Goal: Task Accomplishment & Management: Complete application form

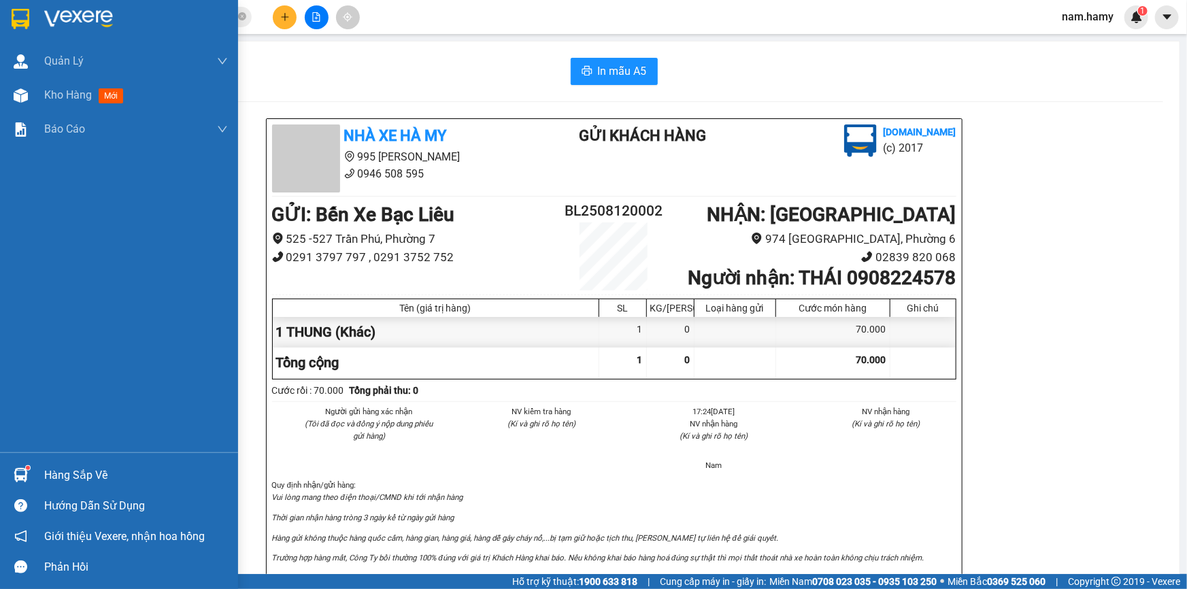
click at [29, 95] on div at bounding box center [21, 96] width 24 height 24
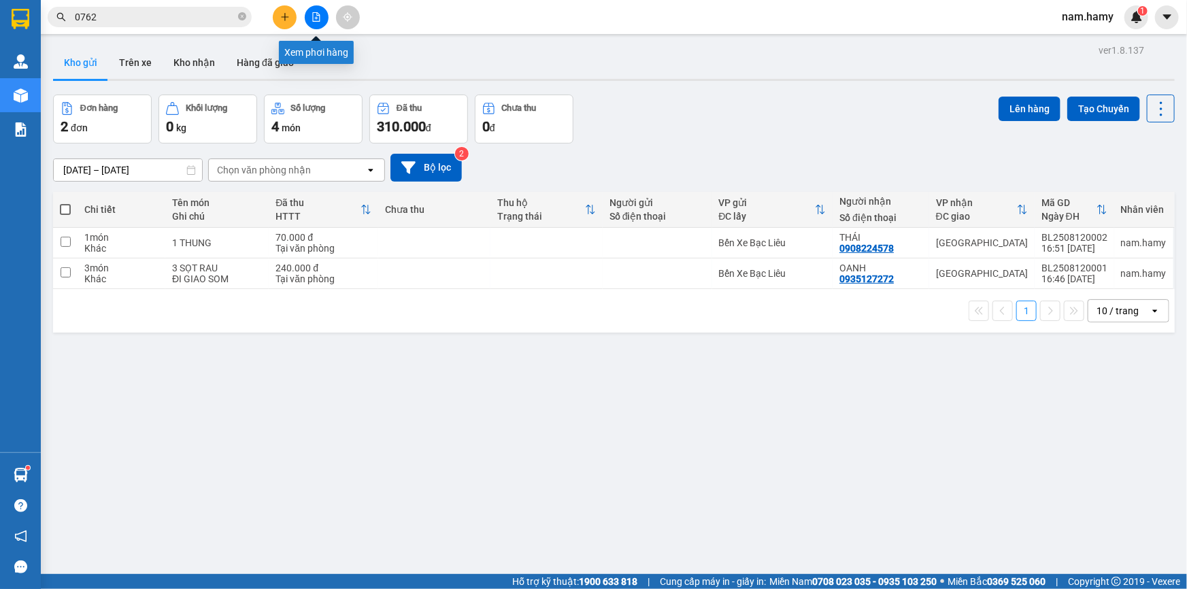
click at [314, 14] on icon "file-add" at bounding box center [316, 17] width 10 height 10
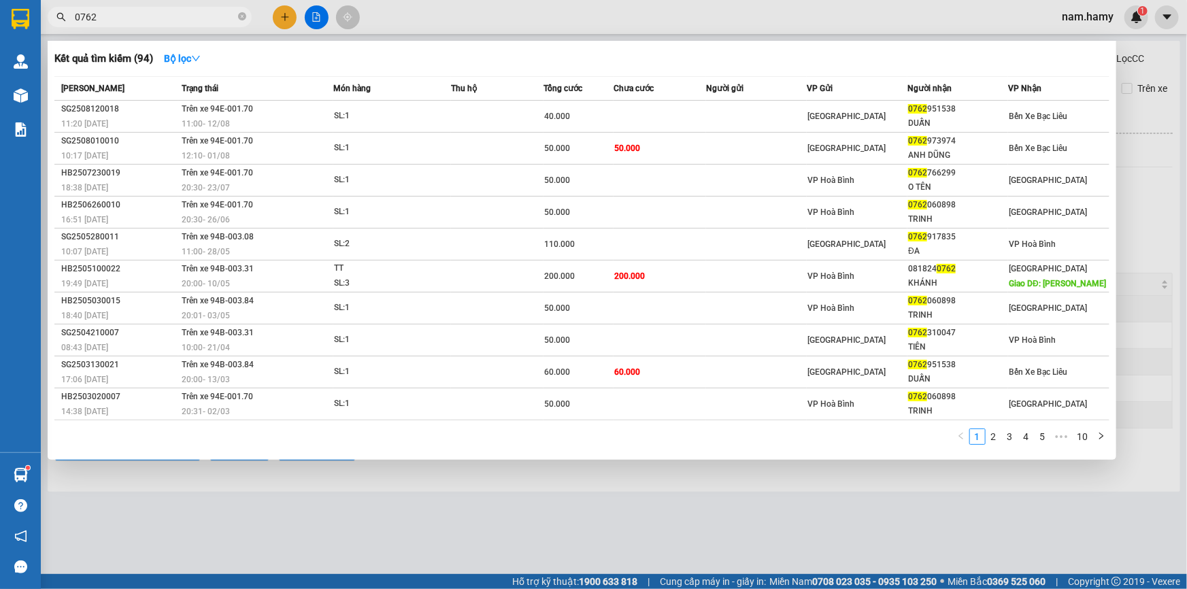
drag, startPoint x: 239, startPoint y: 16, endPoint x: 250, endPoint y: 48, distance: 33.8
click at [241, 16] on icon "close-circle" at bounding box center [242, 16] width 8 height 8
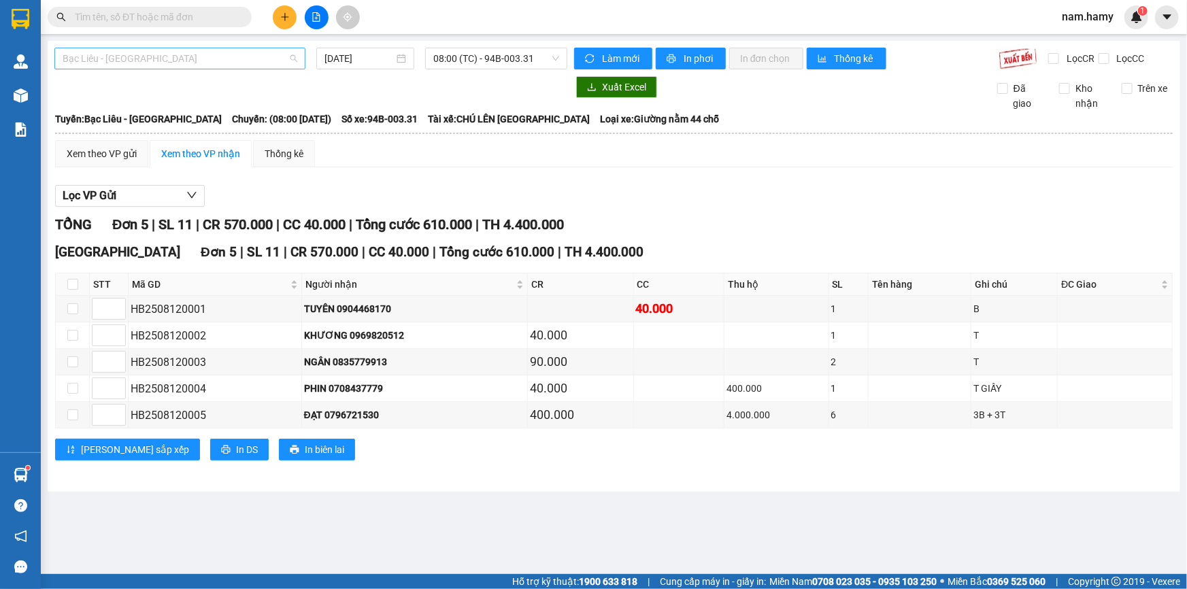
click at [267, 52] on span "Bạc Liêu - [GEOGRAPHIC_DATA]" at bounding box center [180, 58] width 235 height 20
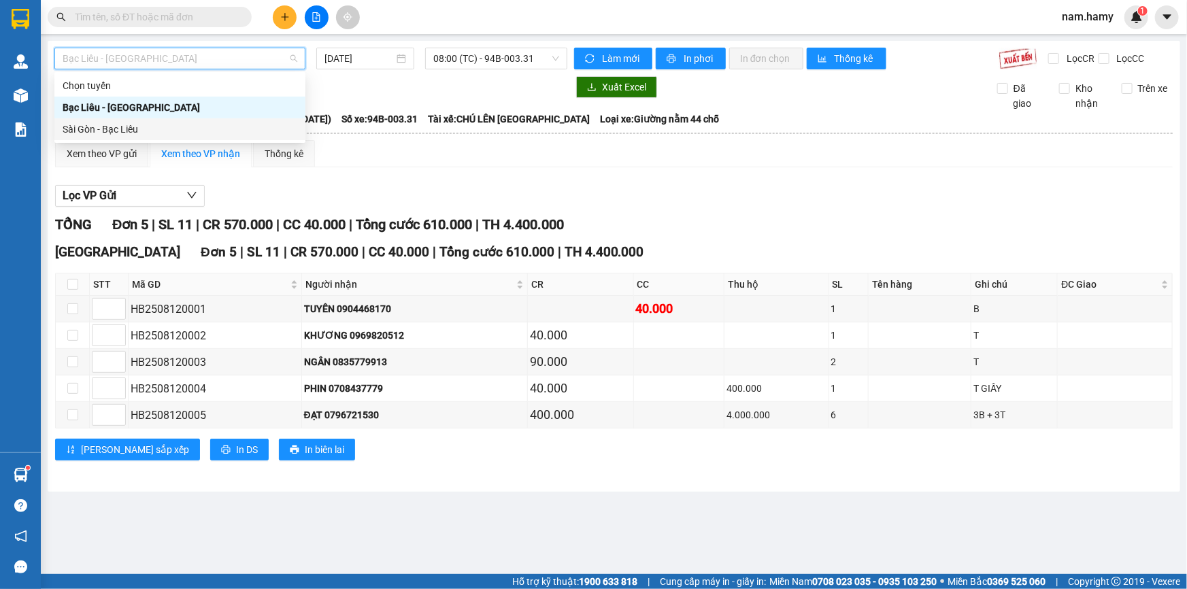
click at [277, 123] on div "Sài Gòn - Bạc Liêu" at bounding box center [180, 129] width 235 height 15
type input "[DATE]"
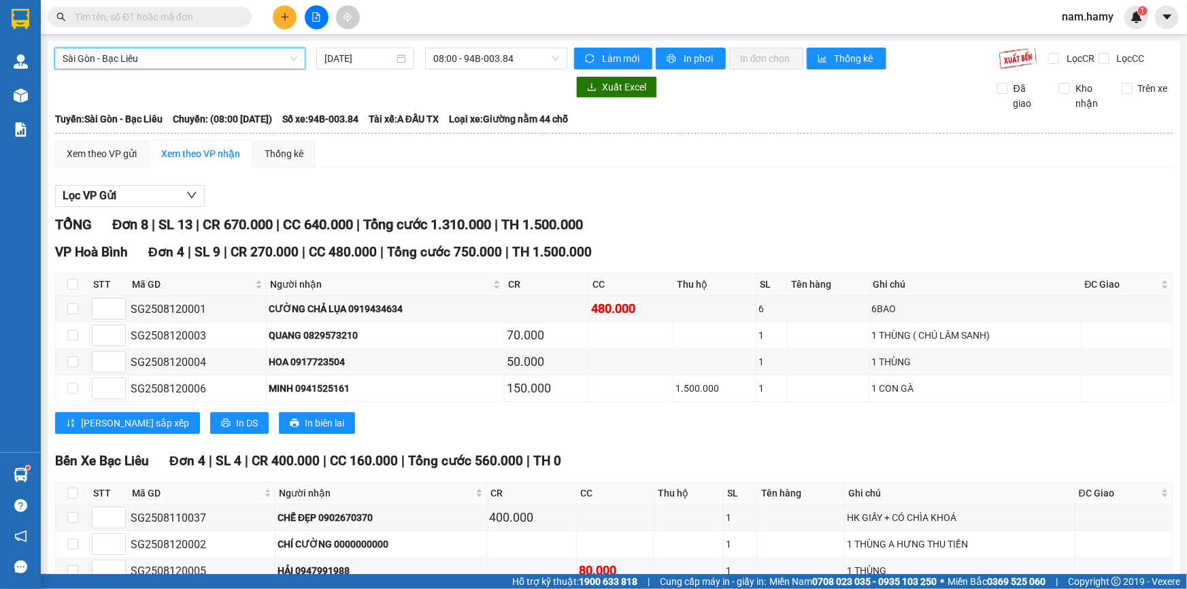
click at [473, 74] on div "Sài Gòn - Bạc Liêu [GEOGRAPHIC_DATA] - Bạc Liêu [DATE] 08:00 - 94B-003.84 Làm m…" at bounding box center [614, 357] width 1132 height 633
click at [469, 61] on span "08:00 - 94B-003.84" at bounding box center [496, 58] width 126 height 20
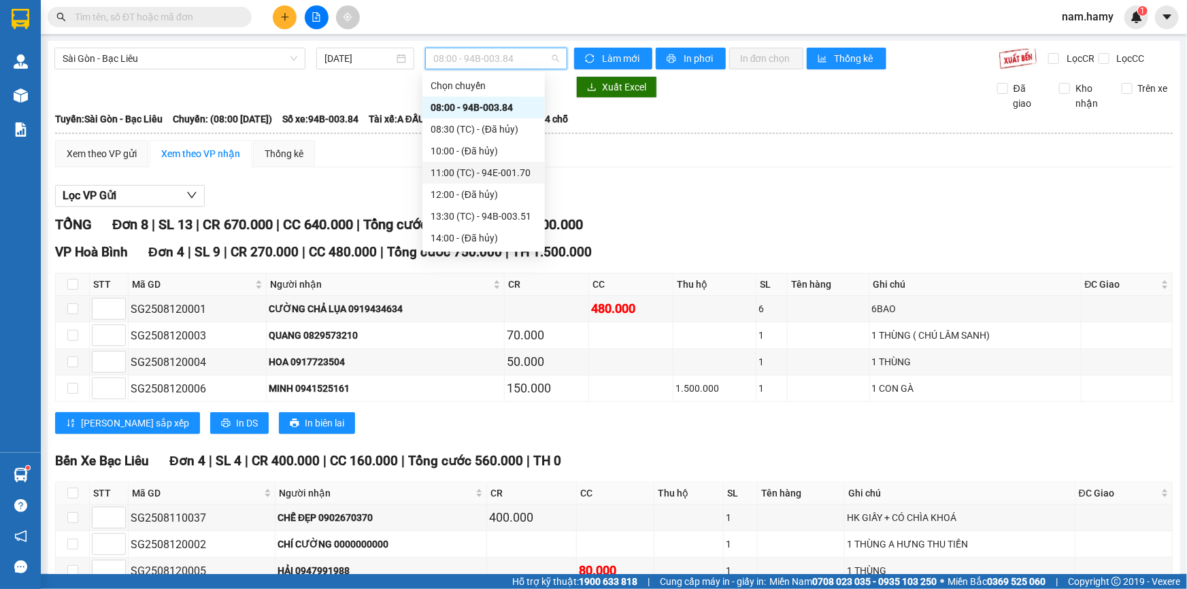
click at [490, 169] on div "11:00 (TC) - 94E-001.70" at bounding box center [483, 172] width 106 height 15
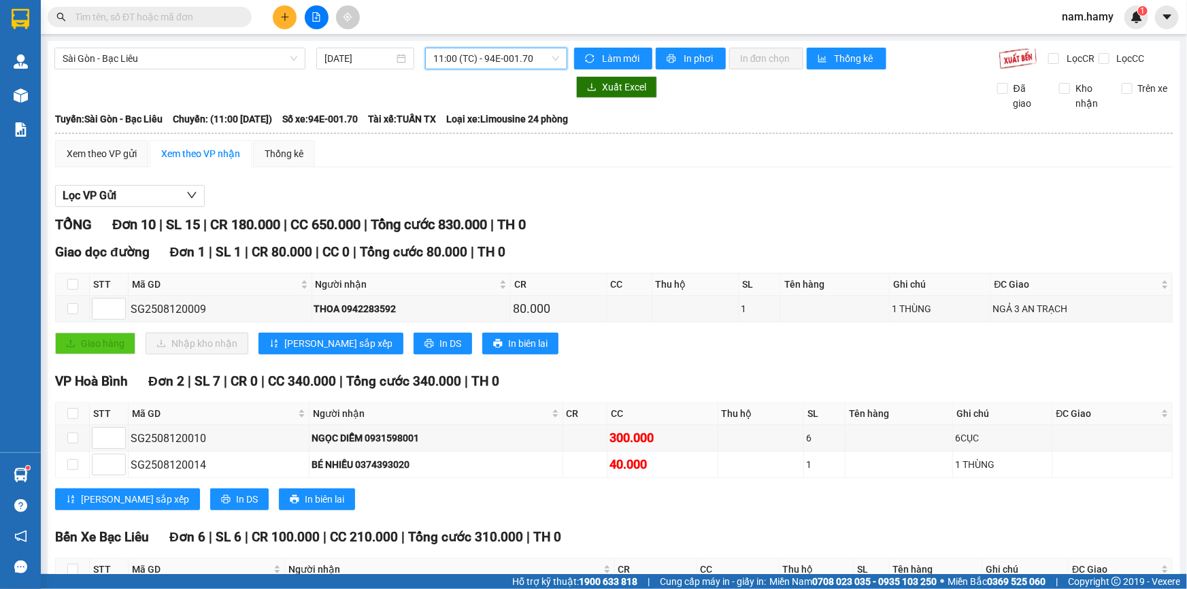
scroll to position [309, 0]
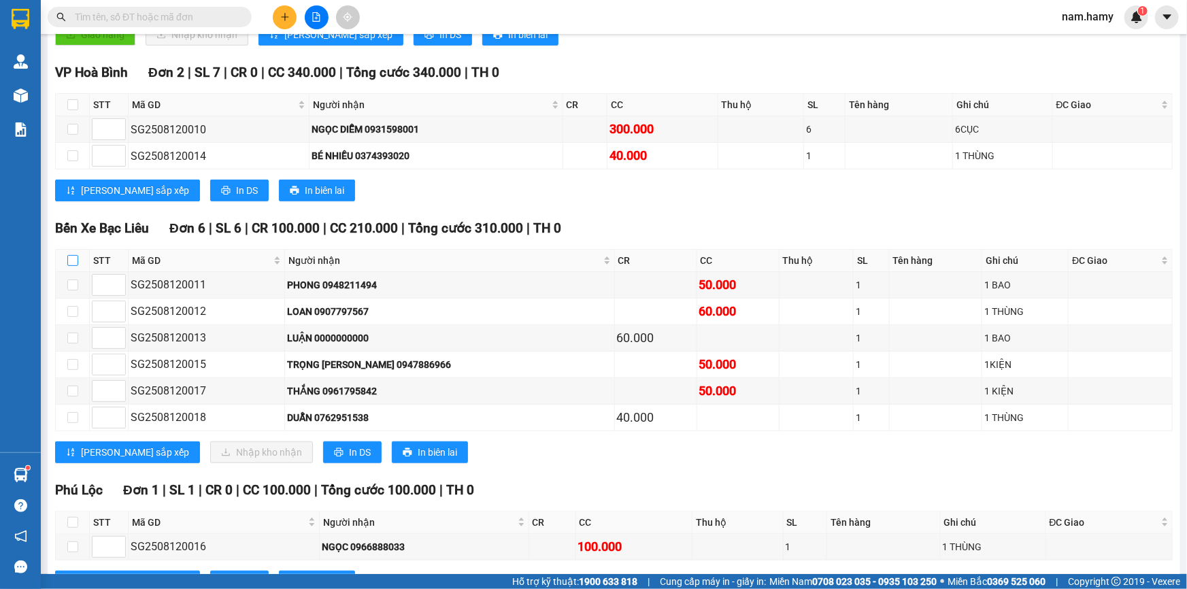
click at [67, 258] on input "checkbox" at bounding box center [72, 260] width 11 height 11
checkbox input "true"
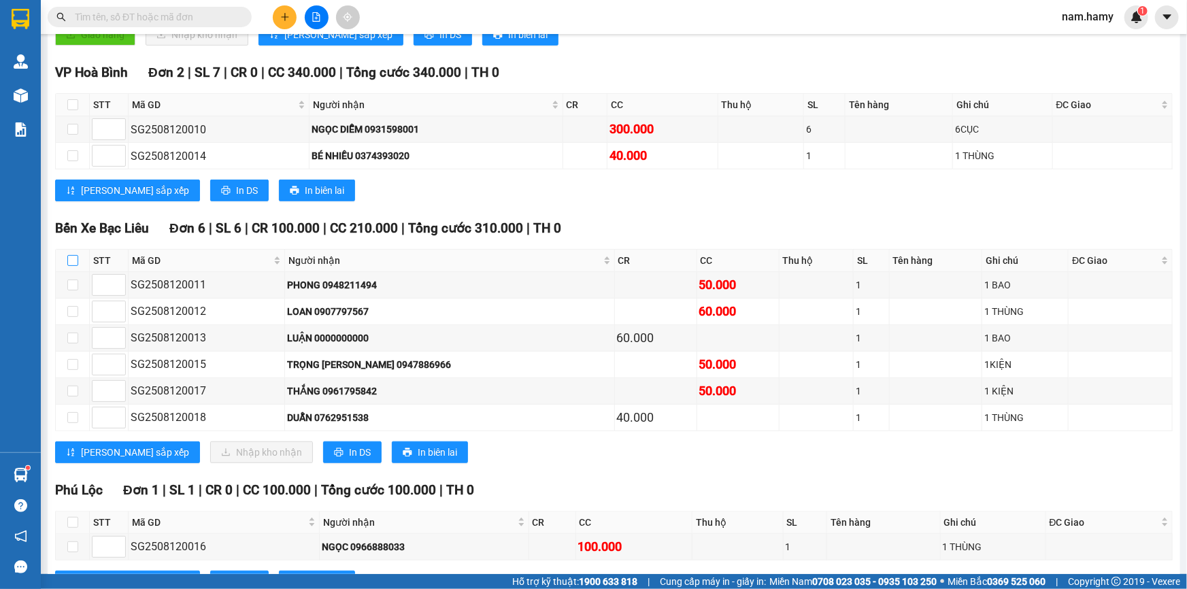
checkbox input "true"
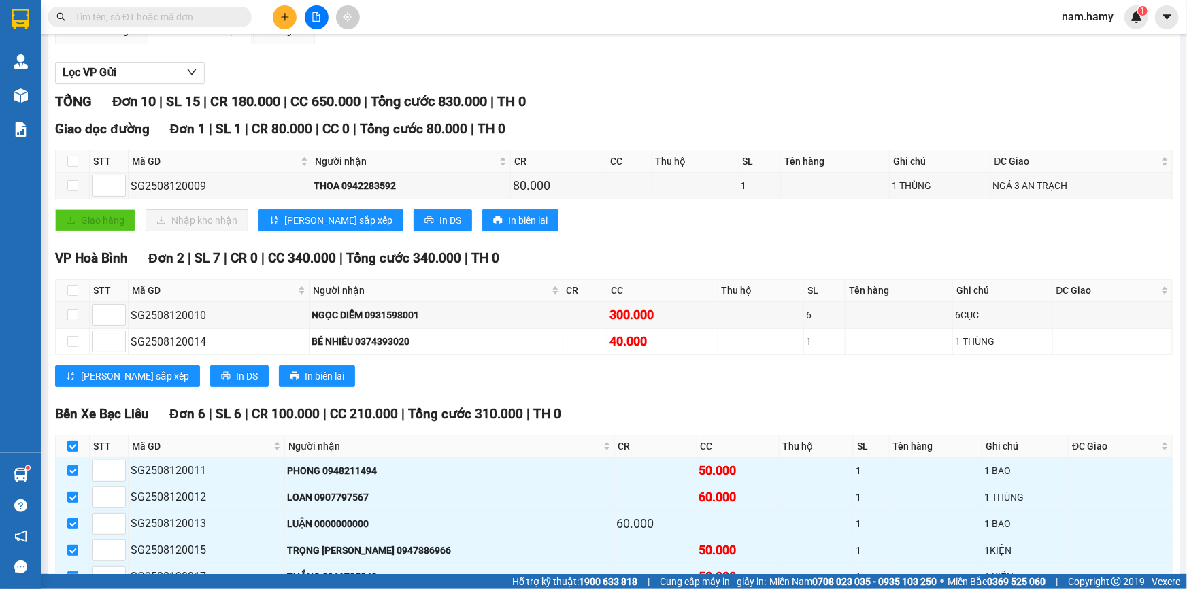
scroll to position [0, 0]
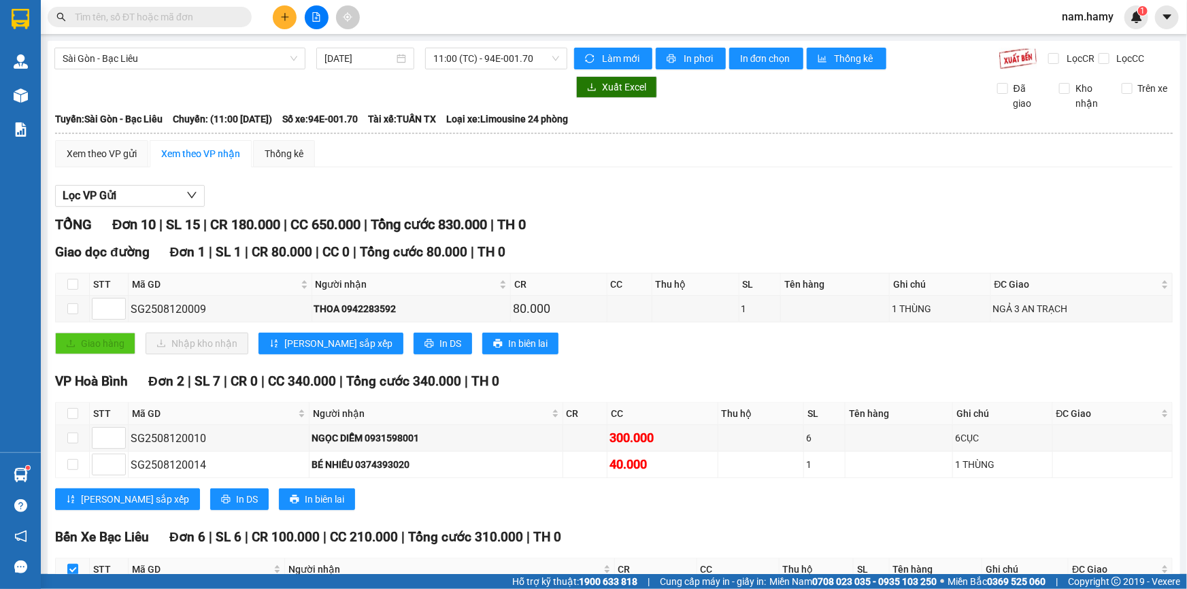
click at [760, 73] on div "[GEOGRAPHIC_DATA] - Bạc Liêu [DATE] 11:00 (TC) - 94E-001.70 Làm mới In phơi In …" at bounding box center [614, 486] width 1132 height 891
click at [760, 66] on button "In đơn chọn" at bounding box center [766, 59] width 74 height 22
click at [286, 14] on icon "plus" at bounding box center [285, 17] width 10 height 10
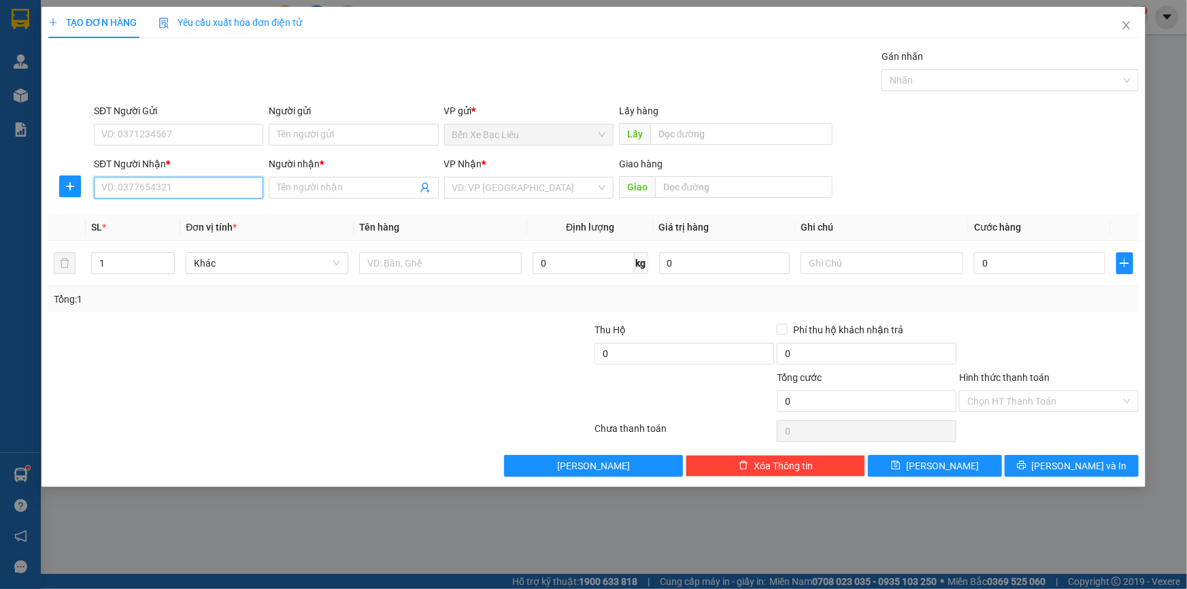
click at [226, 177] on input "SĐT Người Nhận *" at bounding box center [178, 188] width 169 height 22
click at [175, 216] on div "0931130667 - KIỀU" at bounding box center [178, 214] width 153 height 15
type input "0931130667"
type input "KIỀU"
type input "50.000"
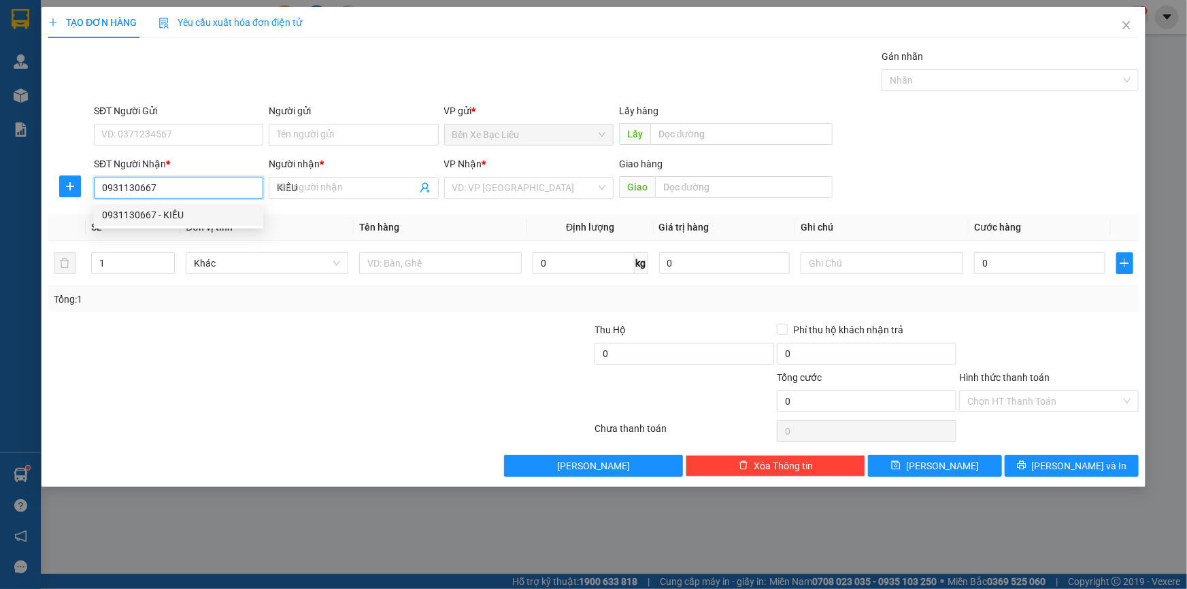
type input "50.000"
type input "0931130667"
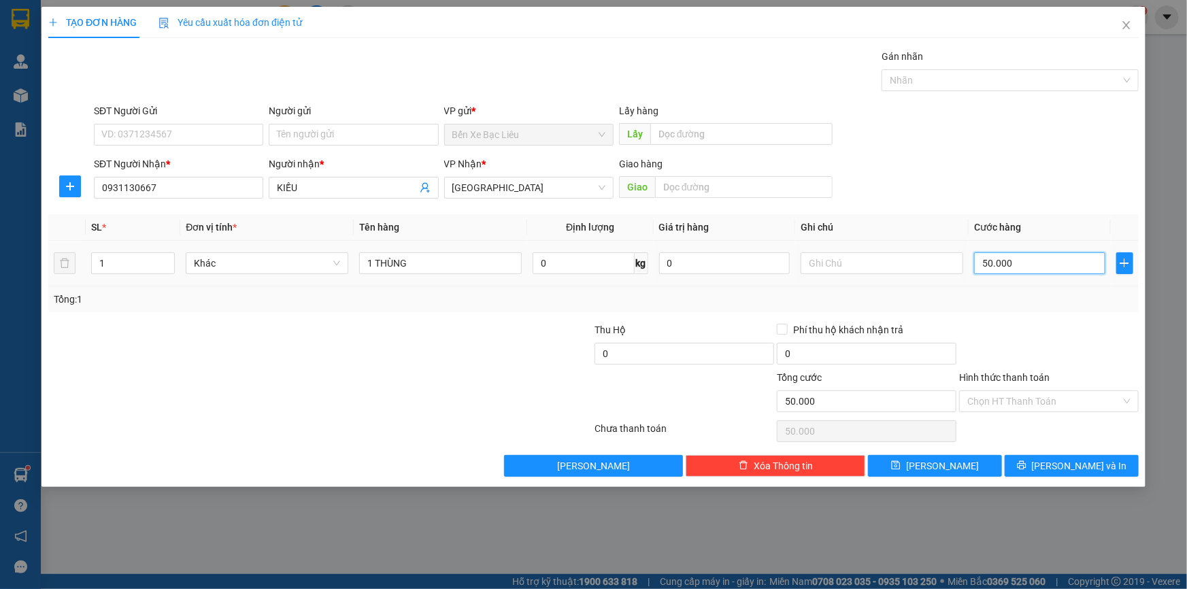
click at [1055, 258] on input "50.000" at bounding box center [1039, 263] width 131 height 22
type input "0"
click at [978, 260] on input "0" at bounding box center [1039, 263] width 131 height 22
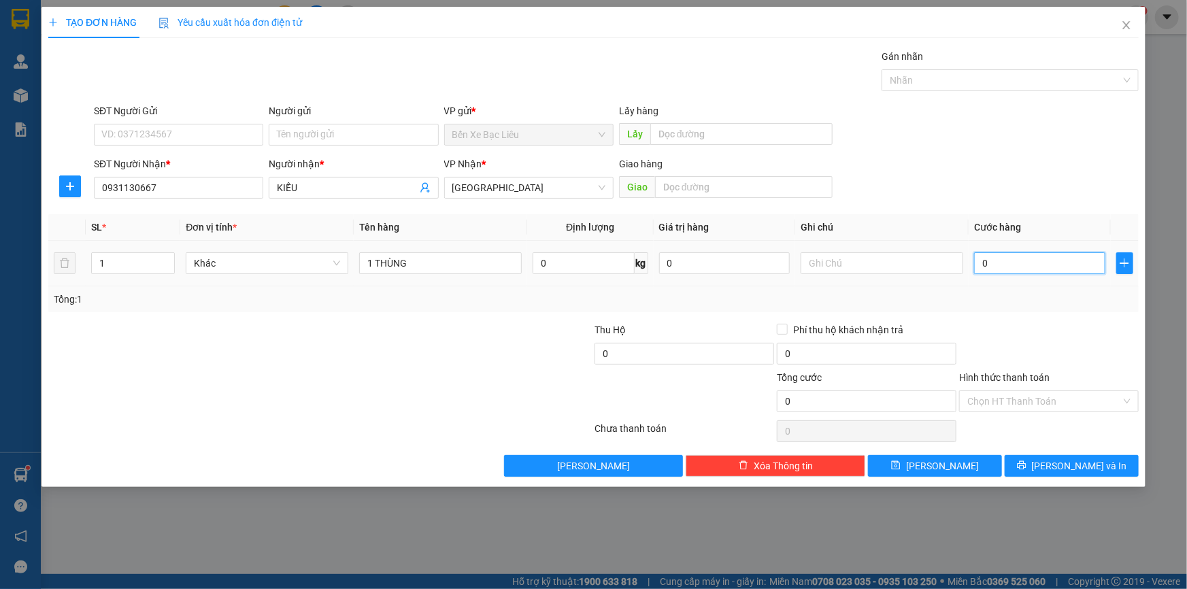
type input "60"
type input "60.000"
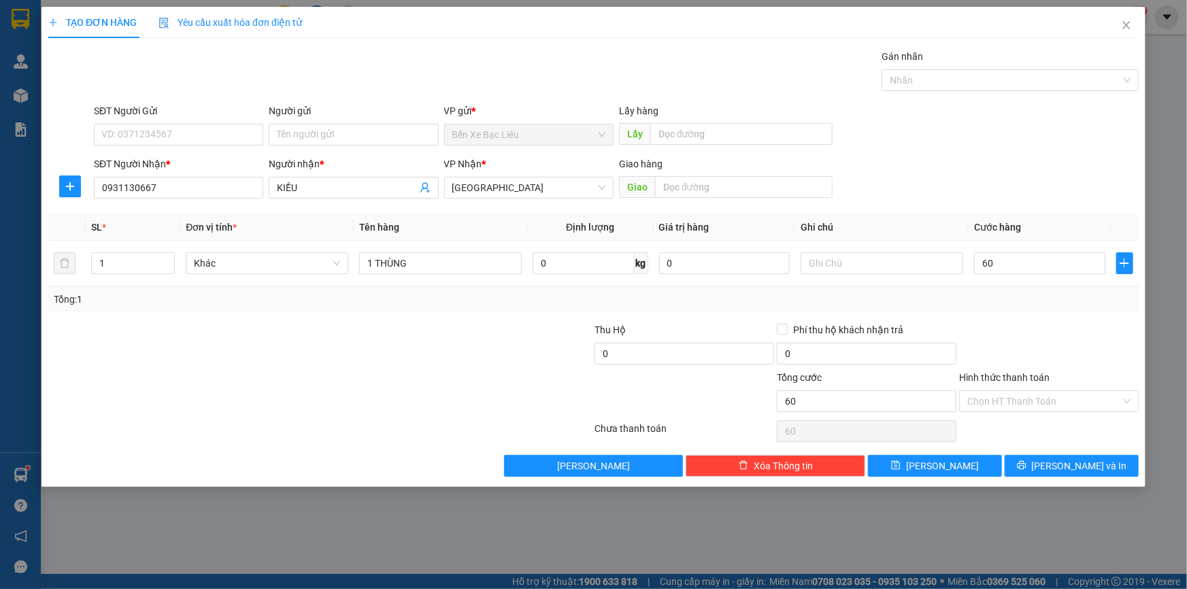
type input "60.000"
click at [1100, 326] on div at bounding box center [1048, 346] width 182 height 48
click at [1070, 398] on input "Hình thức thanh toán" at bounding box center [1044, 401] width 154 height 20
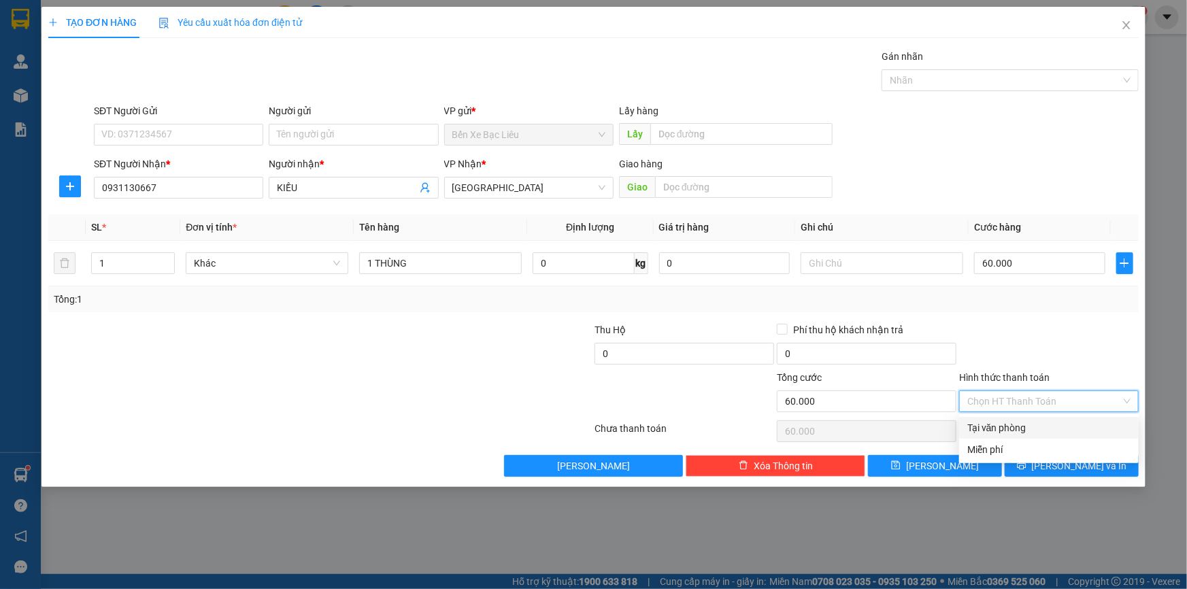
click at [1071, 415] on div "Transit Pickup Surcharge Ids Transit Deliver Surcharge Ids Transit Deliver Surc…" at bounding box center [593, 263] width 1090 height 428
click at [1038, 403] on input "Hình thức thanh toán" at bounding box center [1044, 401] width 154 height 20
click at [1069, 424] on div "Tại văn phòng" at bounding box center [1048, 427] width 163 height 15
type input "0"
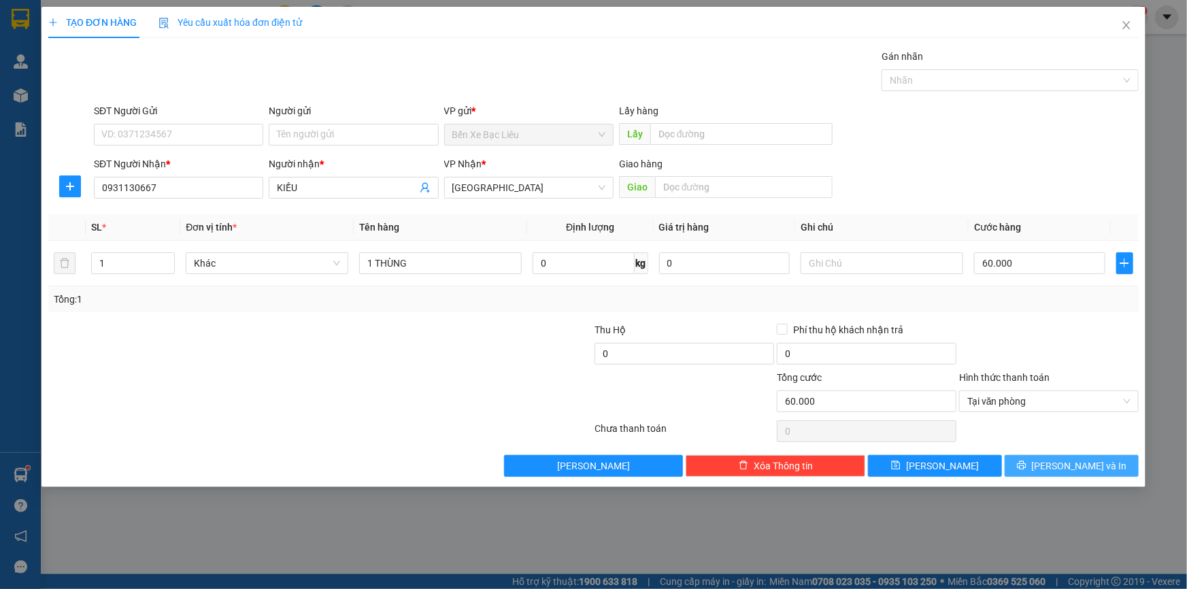
click at [1026, 469] on span "printer" at bounding box center [1022, 465] width 10 height 11
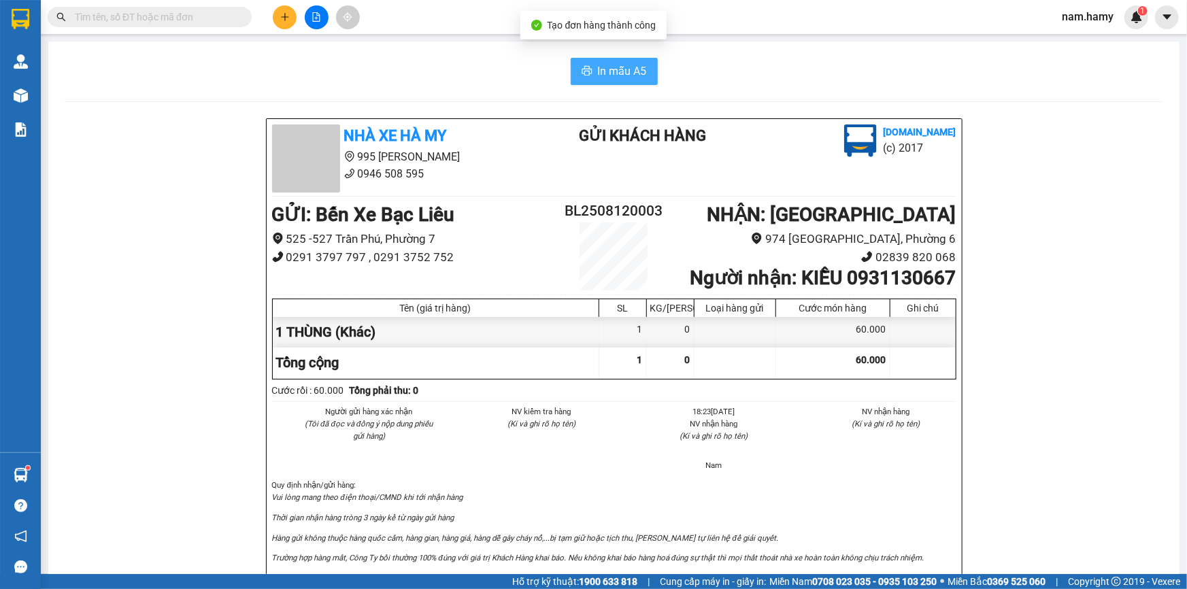
click at [609, 72] on span "In mẫu A5" at bounding box center [622, 71] width 49 height 17
click at [290, 13] on button at bounding box center [285, 17] width 24 height 24
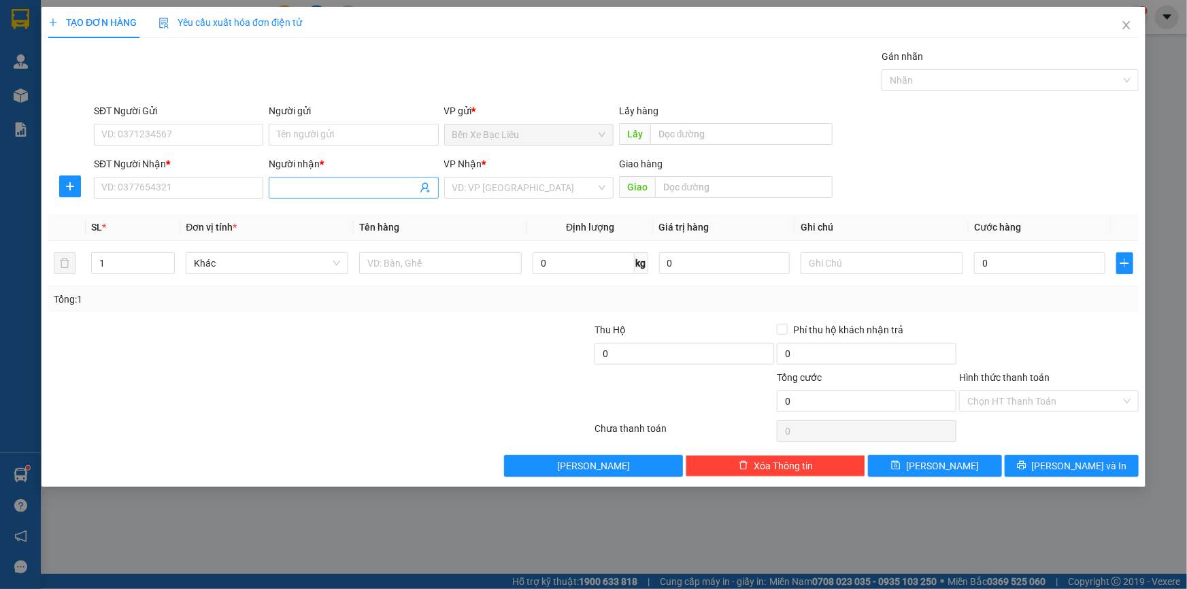
click at [300, 190] on input "Người nhận *" at bounding box center [346, 187] width 139 height 15
type input "LUẬN VẢI"
click at [339, 216] on div "LUẬN VẢI - 00000000000001" at bounding box center [353, 214] width 153 height 15
type input "00000000000001"
type input "LUẬN VẢI"
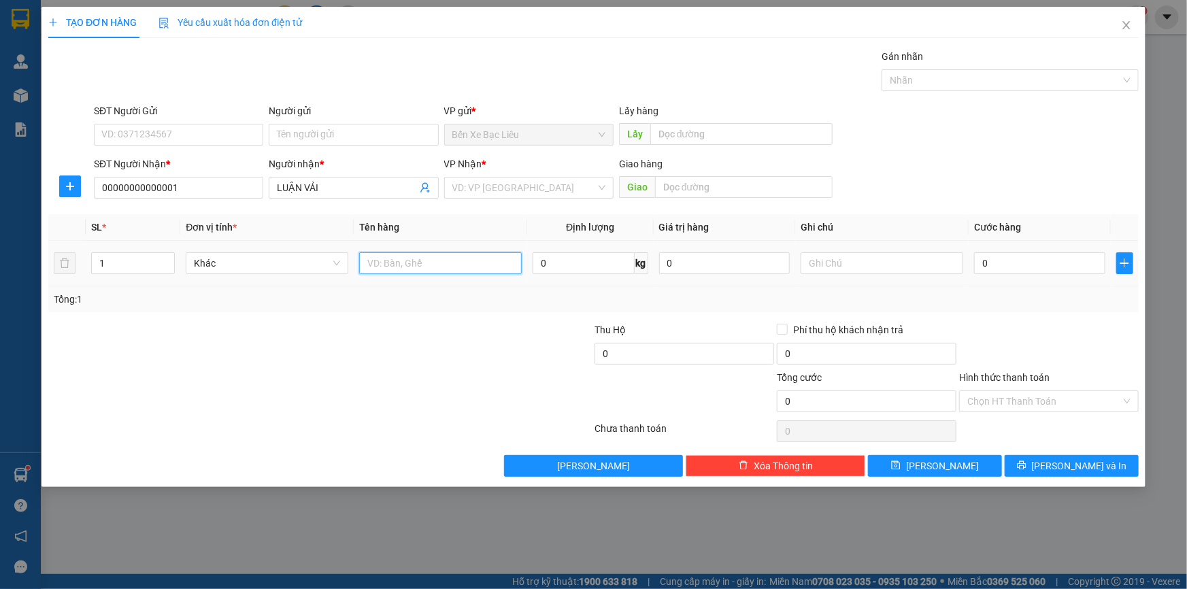
click at [432, 264] on input "text" at bounding box center [440, 263] width 163 height 22
type input "1 BAO"
click at [976, 265] on input "0" at bounding box center [1039, 263] width 131 height 22
type input "1"
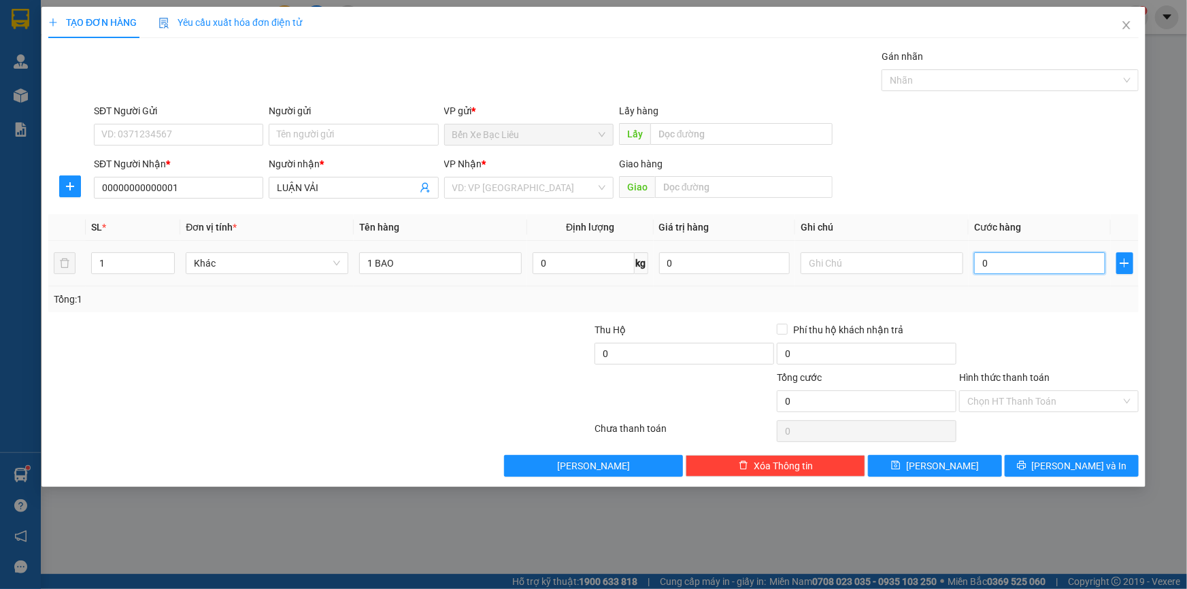
type input "1"
type input "10"
type input "100"
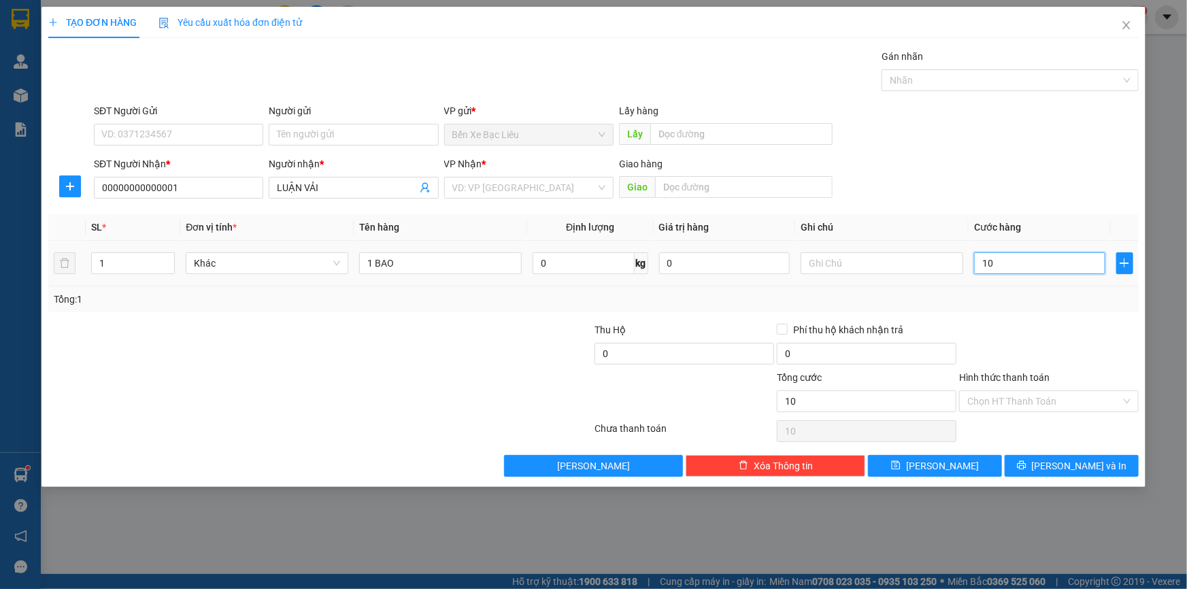
type input "100"
type input "100.000"
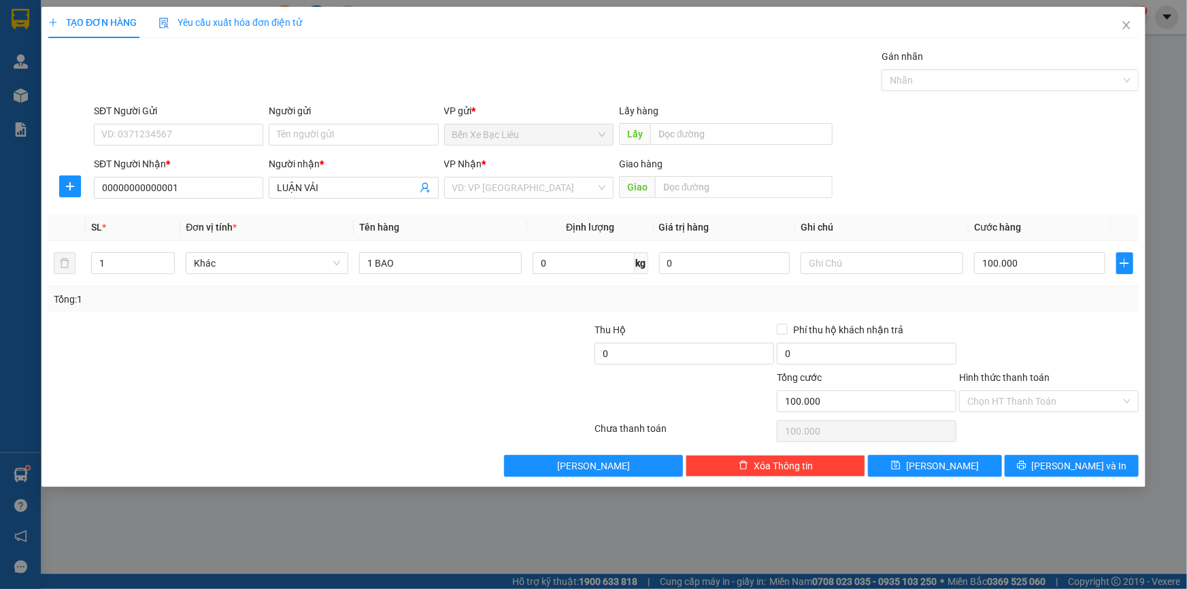
click at [1004, 337] on div at bounding box center [1048, 346] width 182 height 48
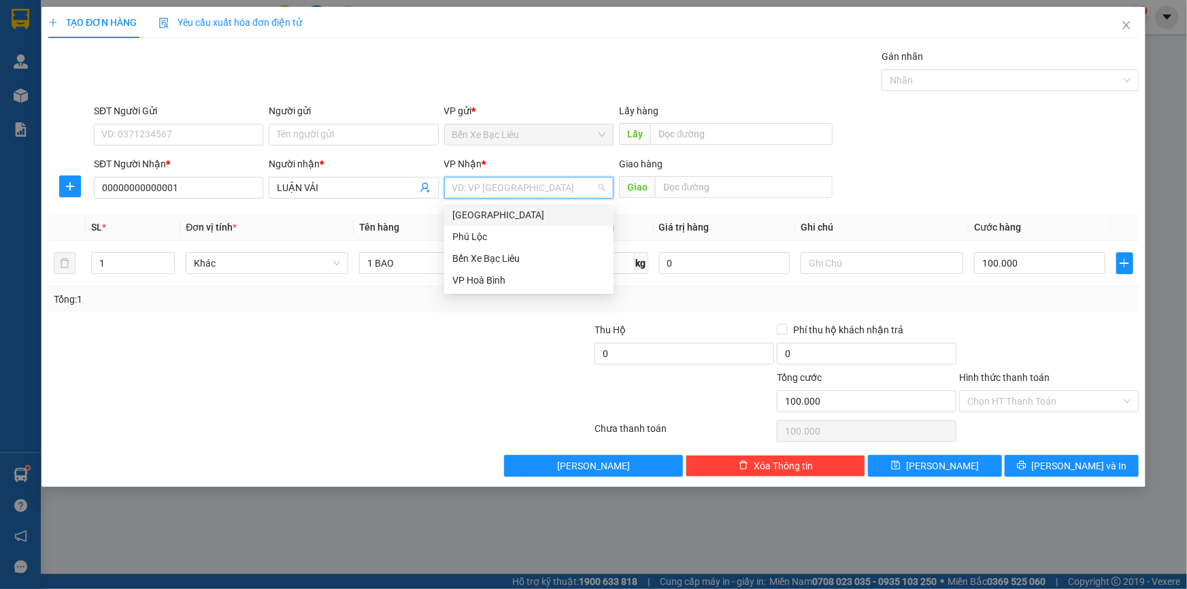
click at [543, 184] on input "search" at bounding box center [523, 187] width 143 height 20
click at [551, 212] on div "[GEOGRAPHIC_DATA]" at bounding box center [528, 214] width 153 height 15
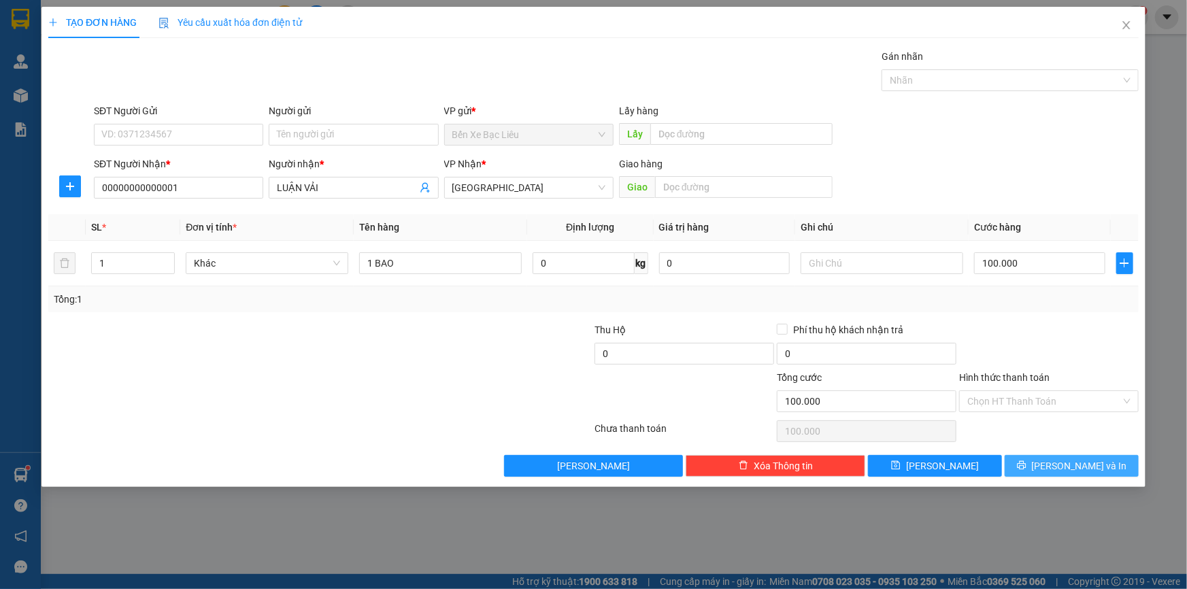
click at [1064, 465] on span "[PERSON_NAME] và In" at bounding box center [1079, 465] width 95 height 15
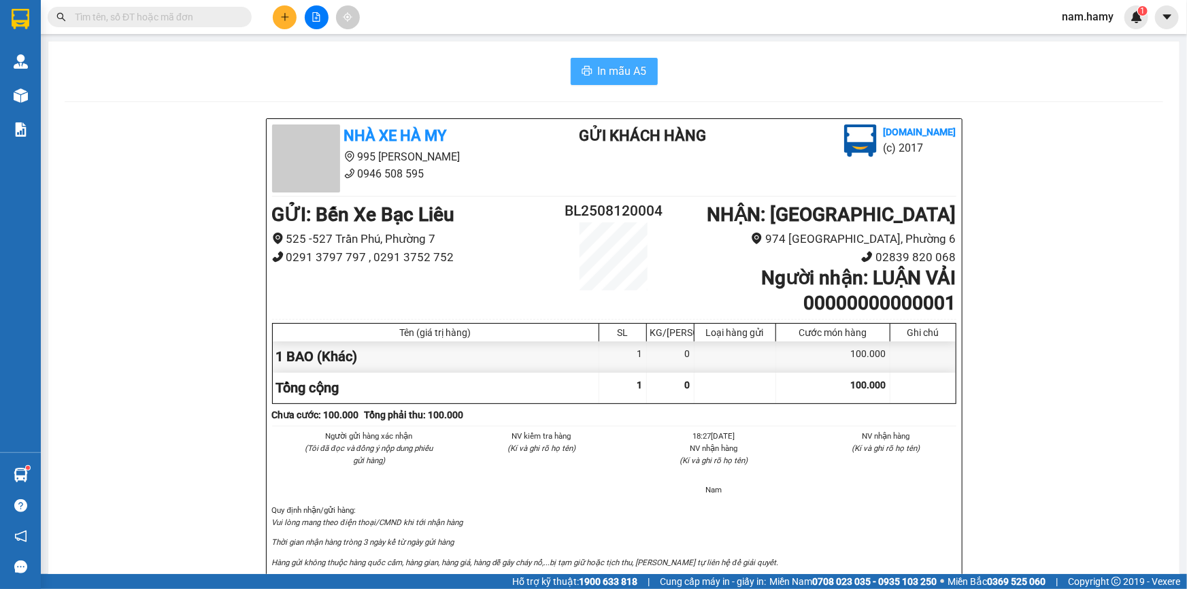
click at [612, 81] on button "In mẫu A5" at bounding box center [614, 71] width 87 height 27
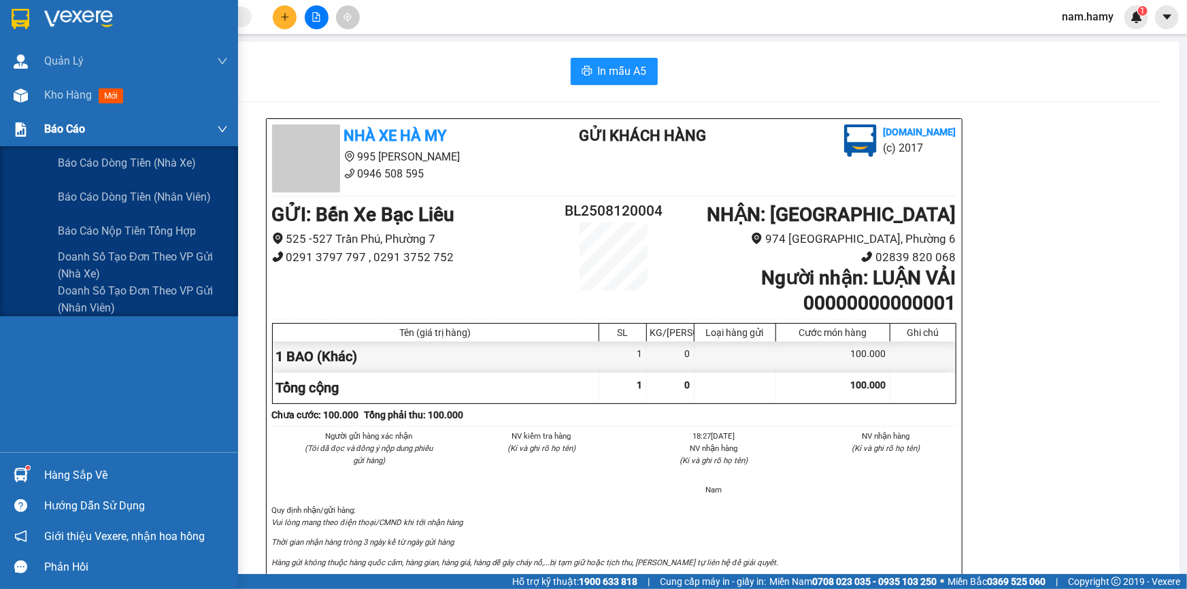
click at [15, 112] on div "Báo cáo" at bounding box center [119, 129] width 238 height 34
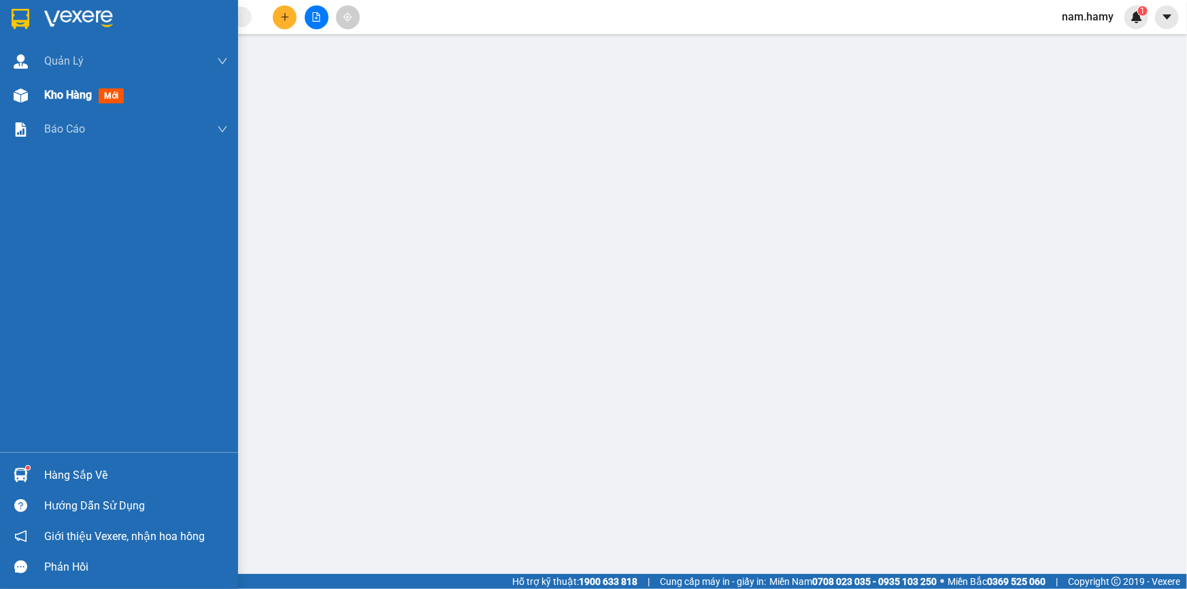
click at [30, 94] on div at bounding box center [21, 96] width 24 height 24
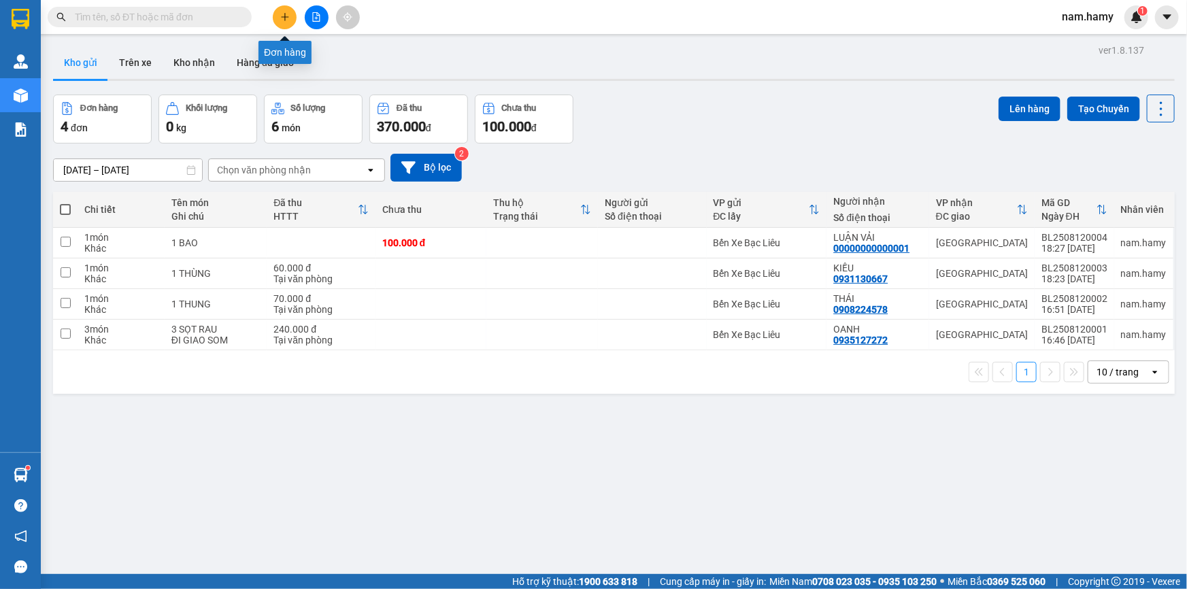
click at [284, 17] on icon "plus" at bounding box center [285, 17] width 10 height 10
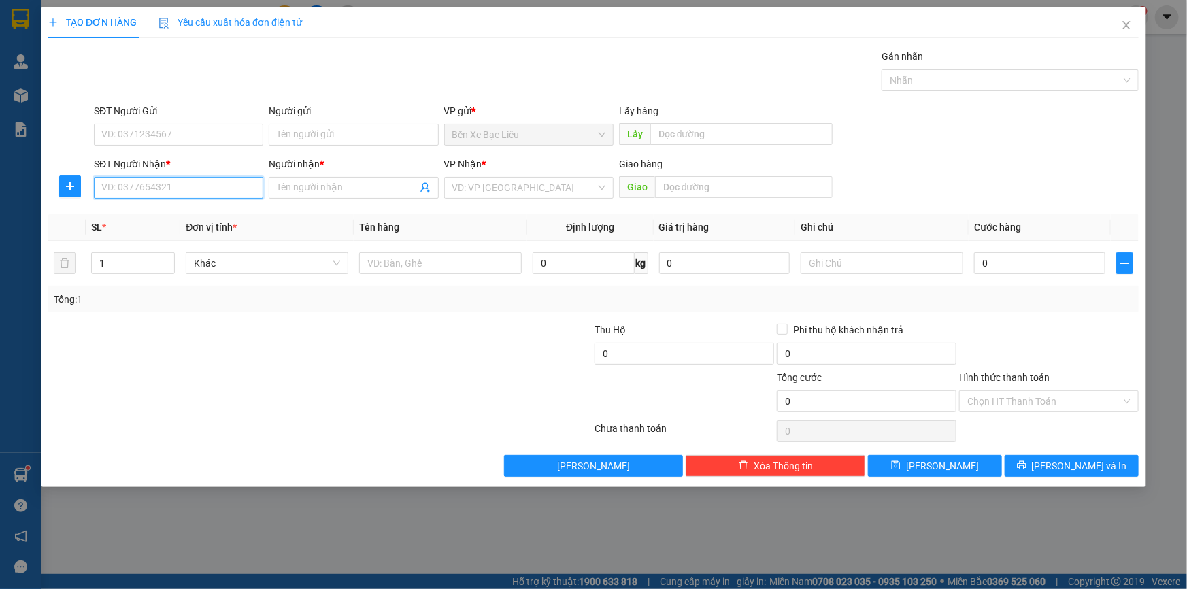
click at [202, 190] on input "SĐT Người Nhận *" at bounding box center [178, 188] width 169 height 22
click at [198, 212] on div "0913727018 - [PERSON_NAME]" at bounding box center [178, 214] width 153 height 15
type input "0913727018"
type input "[PERSON_NAME]"
type input "50.000"
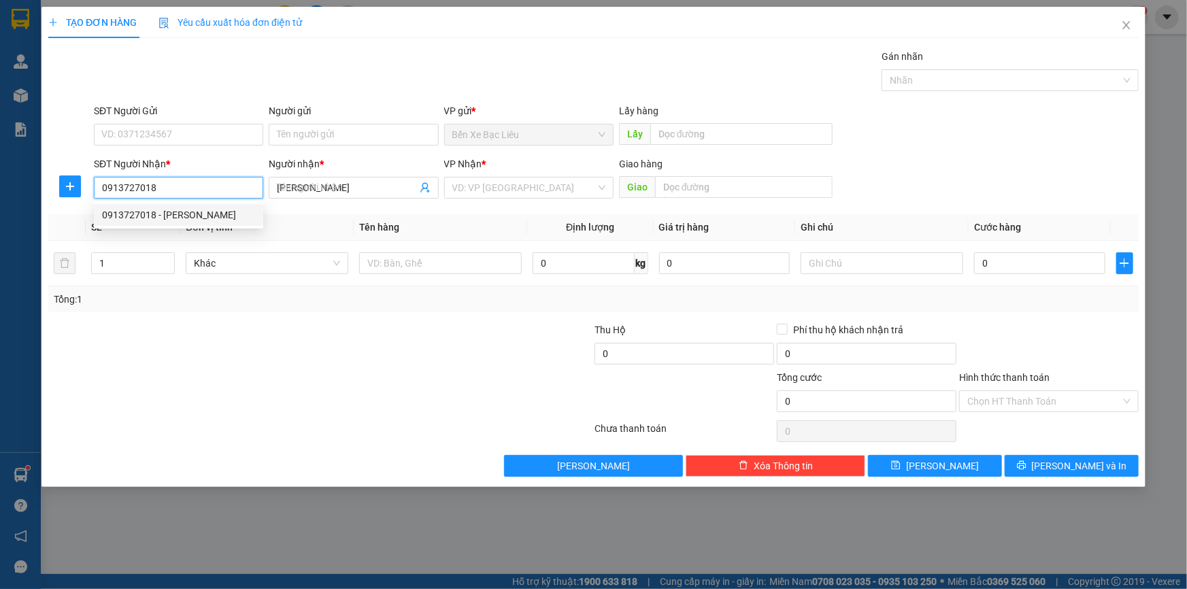
type input "50.000"
type input "0913727018"
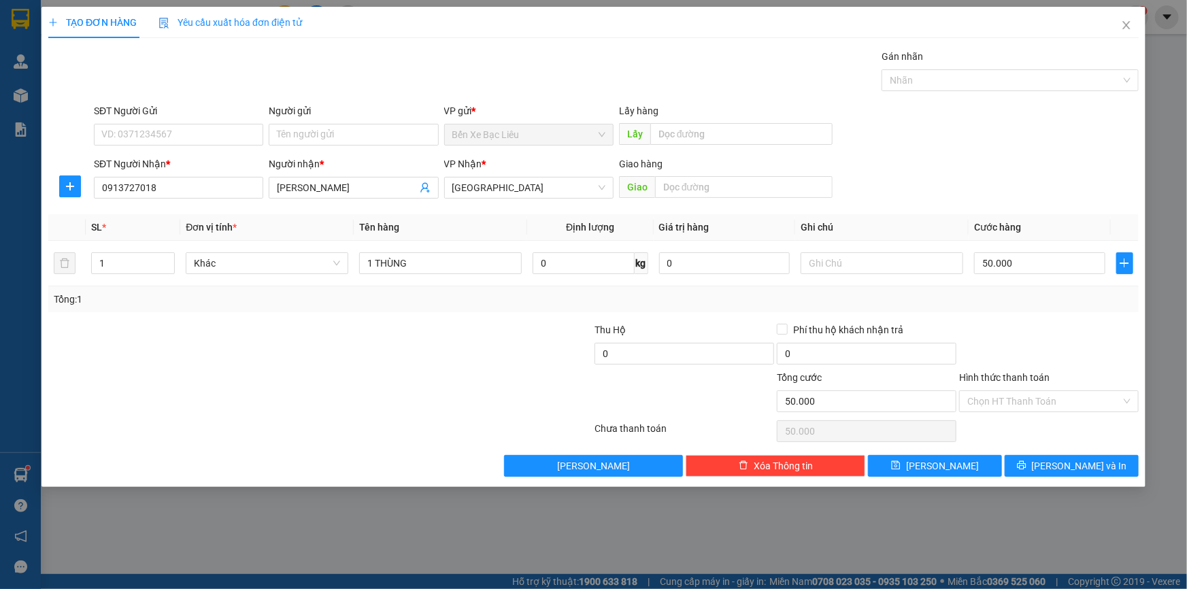
click at [1049, 344] on div at bounding box center [1048, 346] width 182 height 48
click at [1047, 263] on input "50.000" at bounding box center [1039, 263] width 131 height 22
type input "0"
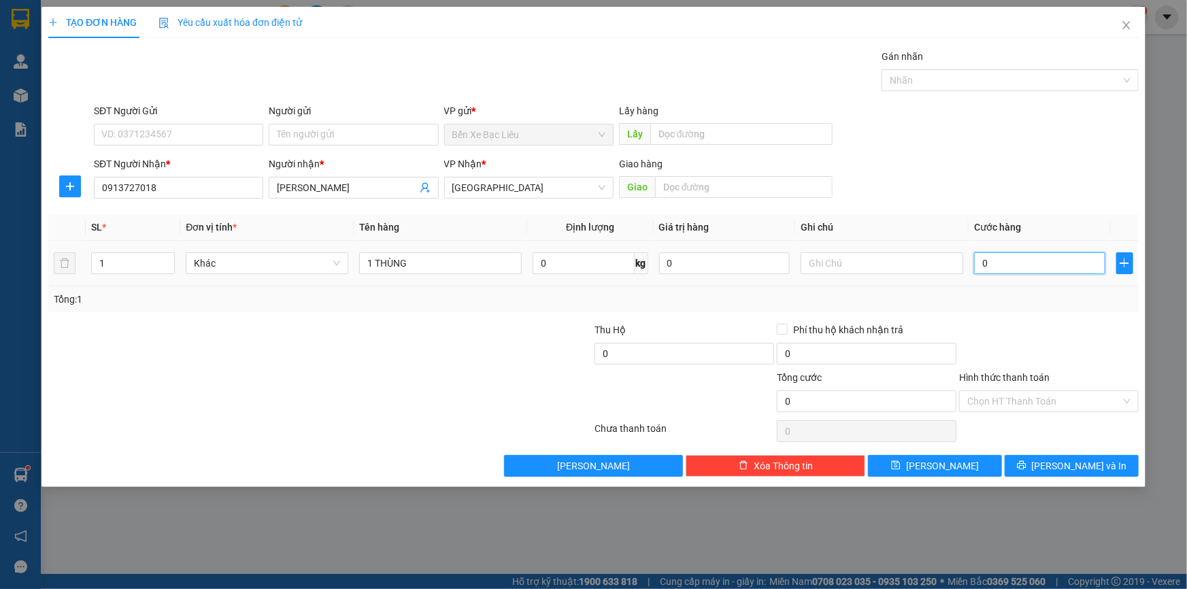
click at [981, 265] on input "0" at bounding box center [1039, 263] width 131 height 22
type input "60"
type input "60.000"
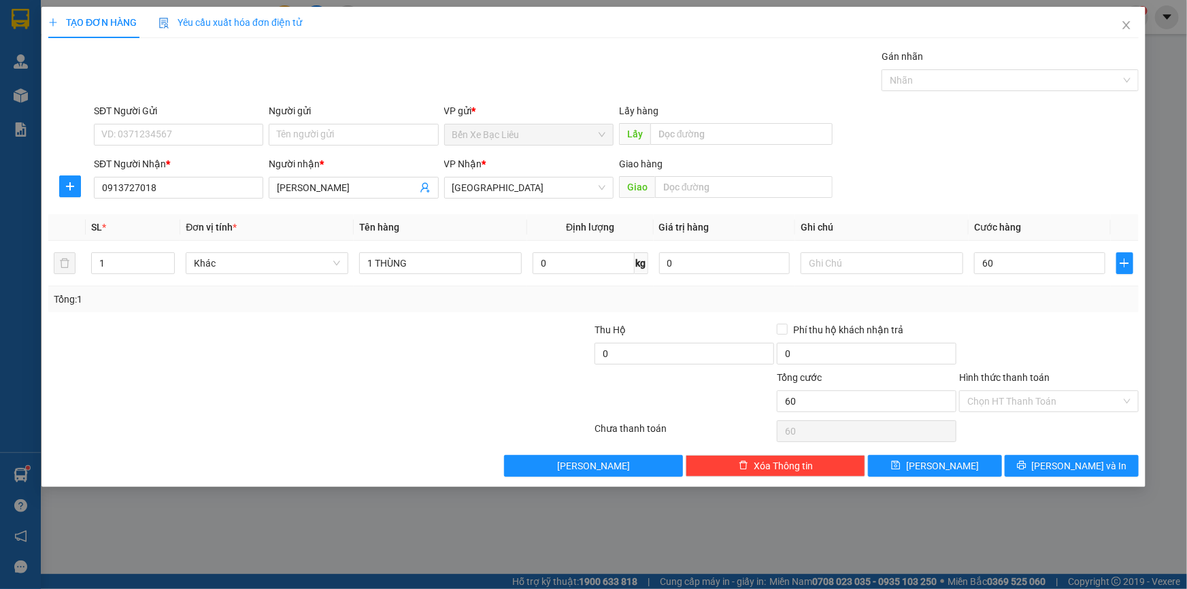
type input "60.000"
click at [1068, 319] on div "Transit Pickup Surcharge Ids Transit Deliver Surcharge Ids Transit Deliver Surc…" at bounding box center [593, 263] width 1090 height 428
click at [1106, 391] on input "Hình thức thanh toán" at bounding box center [1044, 401] width 154 height 20
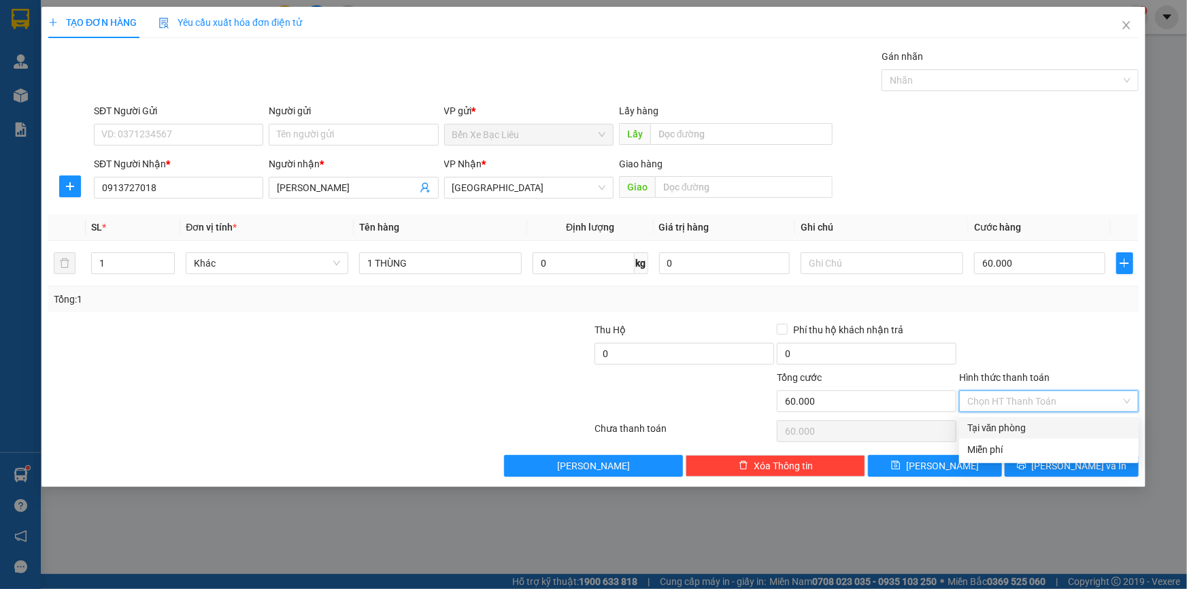
click at [1097, 428] on div "Tại văn phòng" at bounding box center [1048, 427] width 163 height 15
type input "0"
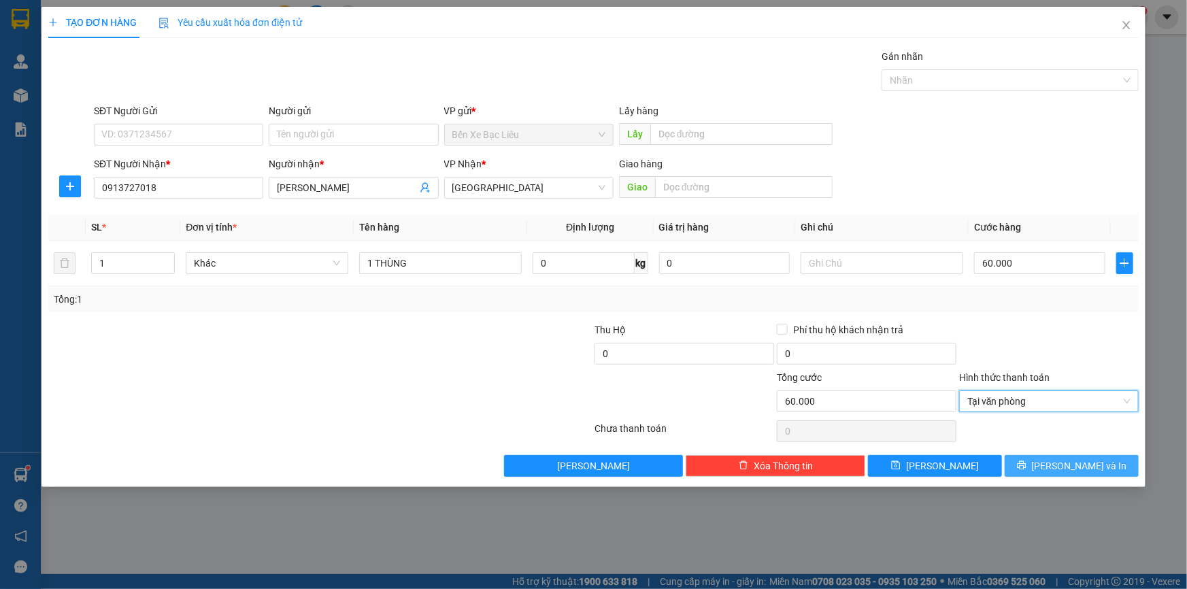
click at [1083, 462] on span "[PERSON_NAME] và In" at bounding box center [1079, 465] width 95 height 15
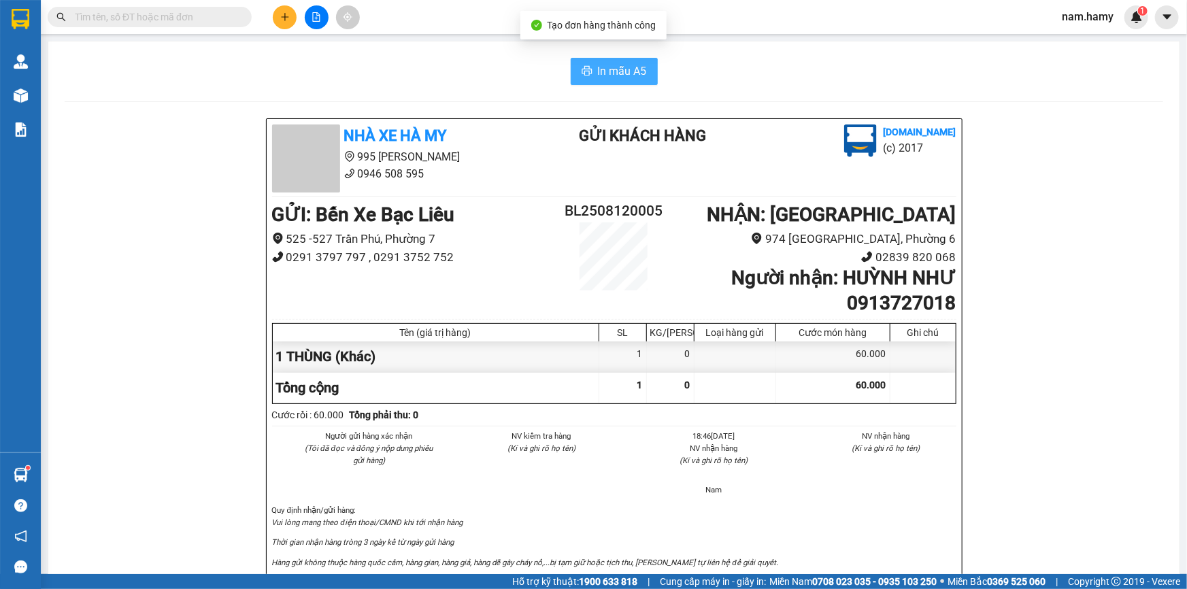
click at [621, 73] on span "In mẫu A5" at bounding box center [622, 71] width 49 height 17
click at [289, 19] on icon "plus" at bounding box center [285, 17] width 10 height 10
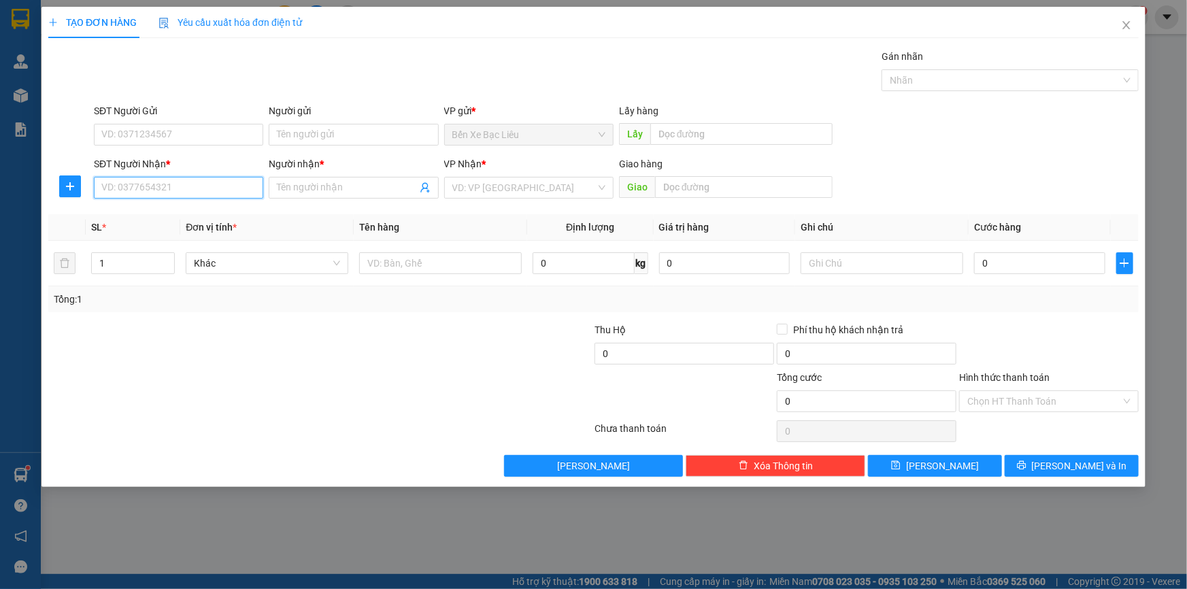
click at [211, 188] on input "SĐT Người Nhận *" at bounding box center [178, 188] width 169 height 22
type input "0944831080"
click at [214, 211] on div "0944831080 - vu" at bounding box center [178, 214] width 153 height 15
type input "vu"
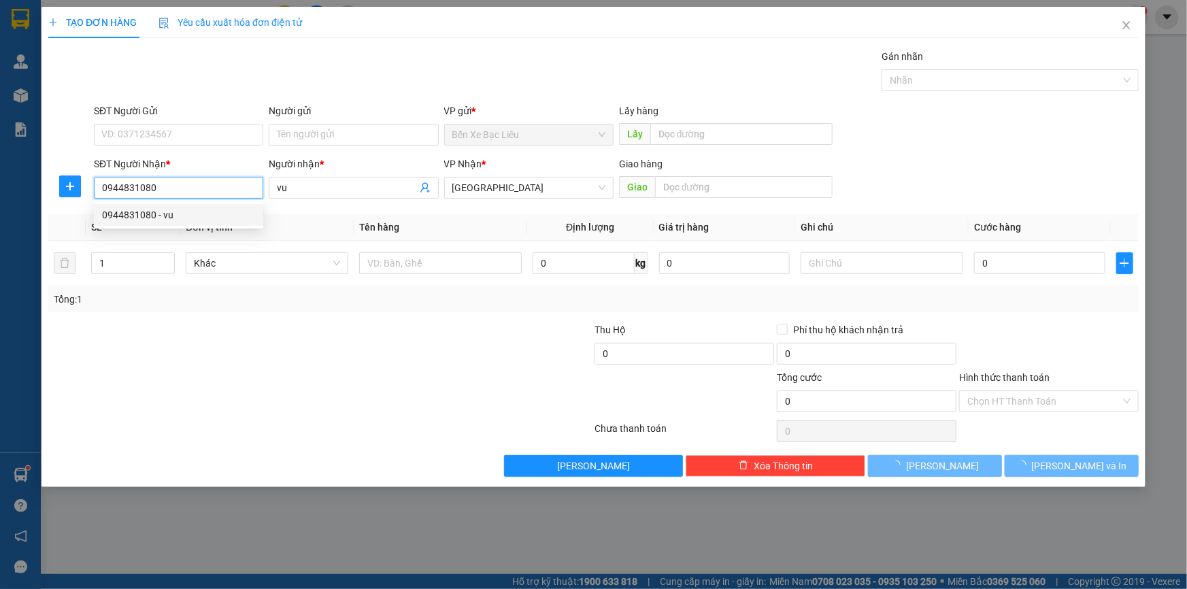
type input "40.000"
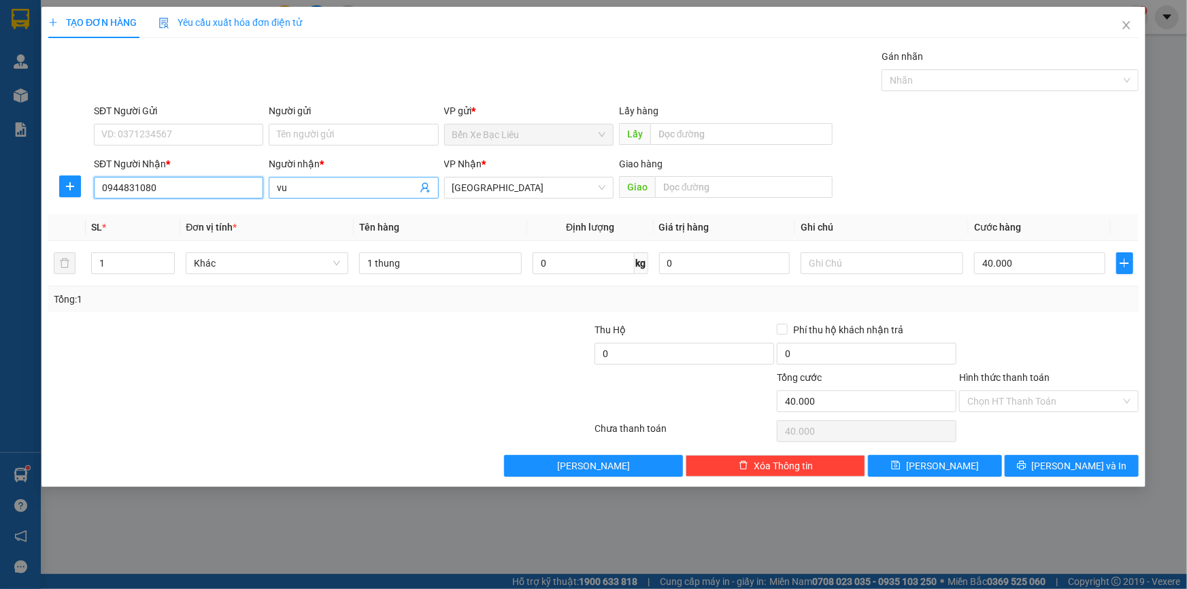
type input "0944831080"
click at [305, 185] on input "vu" at bounding box center [346, 187] width 139 height 15
type input "v"
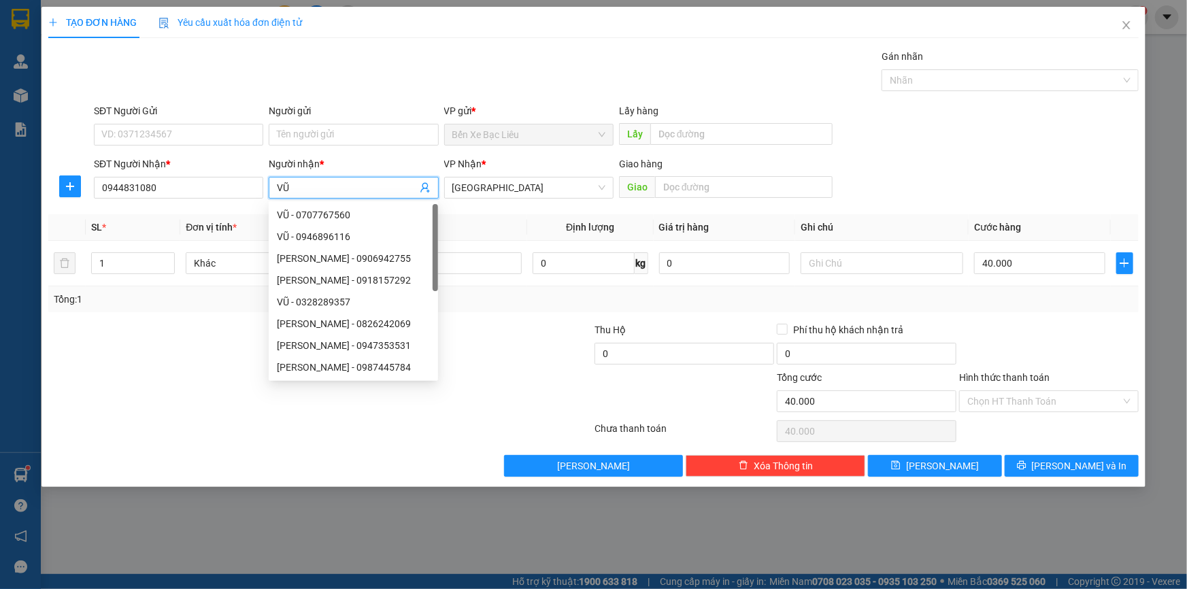
type input "VŨ"
click at [485, 288] on div "Tổng: 1" at bounding box center [593, 299] width 1090 height 26
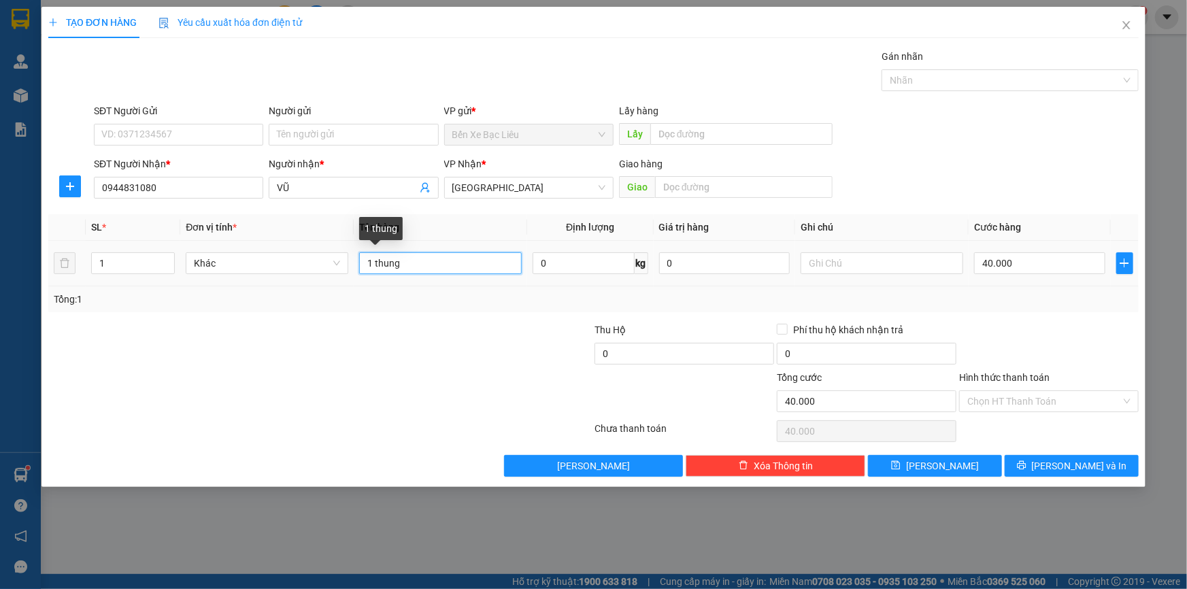
click at [432, 266] on input "1 thung" at bounding box center [440, 263] width 163 height 22
type input "1 THÙNG"
click at [1061, 394] on input "Hình thức thanh toán" at bounding box center [1044, 401] width 154 height 20
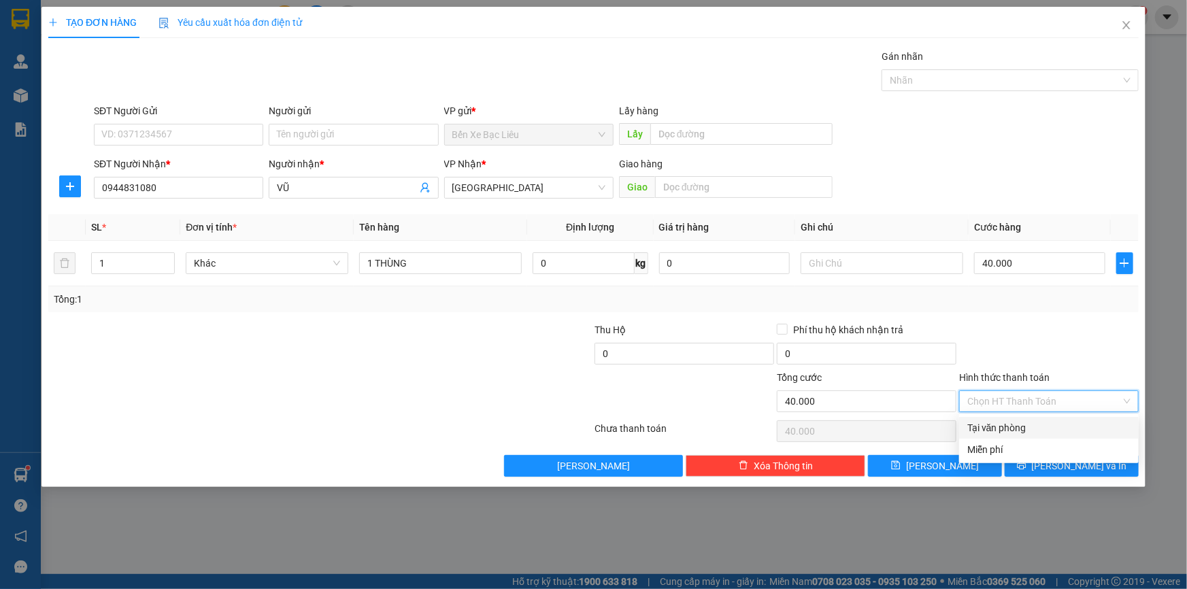
click at [1068, 423] on div "Tại văn phòng" at bounding box center [1048, 427] width 163 height 15
type input "0"
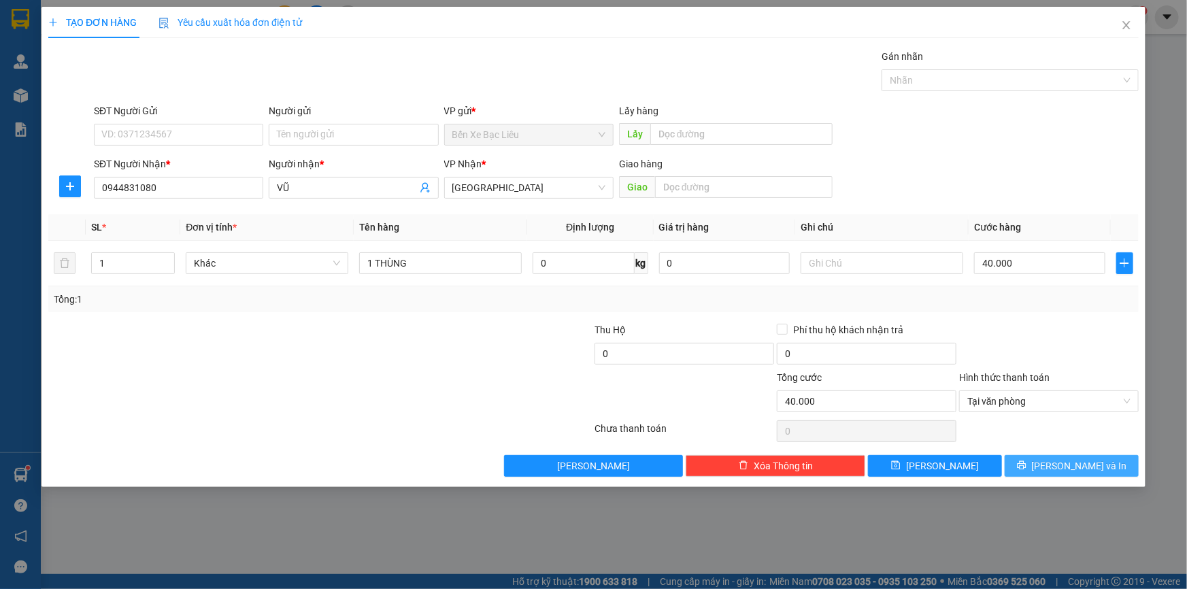
click at [1075, 462] on span "[PERSON_NAME] và In" at bounding box center [1079, 465] width 95 height 15
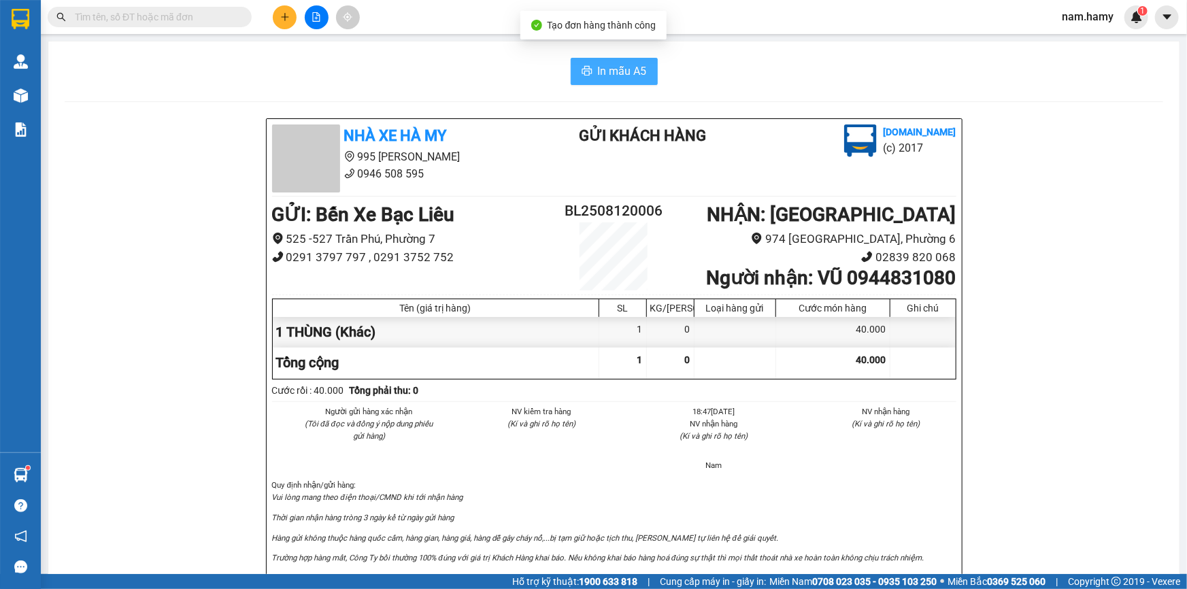
click at [613, 73] on span "In mẫu A5" at bounding box center [622, 71] width 49 height 17
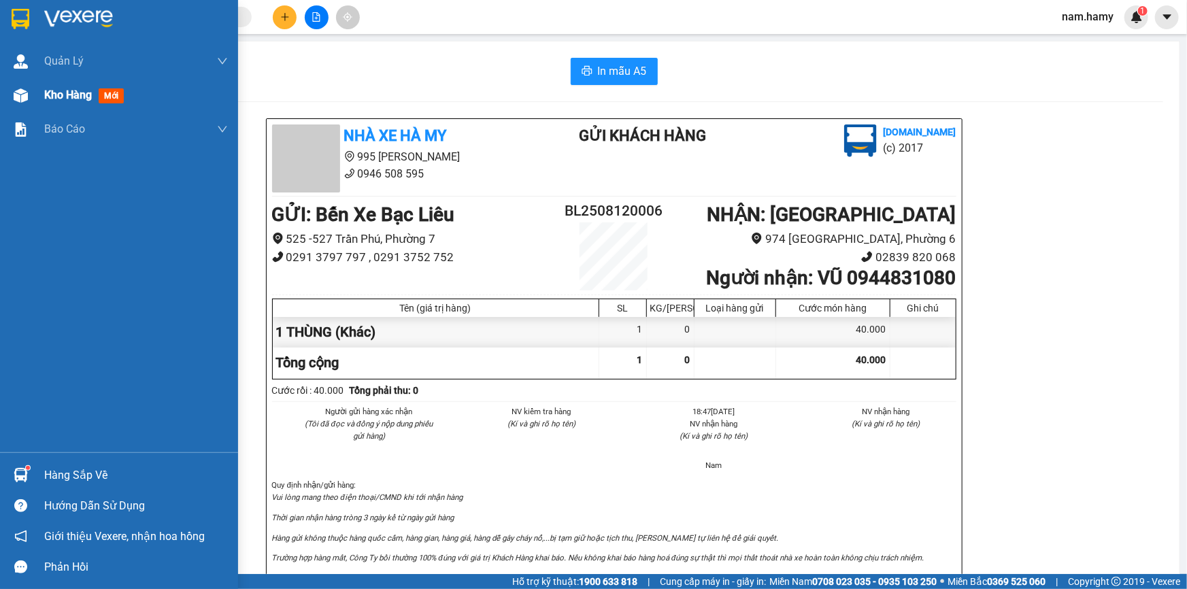
click at [19, 92] on img at bounding box center [21, 95] width 14 height 14
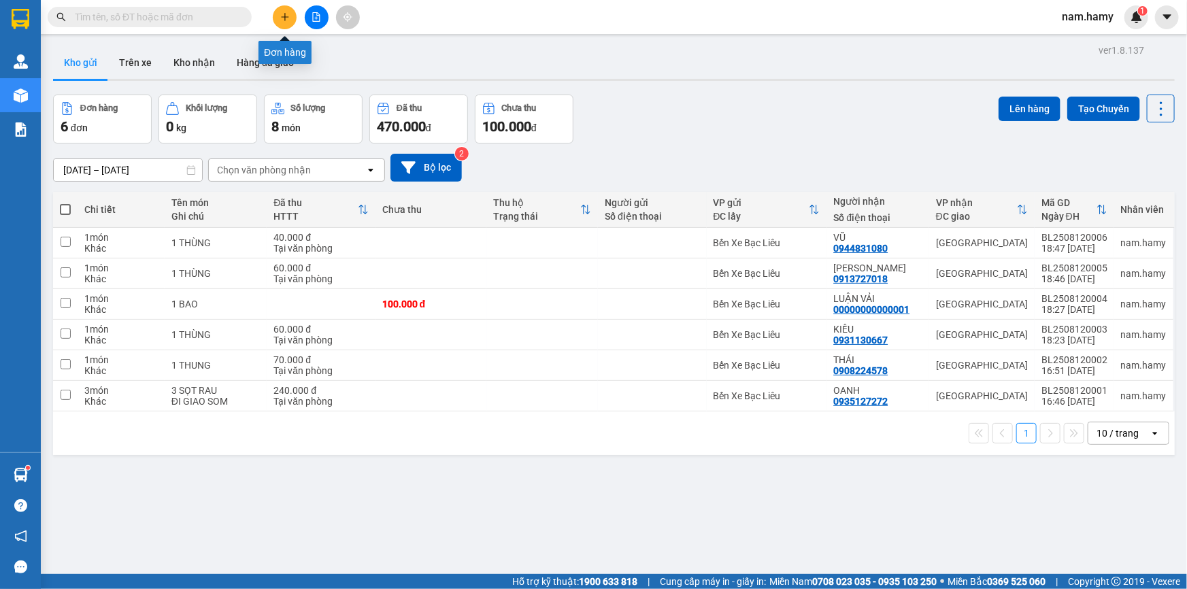
click at [290, 15] on button at bounding box center [285, 17] width 24 height 24
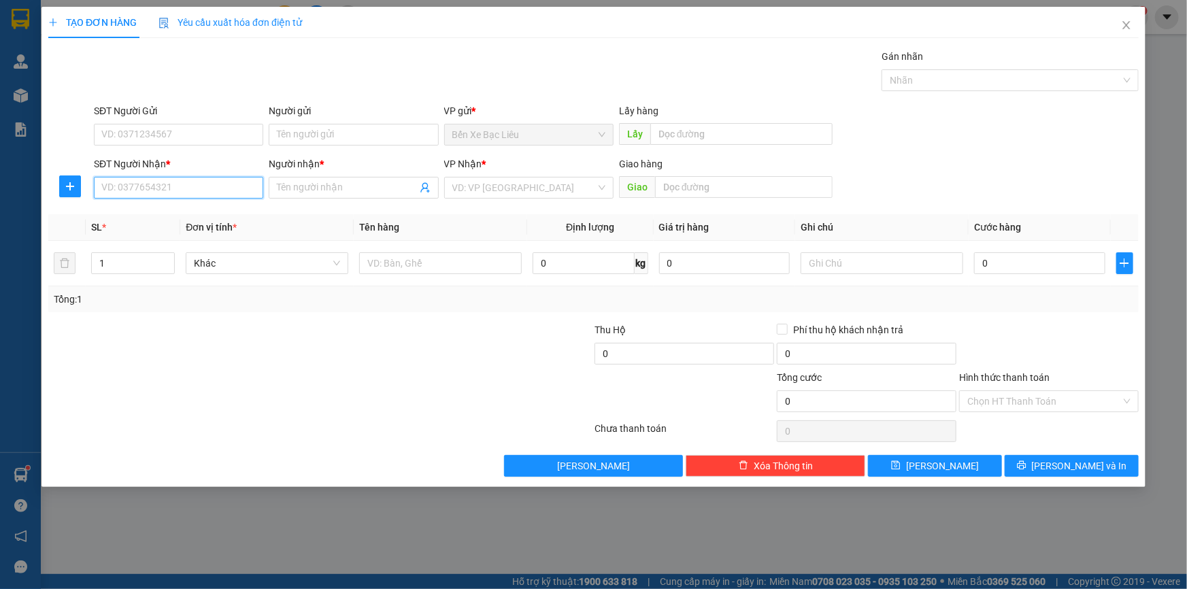
click at [242, 196] on input "SĐT Người Nhận *" at bounding box center [178, 188] width 169 height 22
click at [229, 213] on div "0903916464 - QUANG" at bounding box center [178, 214] width 153 height 15
type input "0903916464"
type input "QUANG"
type input "80.000"
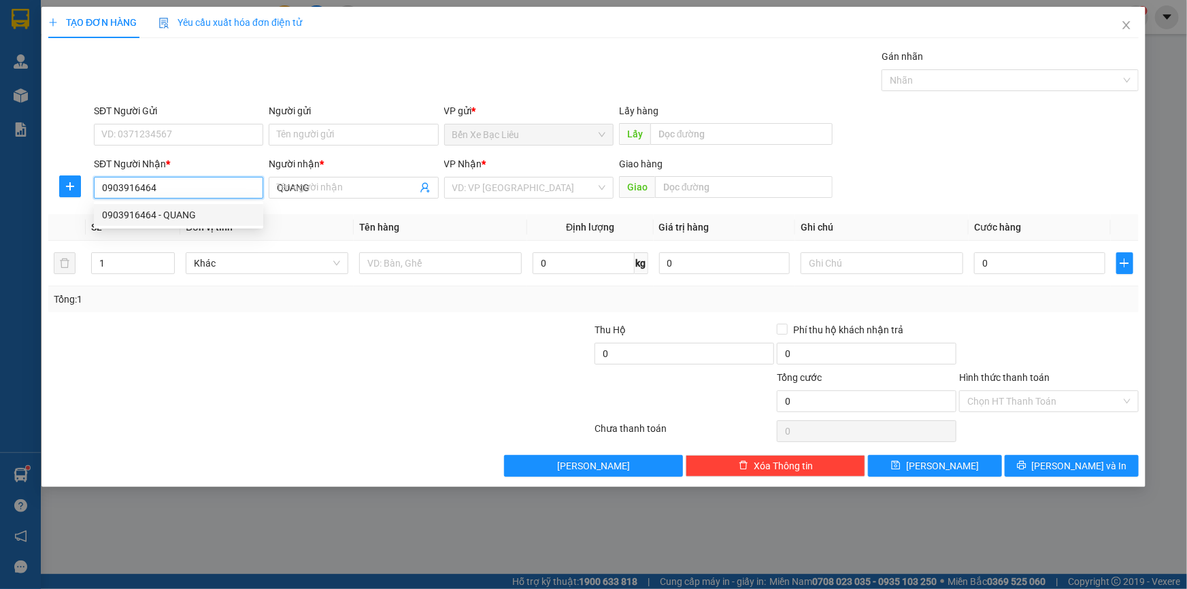
type input "80.000"
type input "0903916464"
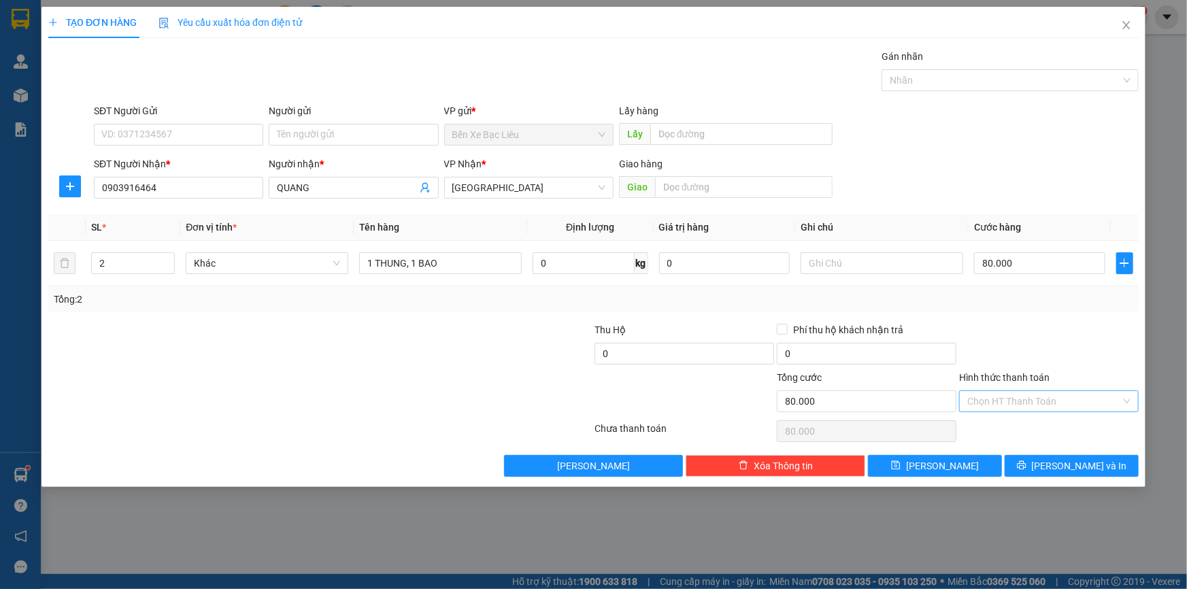
click at [1051, 401] on input "Hình thức thanh toán" at bounding box center [1044, 401] width 154 height 20
click at [1053, 428] on div "Tại văn phòng" at bounding box center [1048, 427] width 163 height 15
type input "0"
click at [1033, 262] on input "80.000" at bounding box center [1039, 263] width 131 height 22
click at [1042, 319] on div "Transit Pickup Surcharge Ids Transit Deliver Surcharge Ids Transit Deliver Surc…" at bounding box center [593, 263] width 1090 height 428
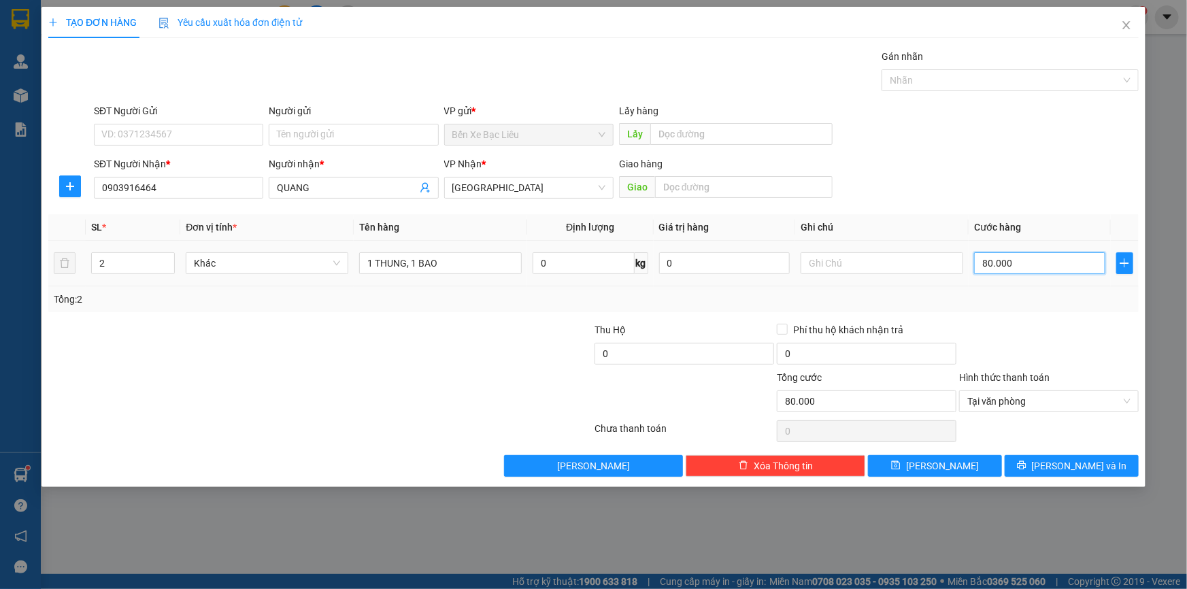
click at [1054, 260] on input "80.000" at bounding box center [1039, 263] width 131 height 22
click at [1072, 313] on div "Transit Pickup Surcharge Ids Transit Deliver Surcharge Ids Transit Deliver Surc…" at bounding box center [593, 263] width 1090 height 428
click at [1045, 267] on input "80.000" at bounding box center [1039, 263] width 131 height 22
type input "0"
click at [977, 260] on input "0" at bounding box center [1039, 263] width 131 height 22
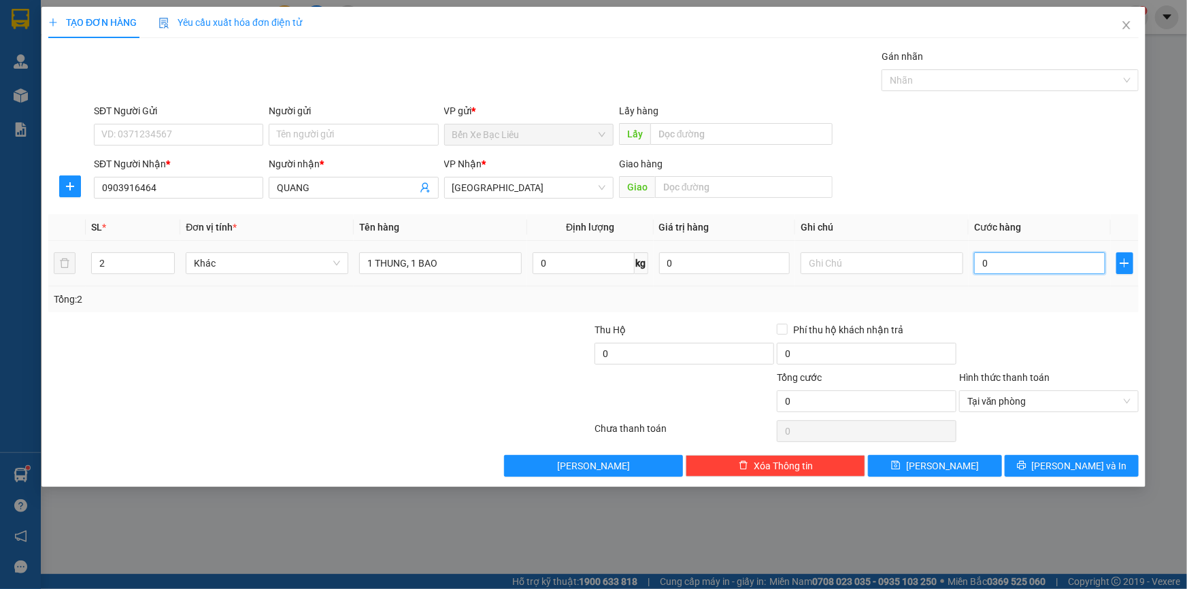
type input "90"
type input "90.000"
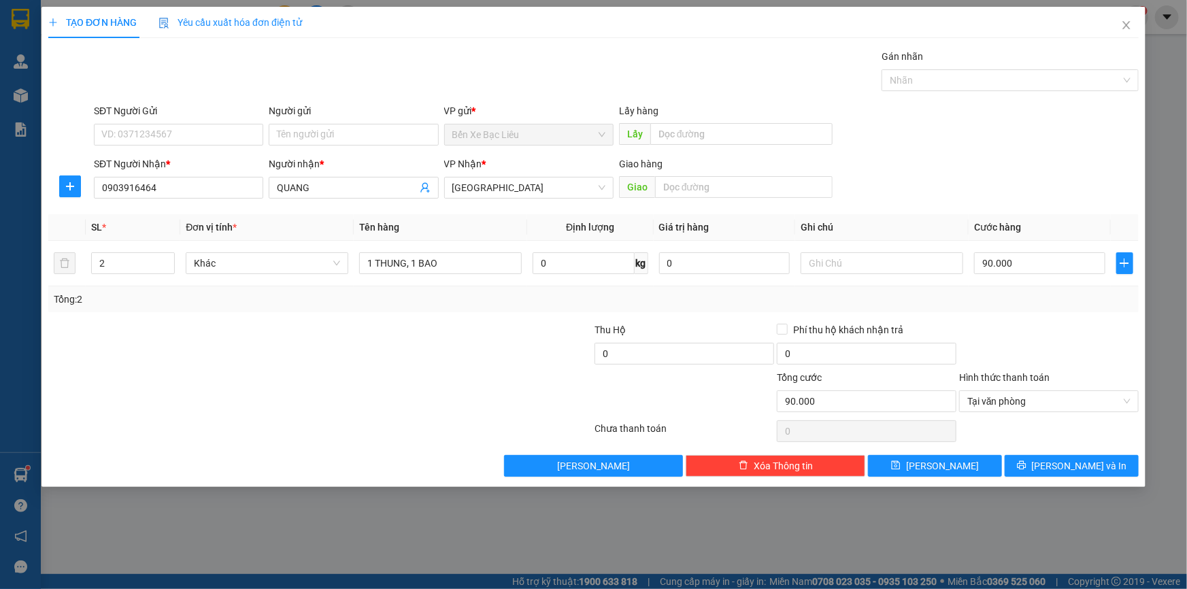
click at [1106, 356] on div at bounding box center [1048, 346] width 182 height 48
click at [1020, 261] on input "90.000" at bounding box center [1039, 263] width 131 height 22
type input "0"
click at [972, 256] on td "0" at bounding box center [1039, 264] width 142 height 46
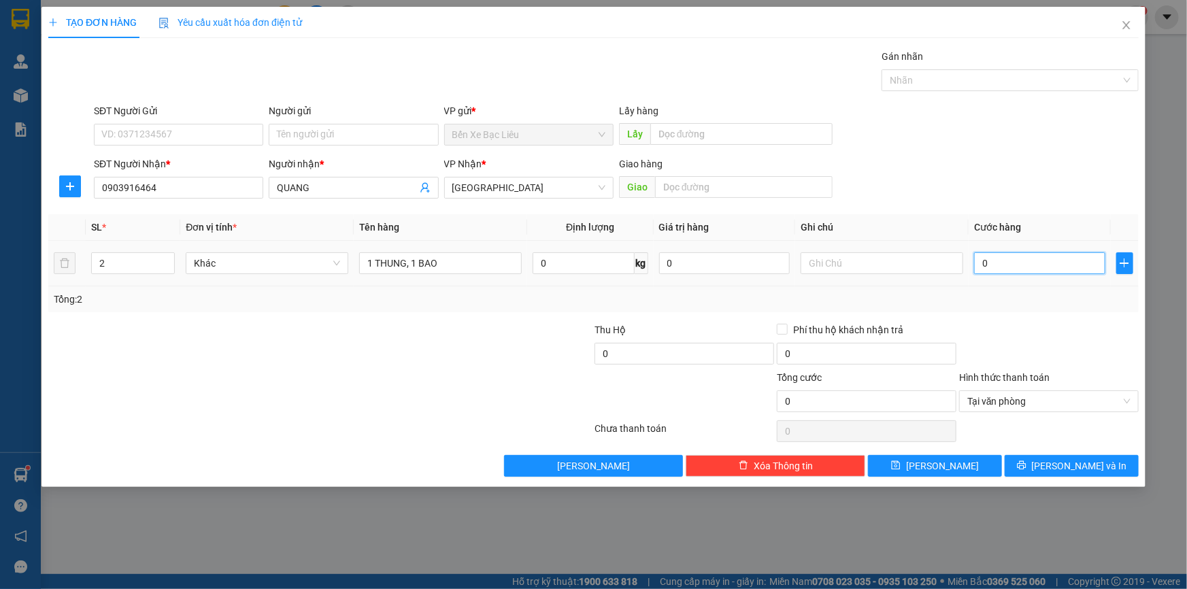
click at [983, 263] on input "0" at bounding box center [1039, 263] width 131 height 22
drag, startPoint x: 1023, startPoint y: 322, endPoint x: 1014, endPoint y: 308, distance: 16.6
click at [1023, 322] on div at bounding box center [1048, 346] width 182 height 48
click at [974, 263] on input "0" at bounding box center [1039, 263] width 131 height 22
type input "6"
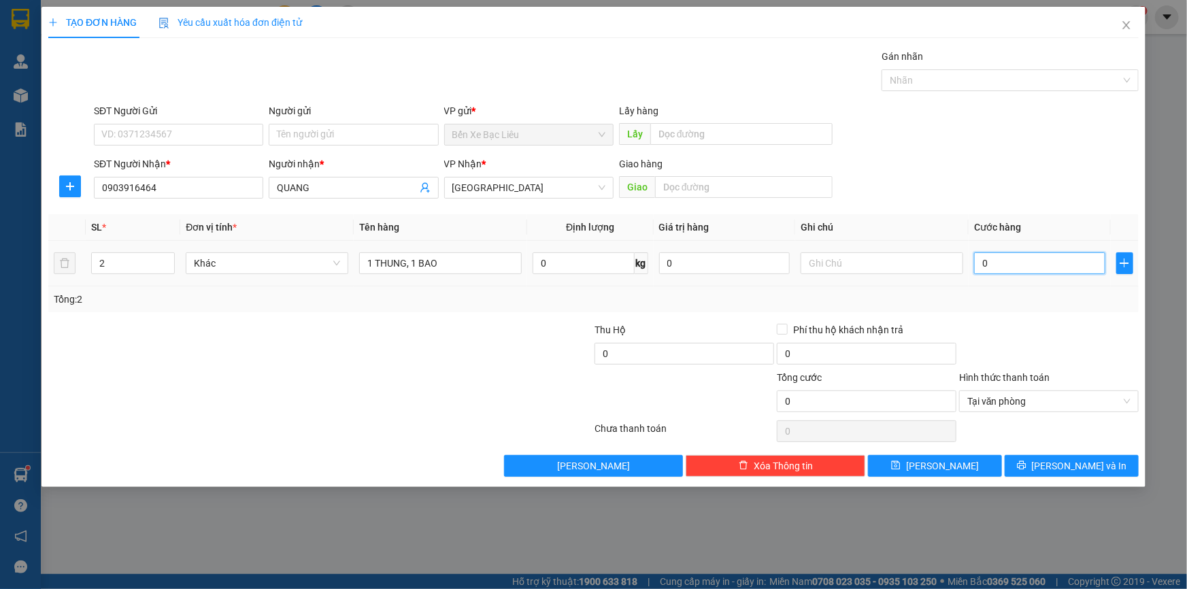
type input "6"
type input "0"
type input "8"
type input "08"
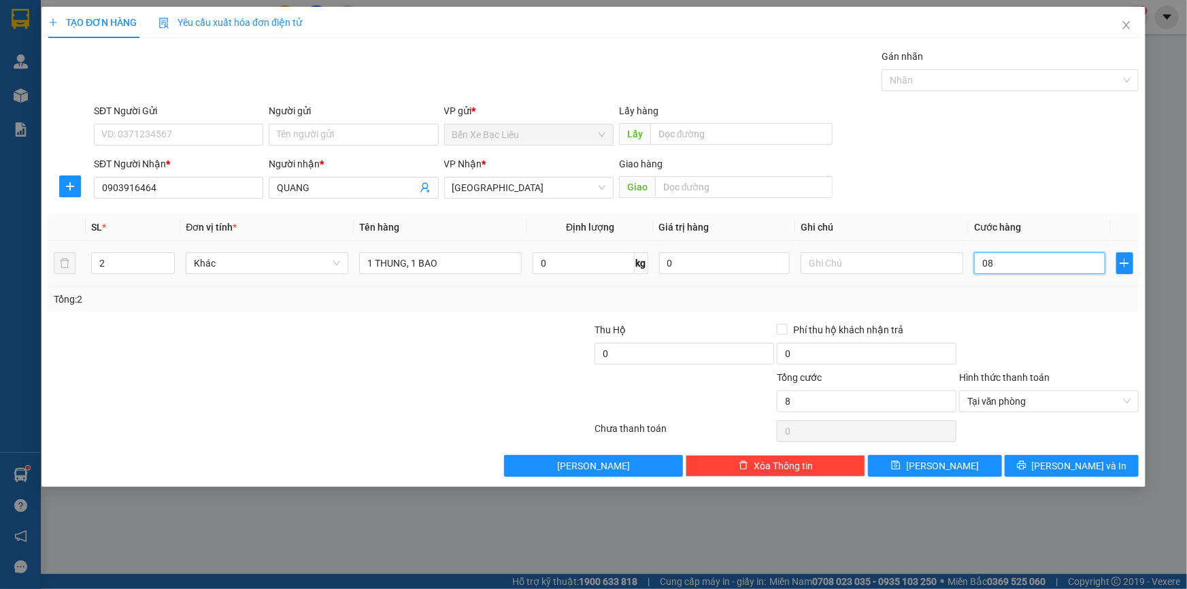
type input "80"
type input "080"
type input "8"
type input "08"
type input "0"
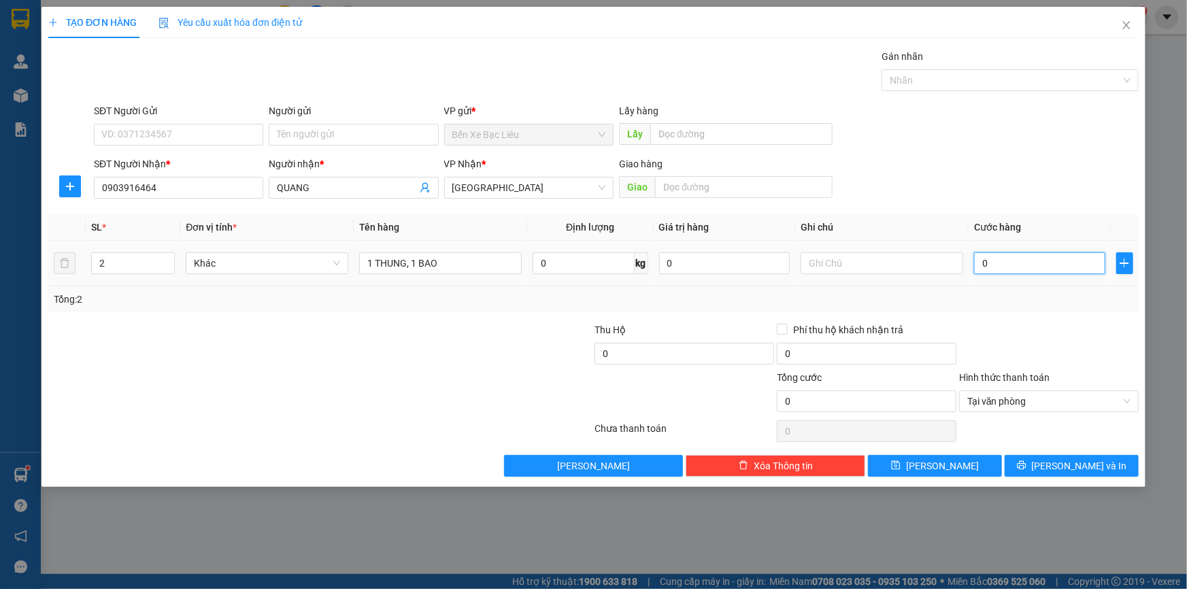
type input "0"
click at [979, 260] on input "0" at bounding box center [1039, 263] width 131 height 22
type input "80"
type input "80.000"
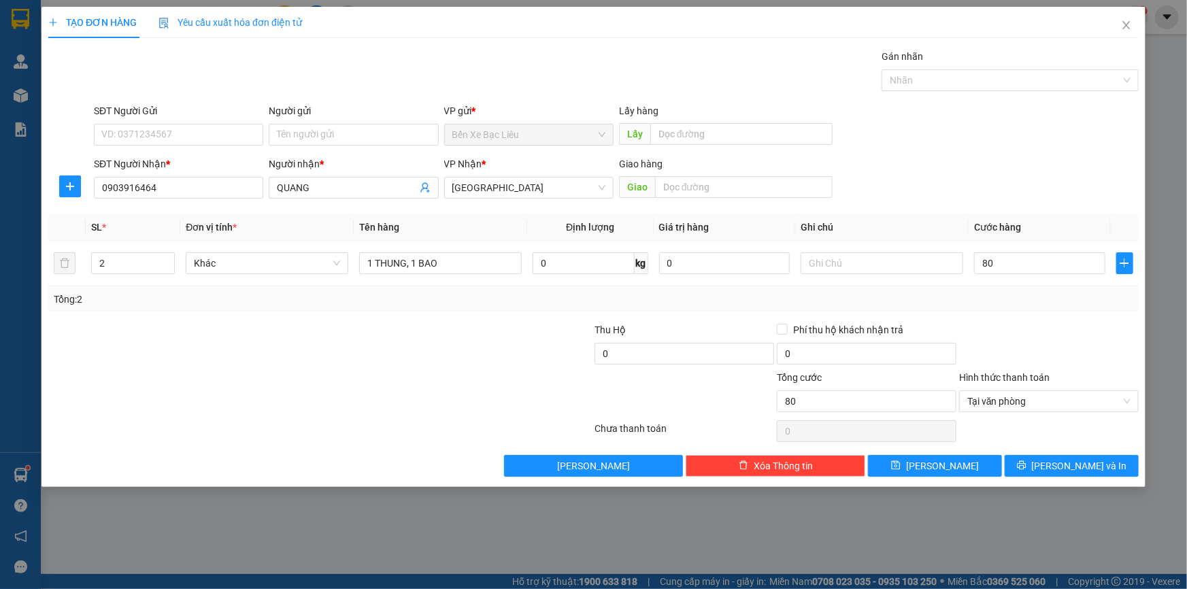
type input "80.000"
click at [1059, 323] on div at bounding box center [1048, 346] width 182 height 48
click at [1074, 466] on span "[PERSON_NAME] và In" at bounding box center [1079, 465] width 95 height 15
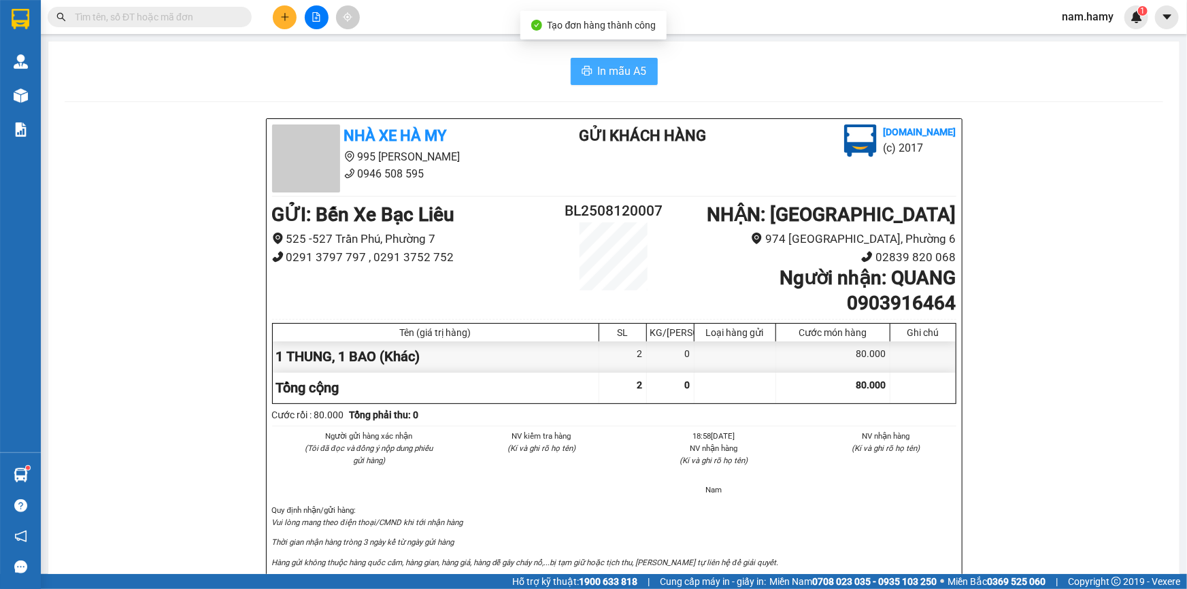
click at [621, 74] on span "In mẫu A5" at bounding box center [622, 71] width 49 height 17
click at [285, 19] on icon "plus" at bounding box center [284, 16] width 1 height 7
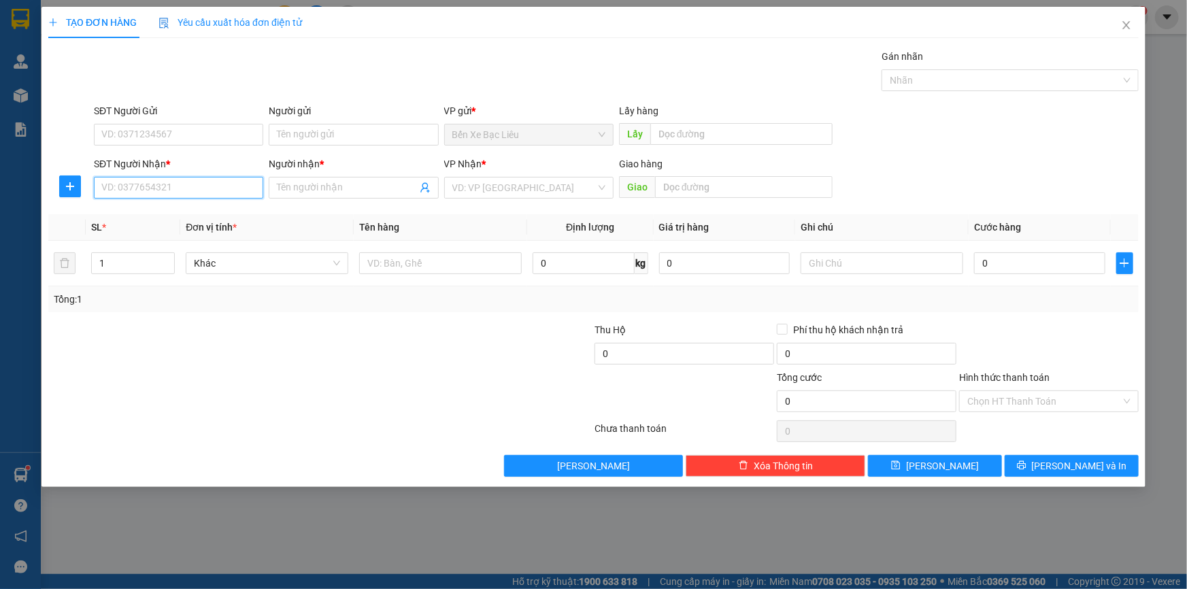
click at [234, 186] on input "SĐT Người Nhận *" at bounding box center [178, 188] width 169 height 22
click at [249, 222] on div "0528796666 - NHƯ" at bounding box center [178, 214] width 153 height 15
type input "0528796666"
type input "NHƯ"
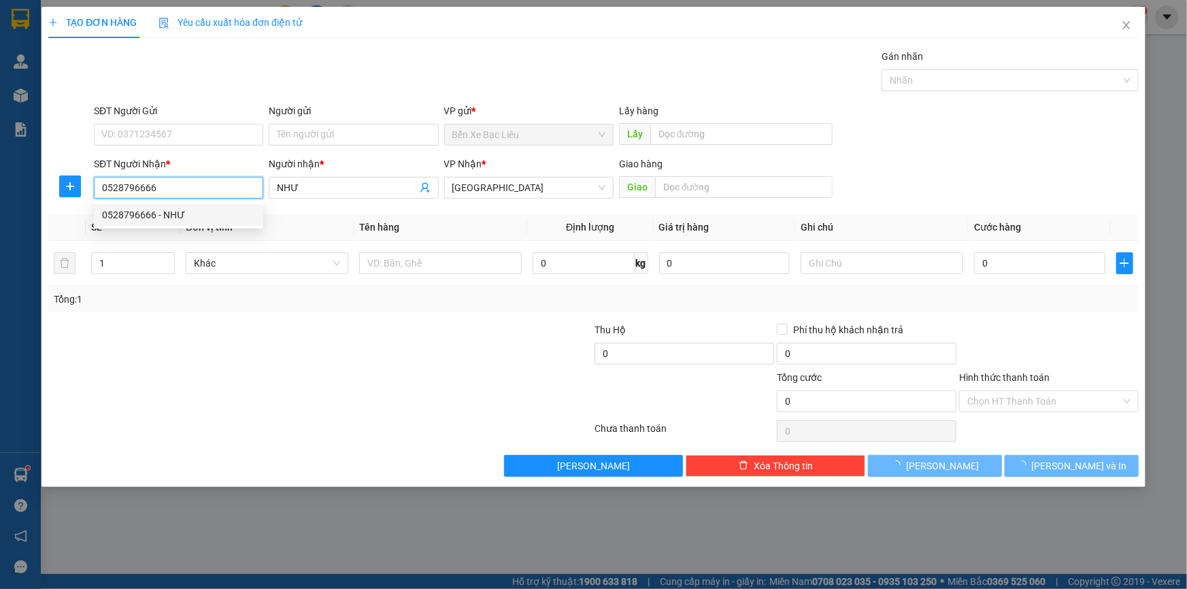
type input "40.000"
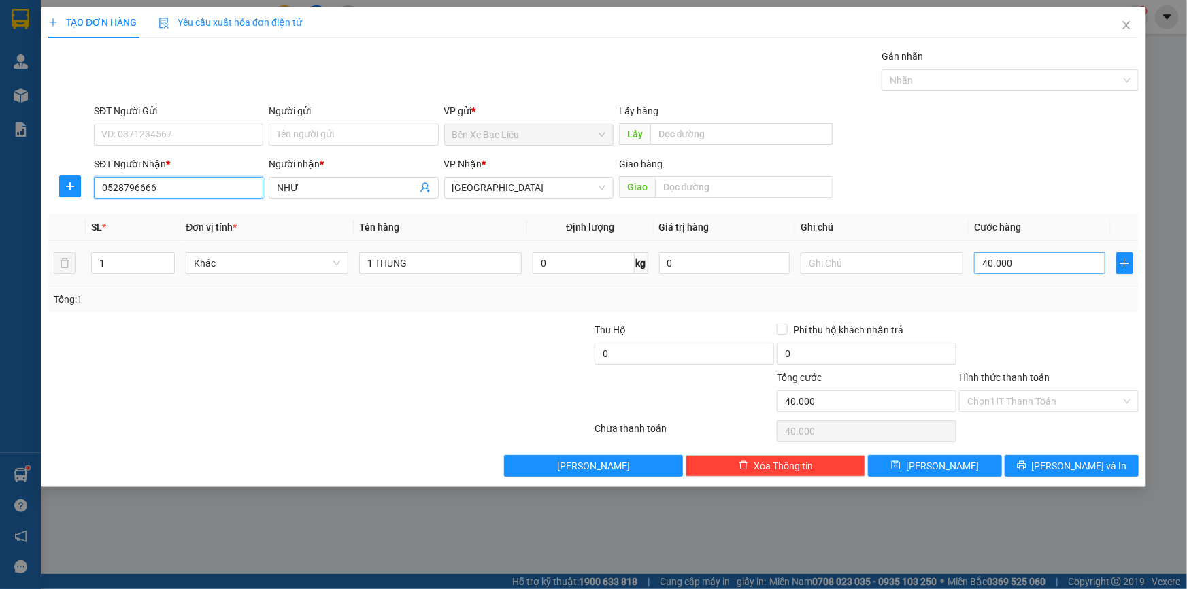
type input "0528796666"
type input "0"
click at [979, 258] on input "0" at bounding box center [1039, 263] width 131 height 22
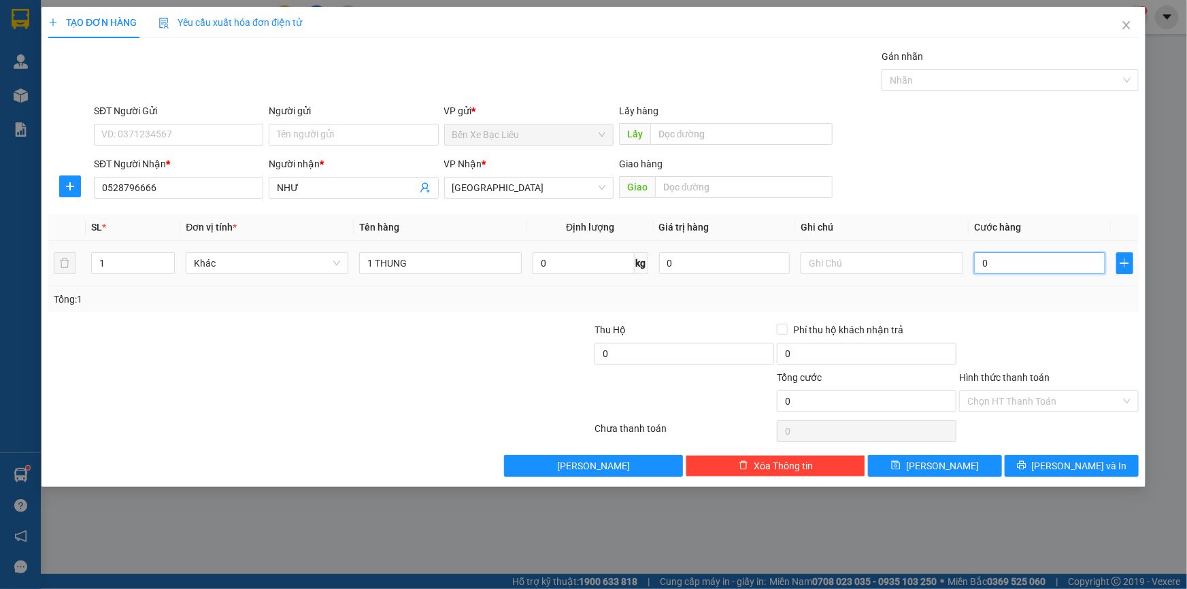
type input "50"
type input "50.000"
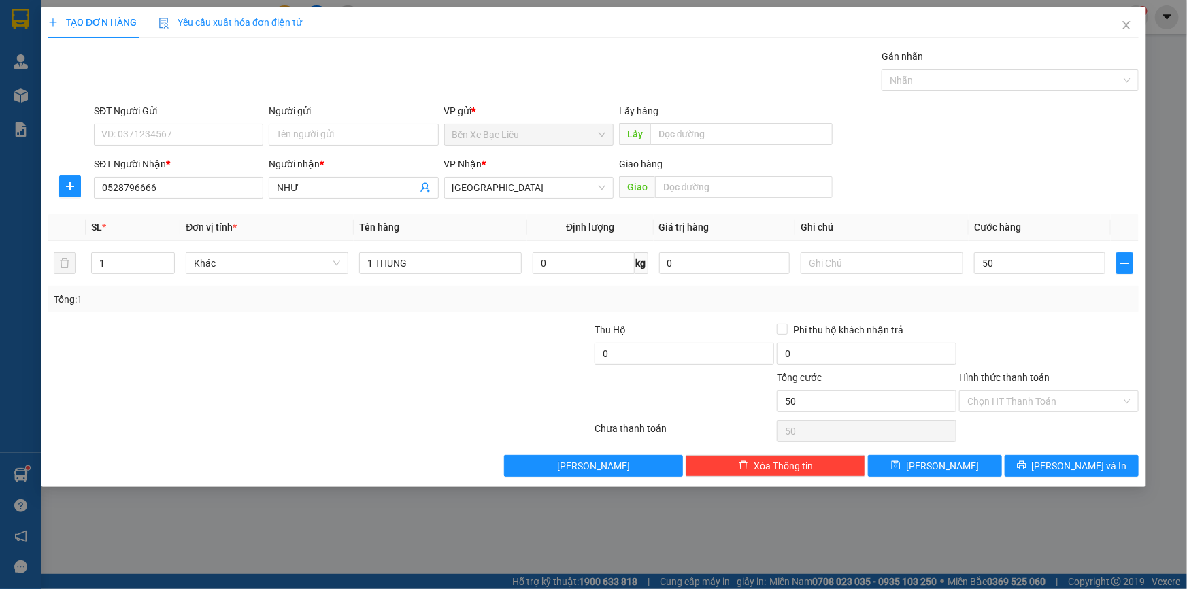
type input "50.000"
click at [1061, 297] on div "Tổng: 1" at bounding box center [593, 299] width 1079 height 15
click at [1102, 400] on input "Hình thức thanh toán" at bounding box center [1044, 401] width 154 height 20
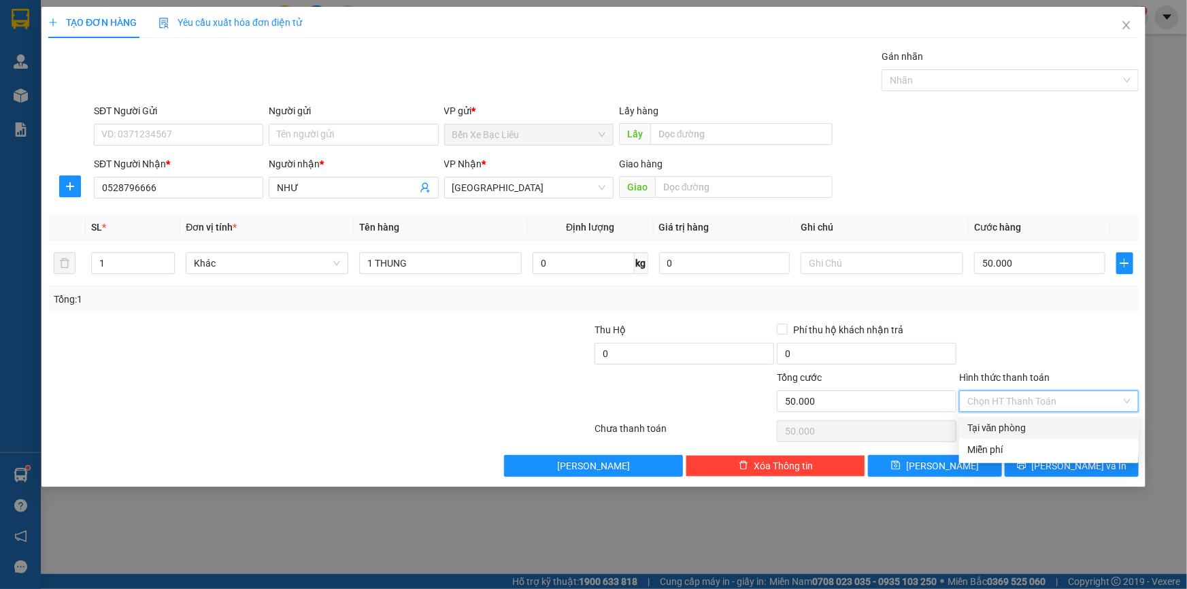
click at [1105, 436] on div "Tại văn phòng" at bounding box center [1049, 428] width 180 height 22
type input "0"
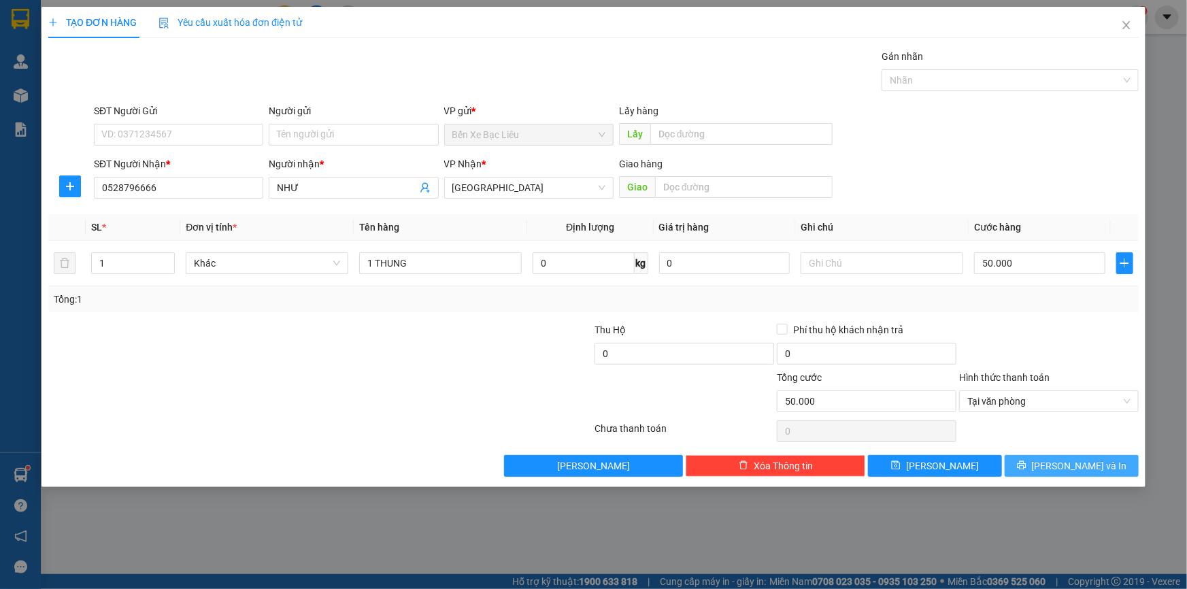
click at [1096, 465] on span "[PERSON_NAME] và In" at bounding box center [1079, 465] width 95 height 15
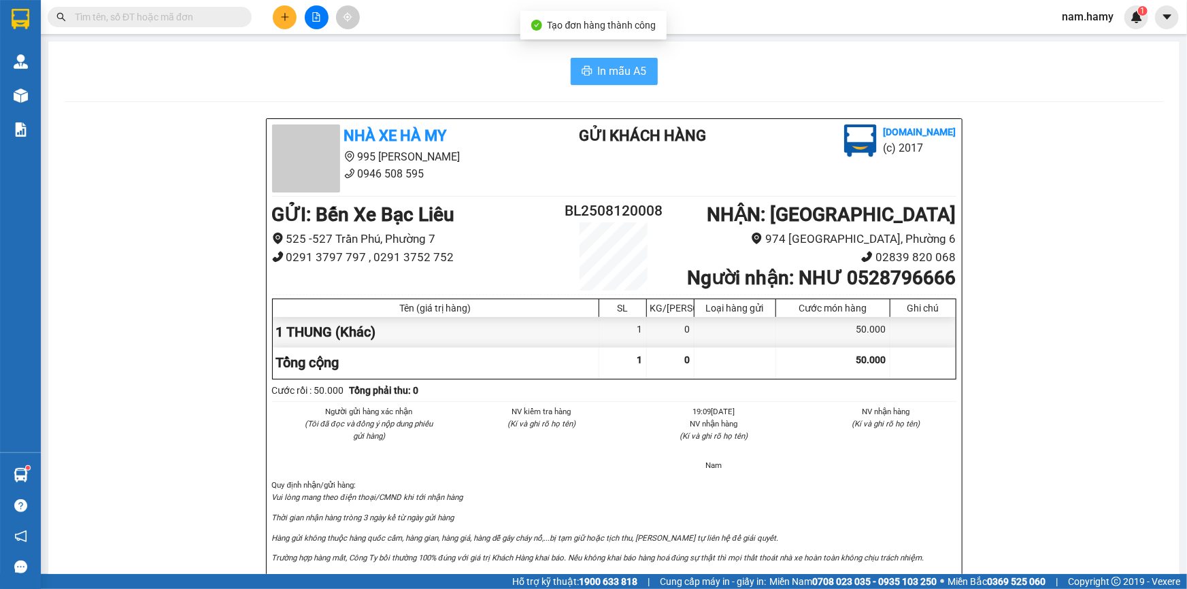
click at [637, 68] on span "In mẫu A5" at bounding box center [622, 71] width 49 height 17
click at [622, 69] on span "In mẫu A5" at bounding box center [622, 71] width 49 height 17
click at [229, 14] on input "text" at bounding box center [155, 17] width 160 height 15
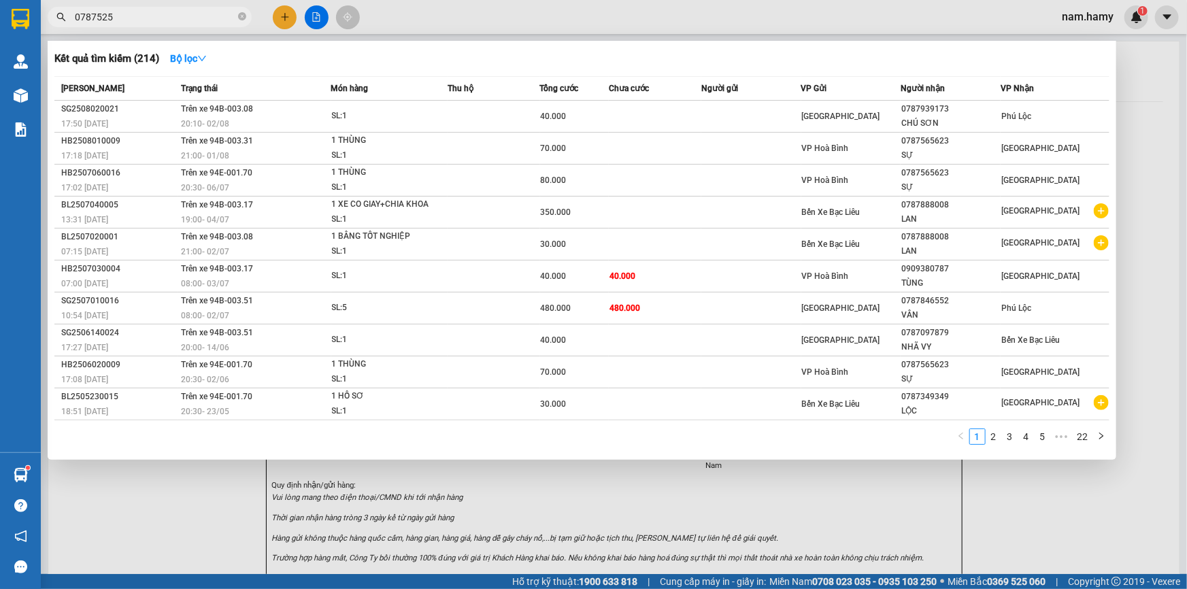
type input "07875252"
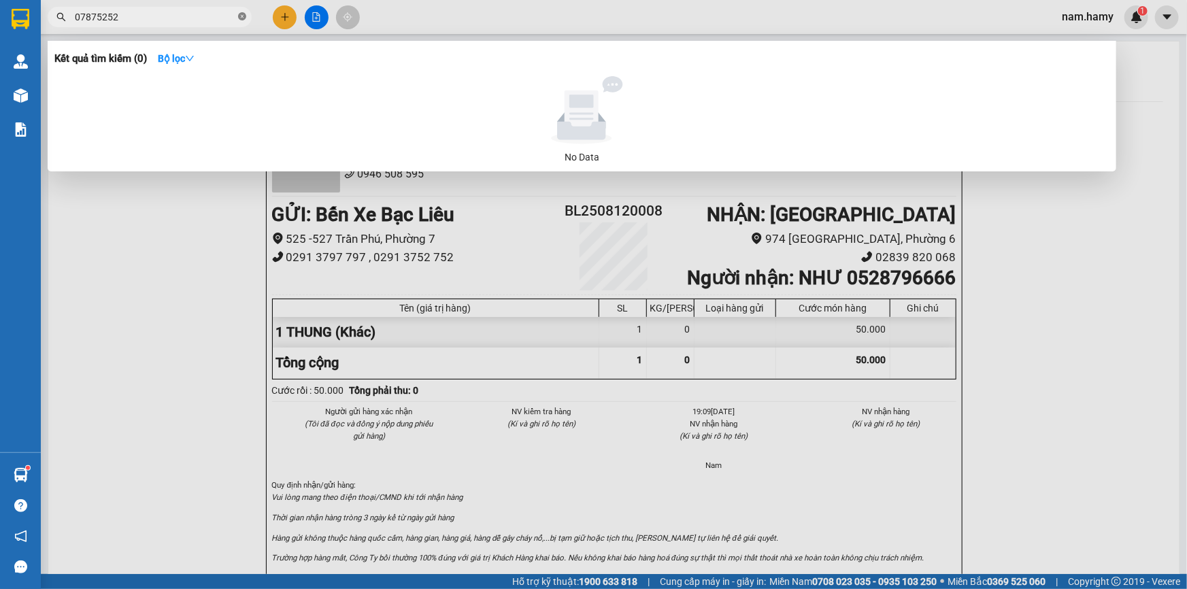
click at [244, 16] on icon "close-circle" at bounding box center [242, 16] width 8 height 8
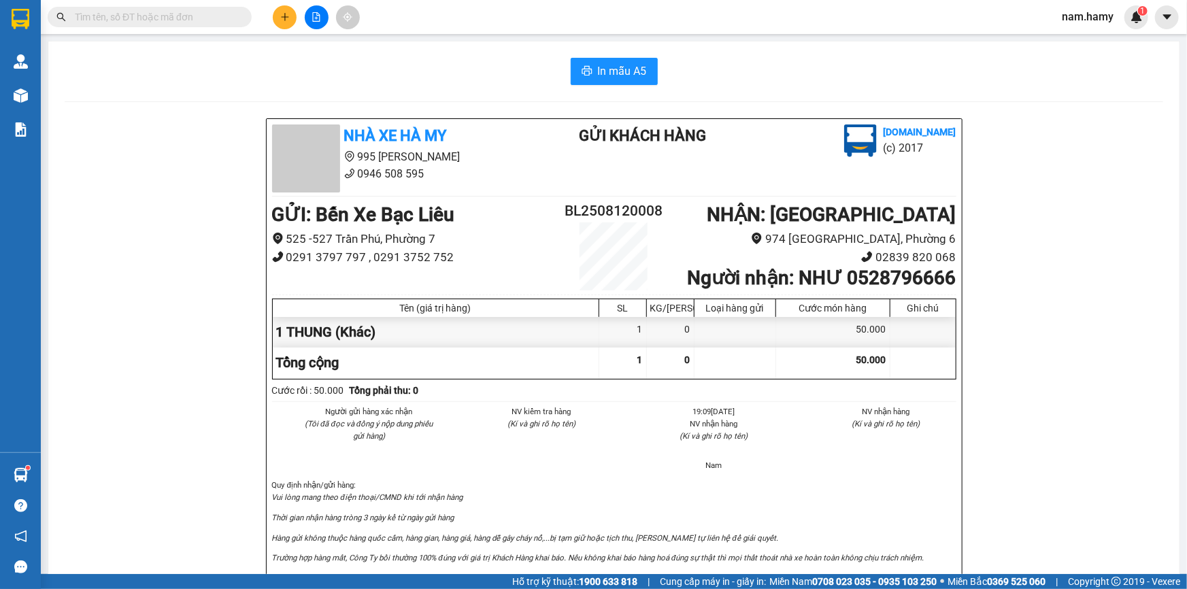
click at [218, 13] on input "text" at bounding box center [155, 17] width 160 height 15
click at [218, 13] on input "0" at bounding box center [155, 17] width 160 height 15
type input "0"
click at [288, 10] on button at bounding box center [285, 17] width 24 height 24
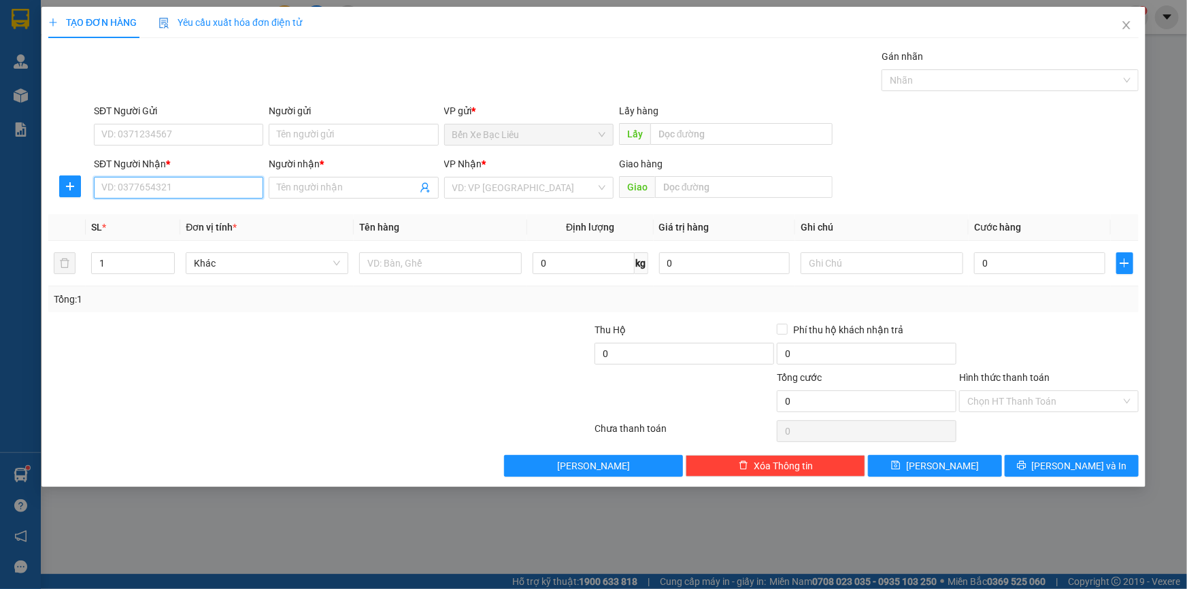
click at [197, 190] on input "SĐT Người Nhận *" at bounding box center [178, 188] width 169 height 22
type input "0937758069"
click at [235, 218] on div "0937758069 - [GEOGRAPHIC_DATA]" at bounding box center [178, 214] width 153 height 15
type input "ANH PHI"
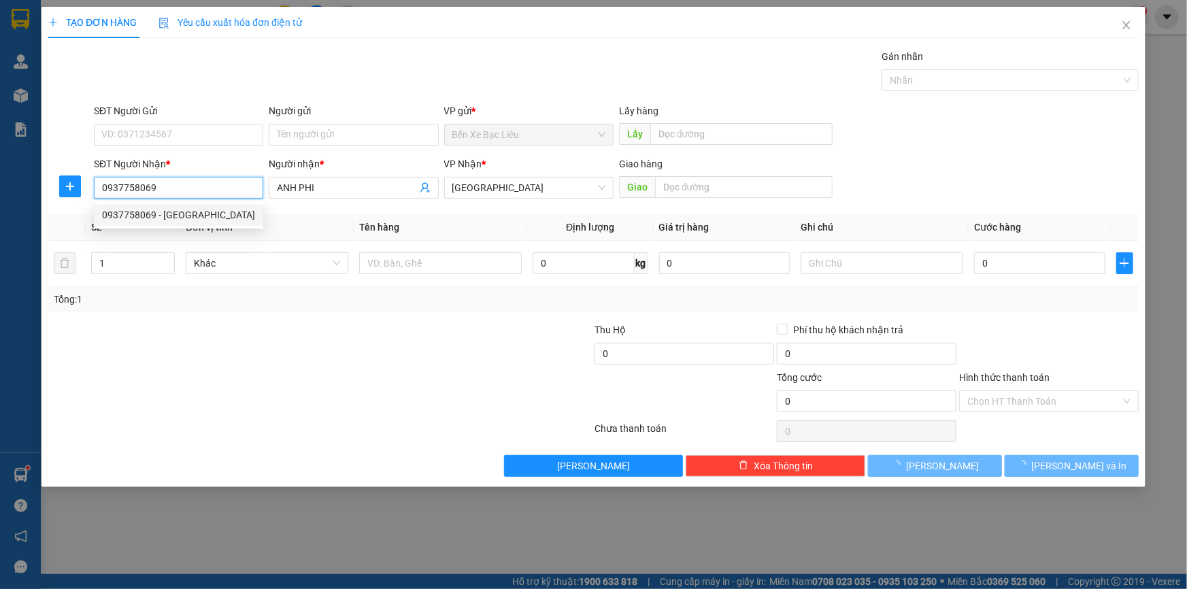
type input "40.000"
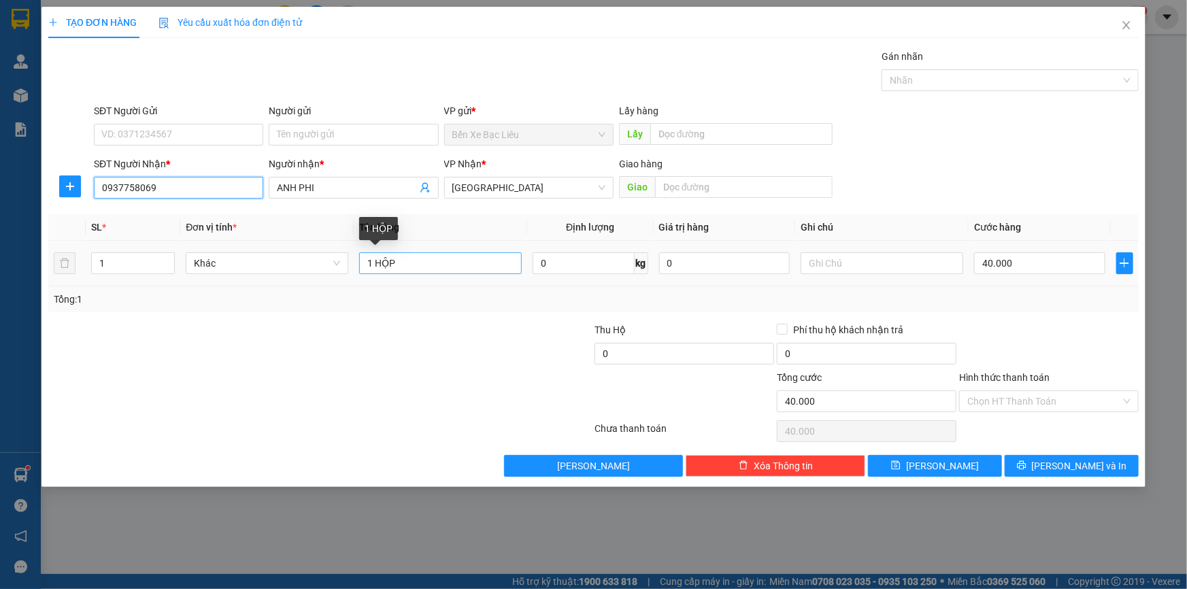
type input "0937758069"
click at [440, 262] on input "1 HỘP" at bounding box center [440, 263] width 163 height 22
type input "1 THÙNG"
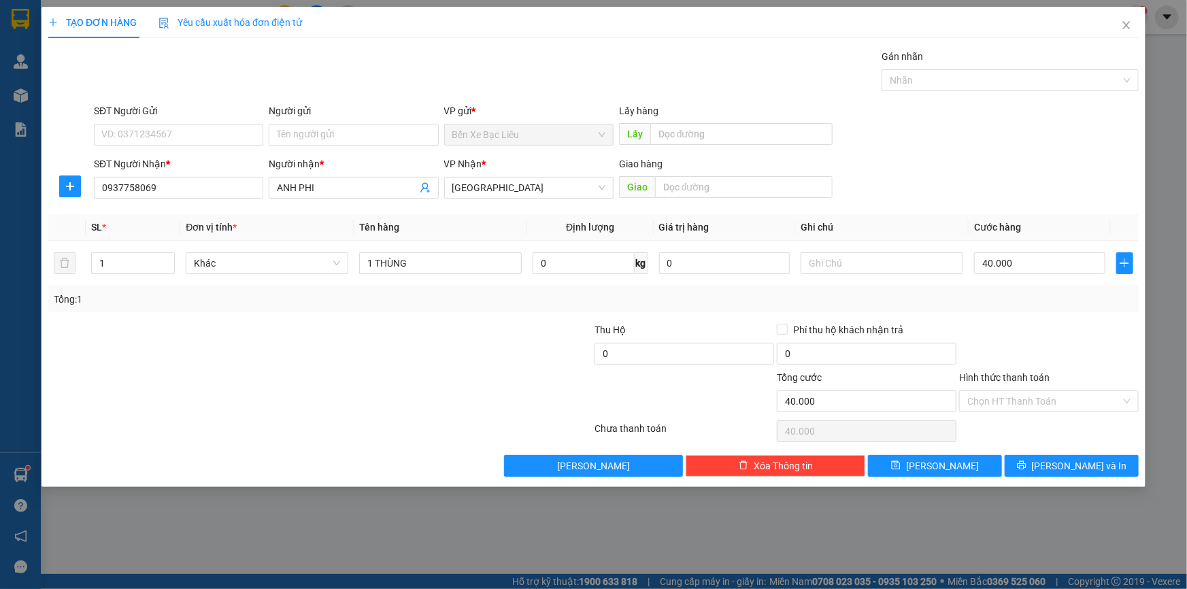
click at [1023, 350] on div at bounding box center [1048, 346] width 182 height 48
click at [1052, 398] on input "Hình thức thanh toán" at bounding box center [1044, 401] width 154 height 20
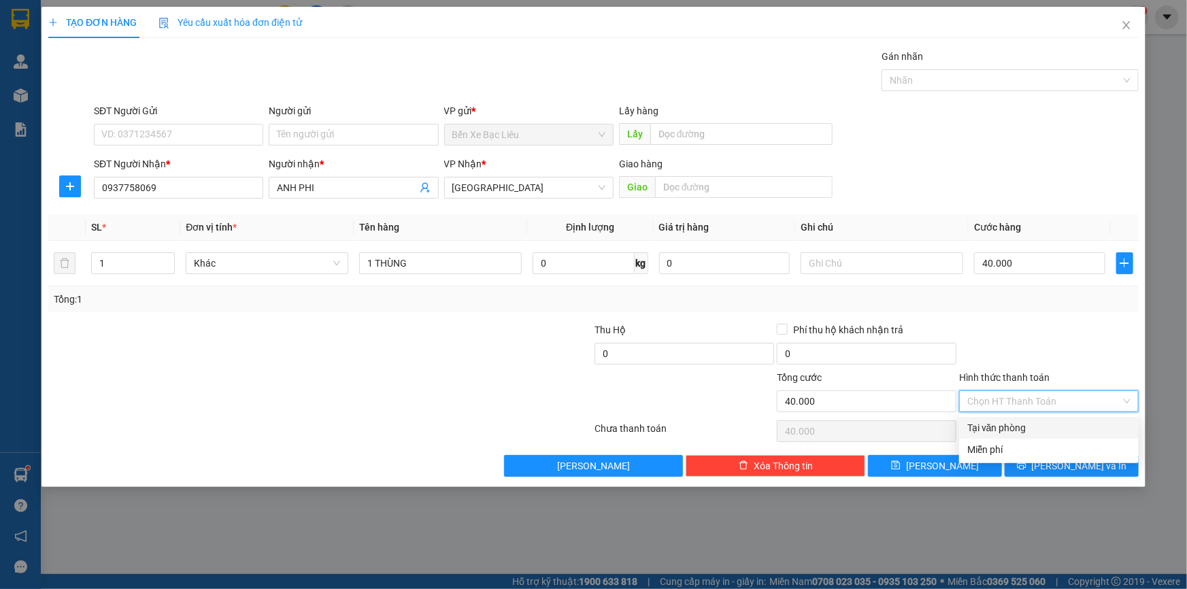
click at [1068, 422] on div "Tại văn phòng" at bounding box center [1048, 427] width 163 height 15
type input "0"
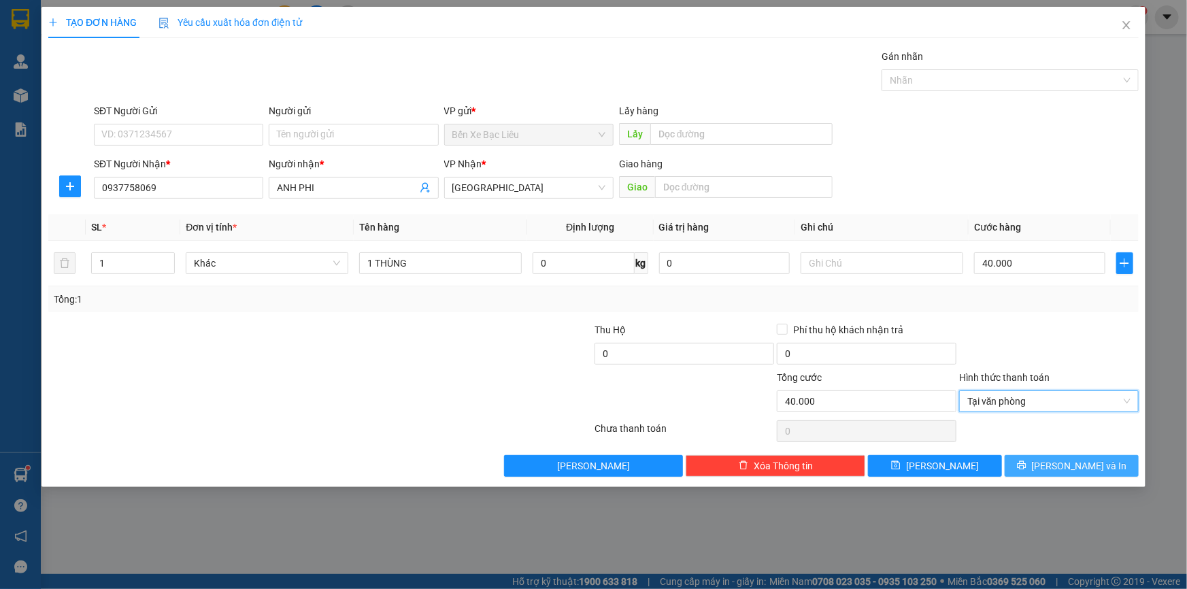
click at [1079, 460] on span "[PERSON_NAME] và In" at bounding box center [1079, 465] width 95 height 15
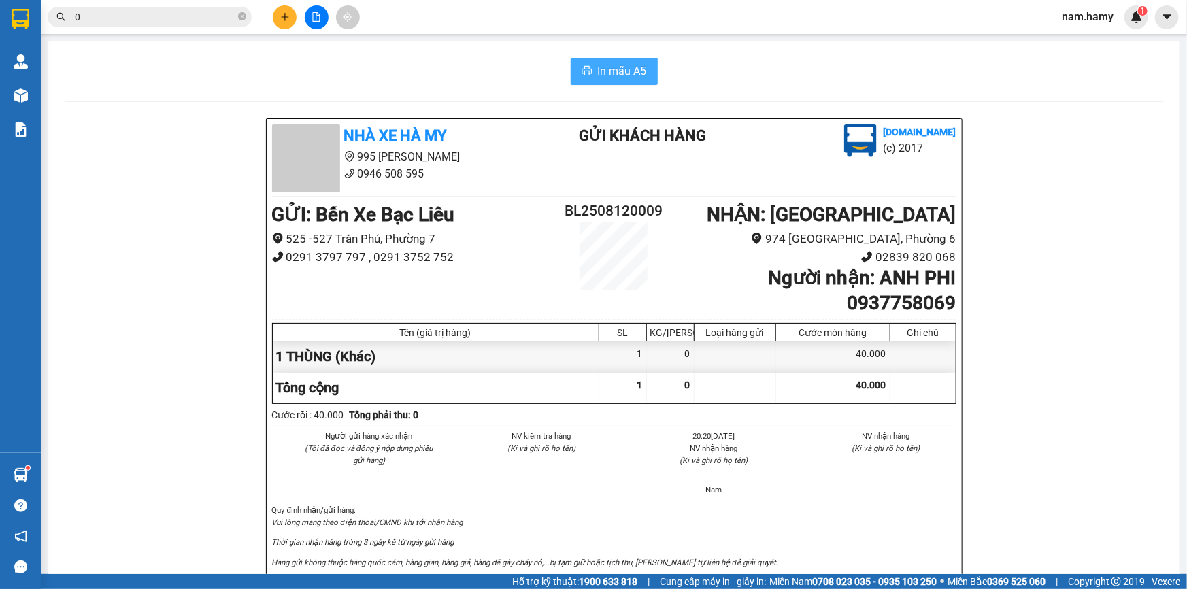
click at [639, 69] on span "In mẫu A5" at bounding box center [622, 71] width 49 height 17
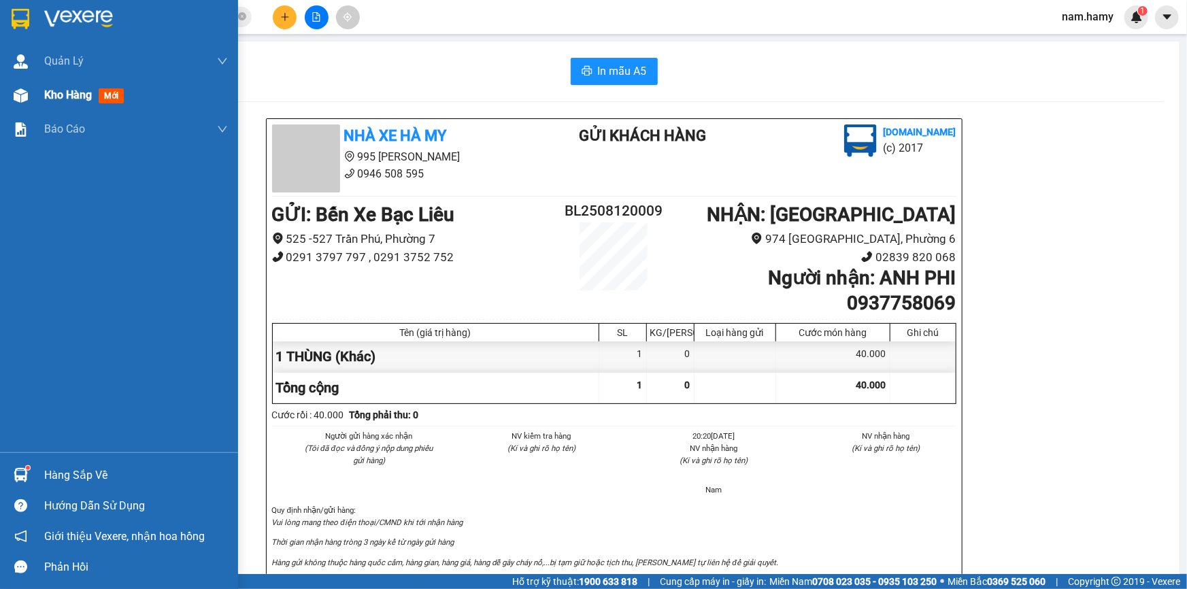
click at [84, 101] on span "Kho hàng" at bounding box center [68, 94] width 48 height 13
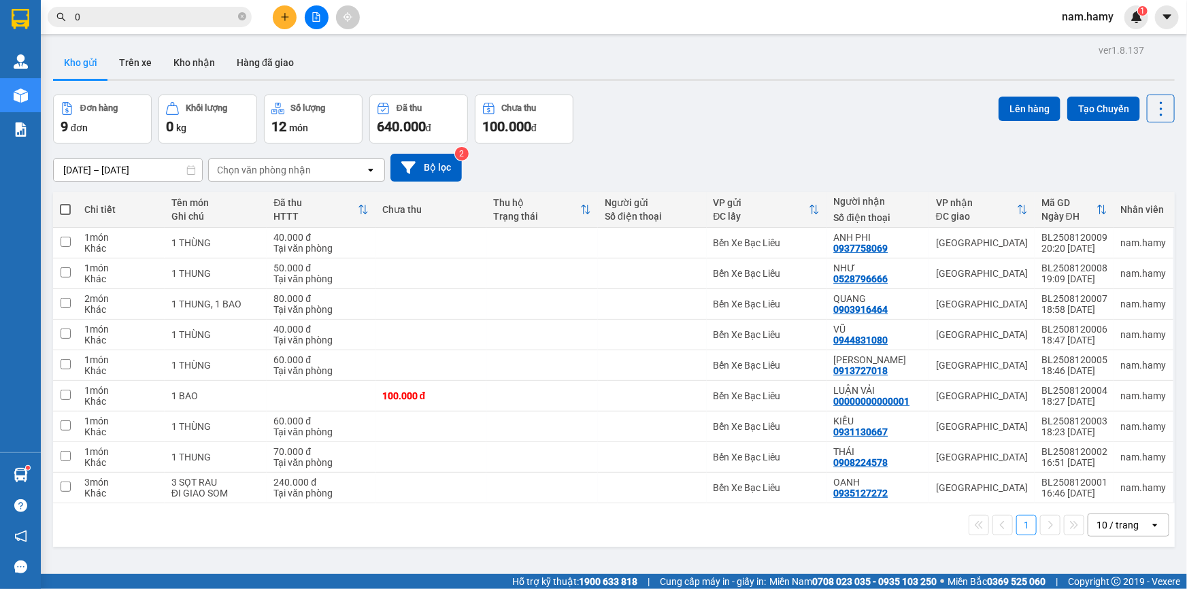
click at [67, 209] on span at bounding box center [65, 209] width 11 height 11
click at [65, 203] on input "checkbox" at bounding box center [65, 203] width 0 height 0
checkbox input "true"
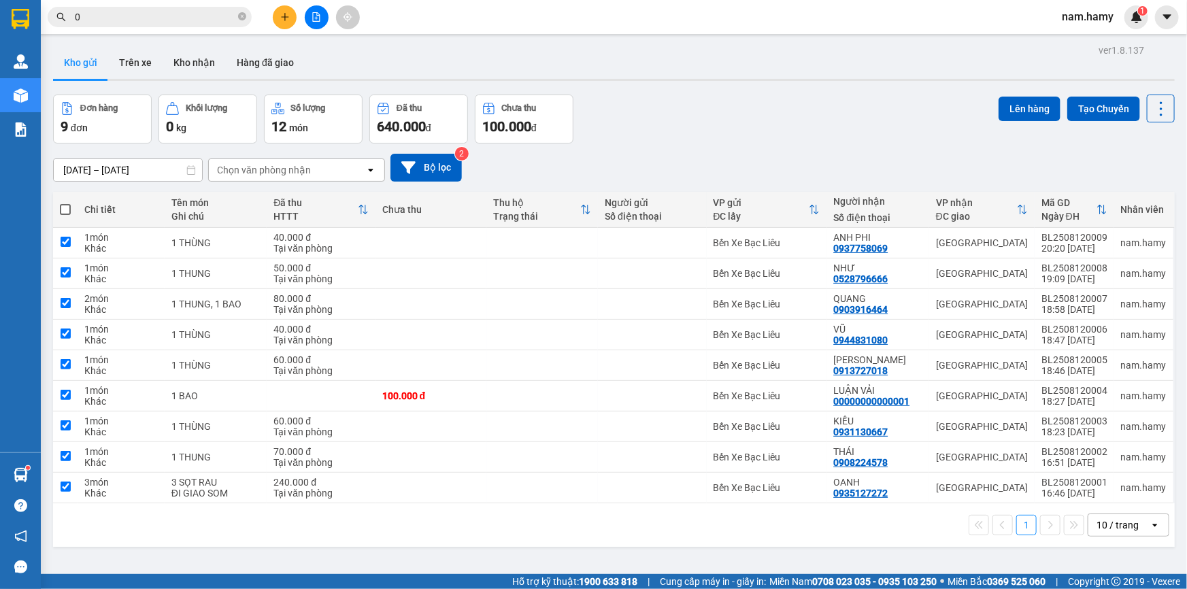
checkbox input "true"
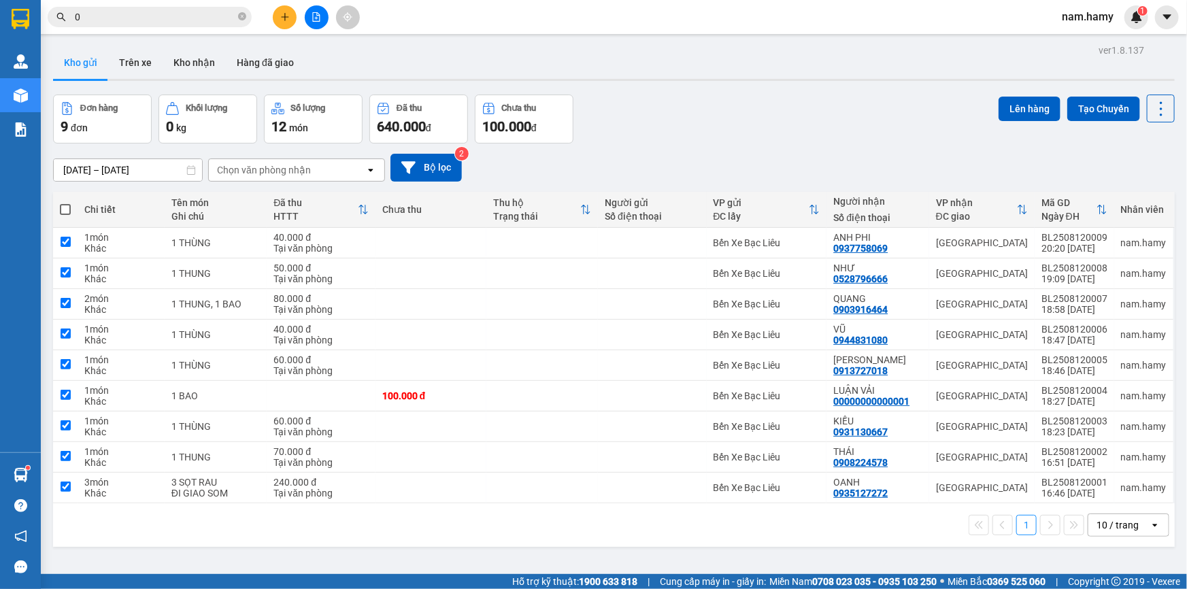
checkbox input "true"
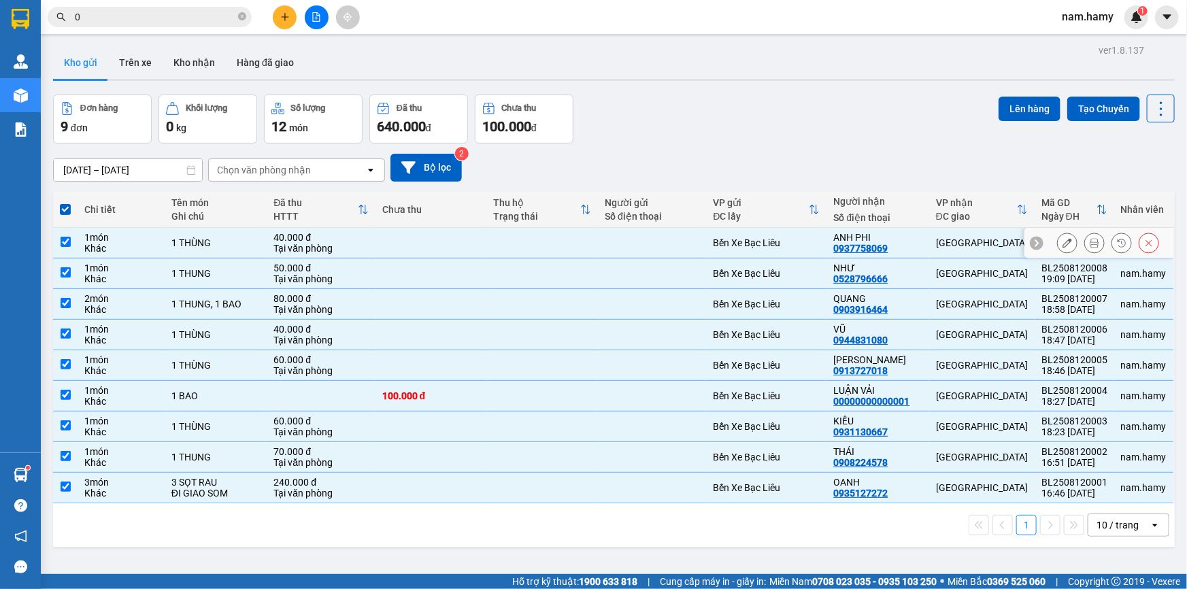
click at [61, 239] on input "checkbox" at bounding box center [66, 242] width 10 height 10
checkbox input "false"
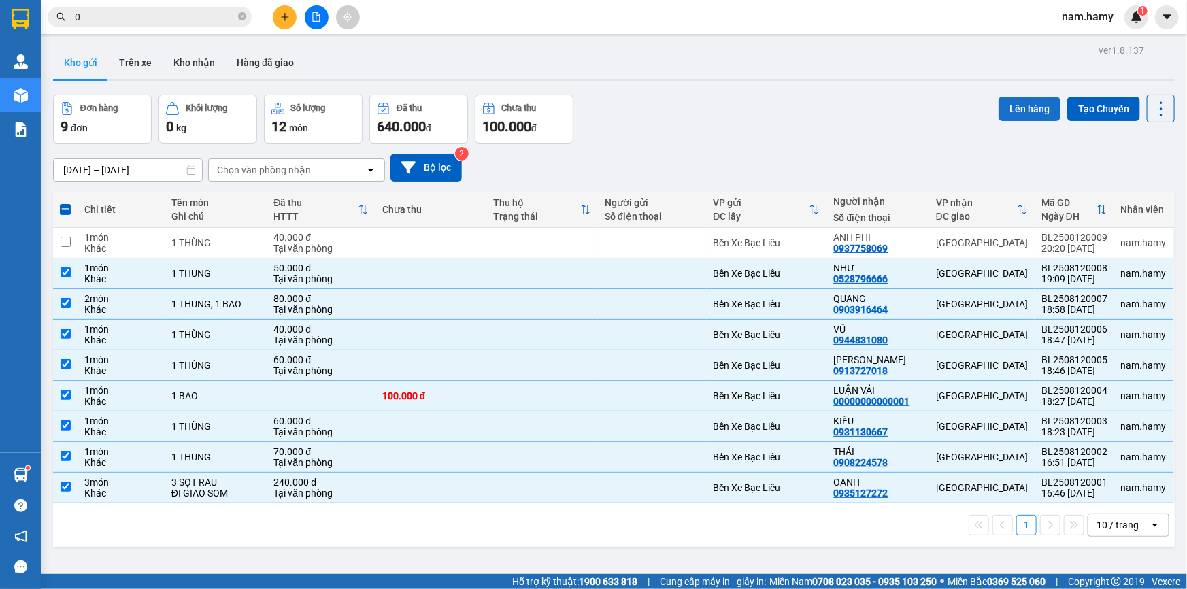
click at [1039, 108] on button "Lên hàng" at bounding box center [1029, 109] width 62 height 24
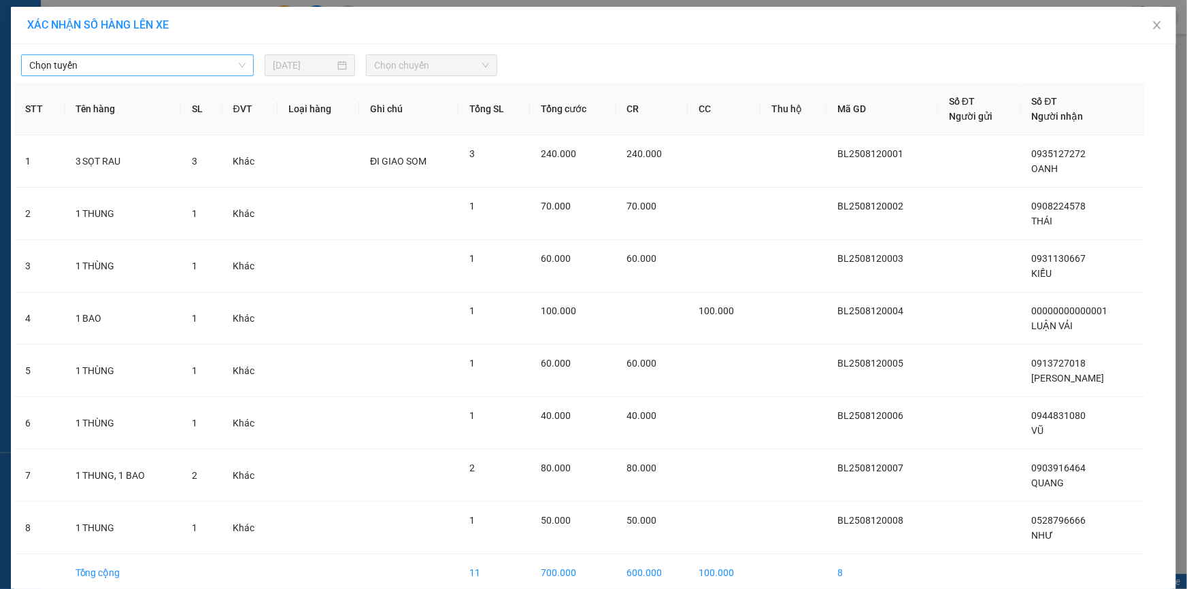
click at [208, 66] on span "Chọn tuyến" at bounding box center [137, 65] width 216 height 20
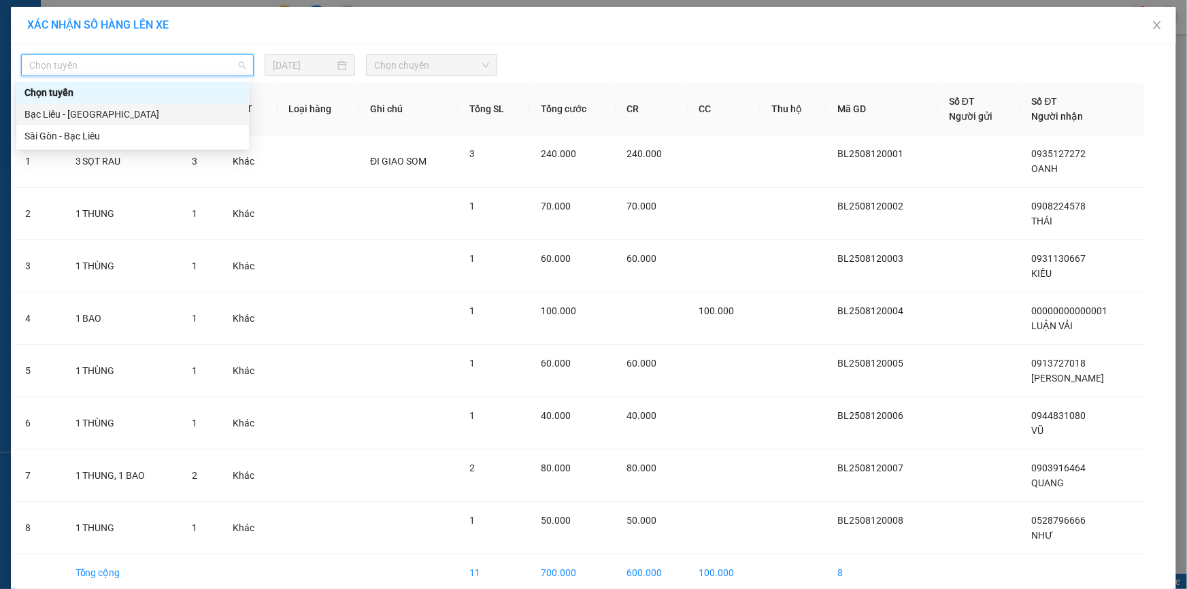
click at [202, 116] on div "Bạc Liêu - [GEOGRAPHIC_DATA]" at bounding box center [132, 114] width 216 height 15
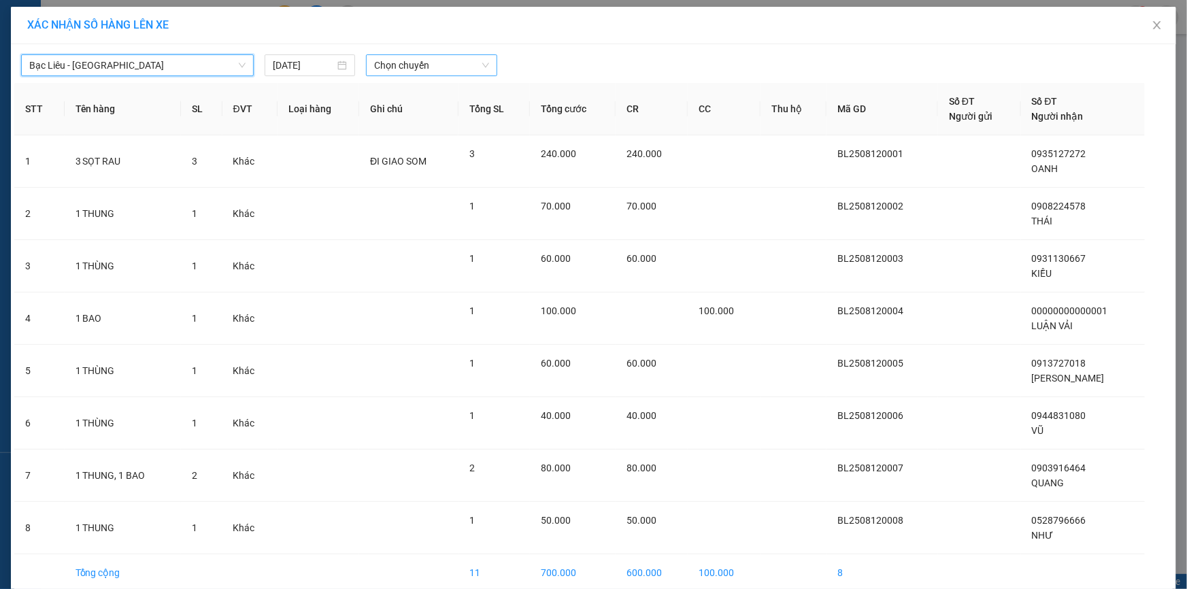
click at [409, 64] on span "Chọn chuyến" at bounding box center [431, 65] width 115 height 20
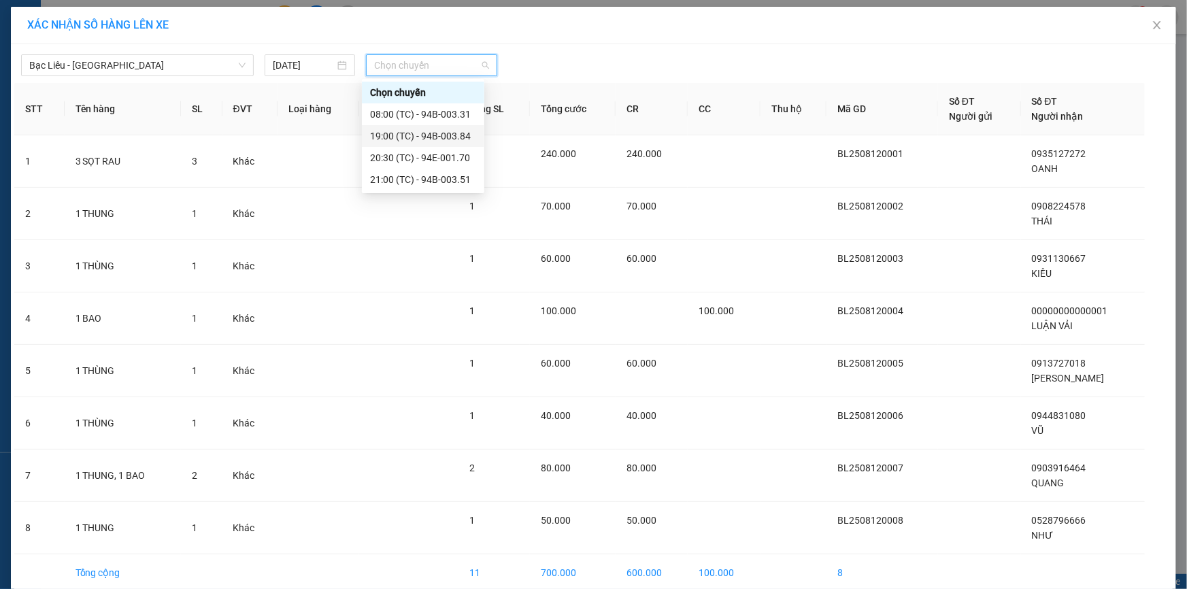
click at [421, 140] on div "19:00 (TC) - 94B-003.84" at bounding box center [423, 136] width 106 height 15
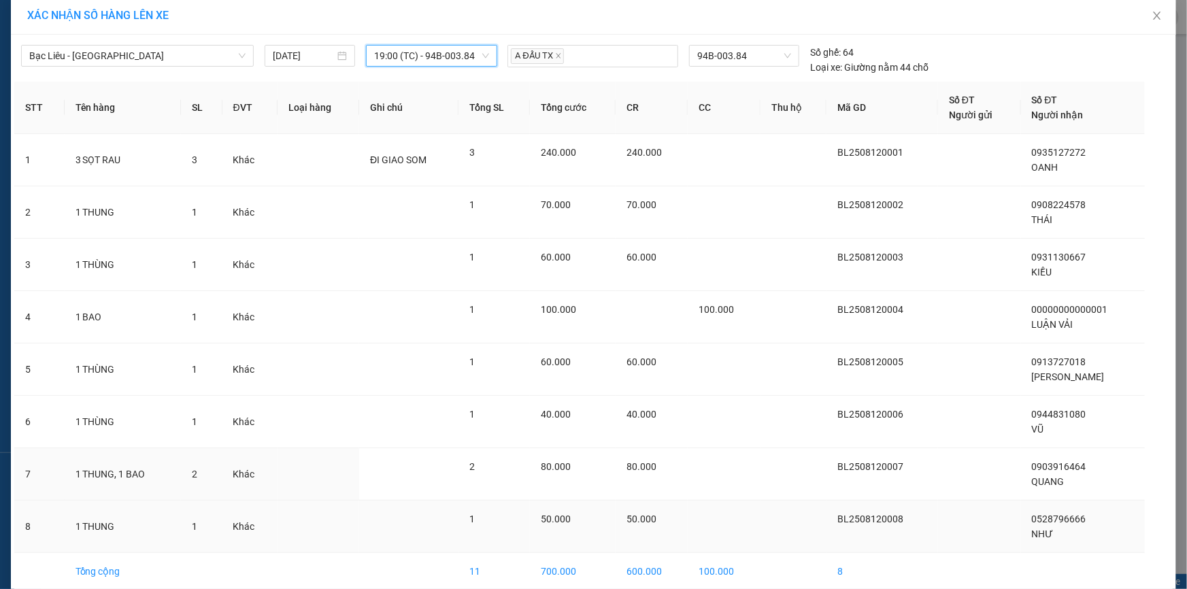
scroll to position [71, 0]
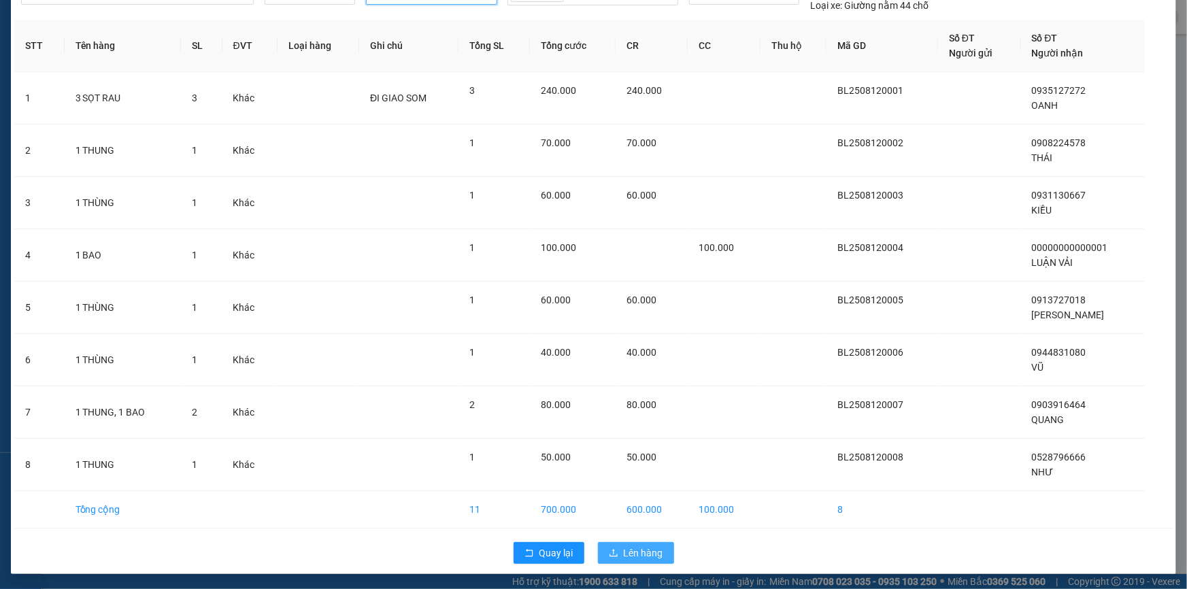
click at [649, 554] on span "Lên hàng" at bounding box center [643, 552] width 39 height 15
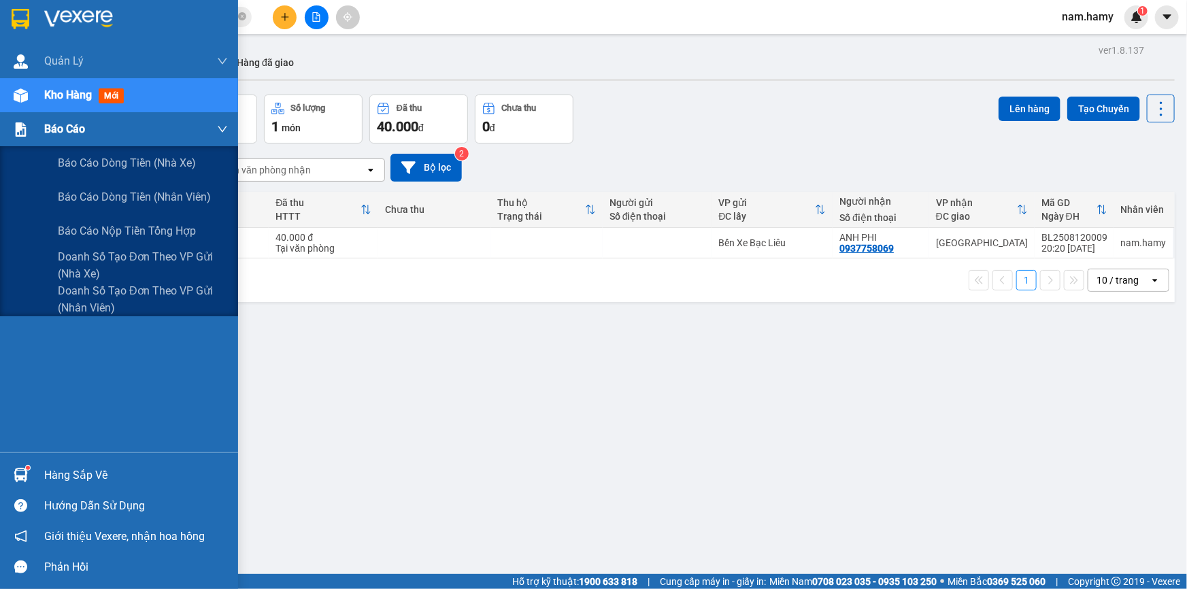
click at [27, 136] on div at bounding box center [21, 130] width 24 height 24
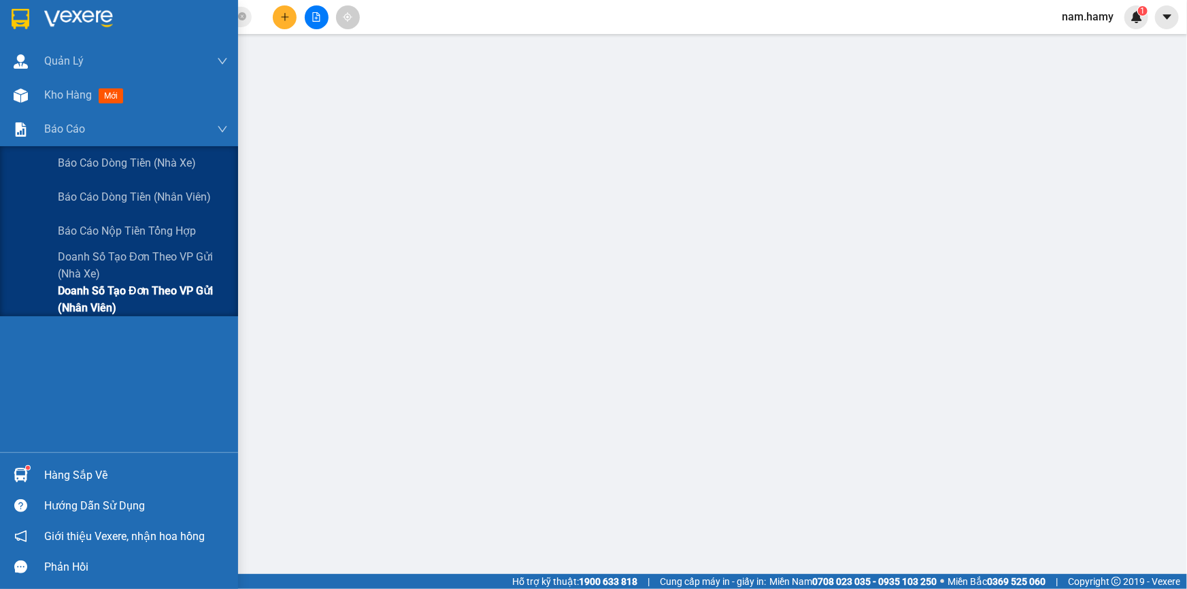
click at [104, 305] on span "Doanh số tạo đơn theo VP gửi (nhân viên)" at bounding box center [143, 299] width 170 height 34
